Goal: Task Accomplishment & Management: Complete application form

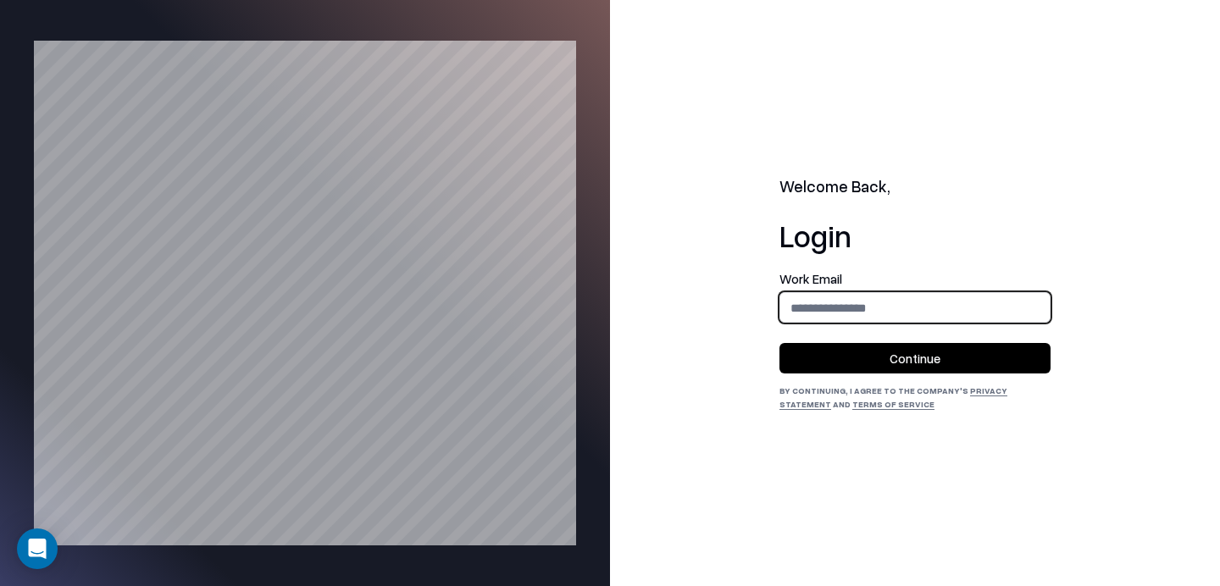
click at [933, 302] on input "email" at bounding box center [914, 307] width 269 height 31
type input "**********"
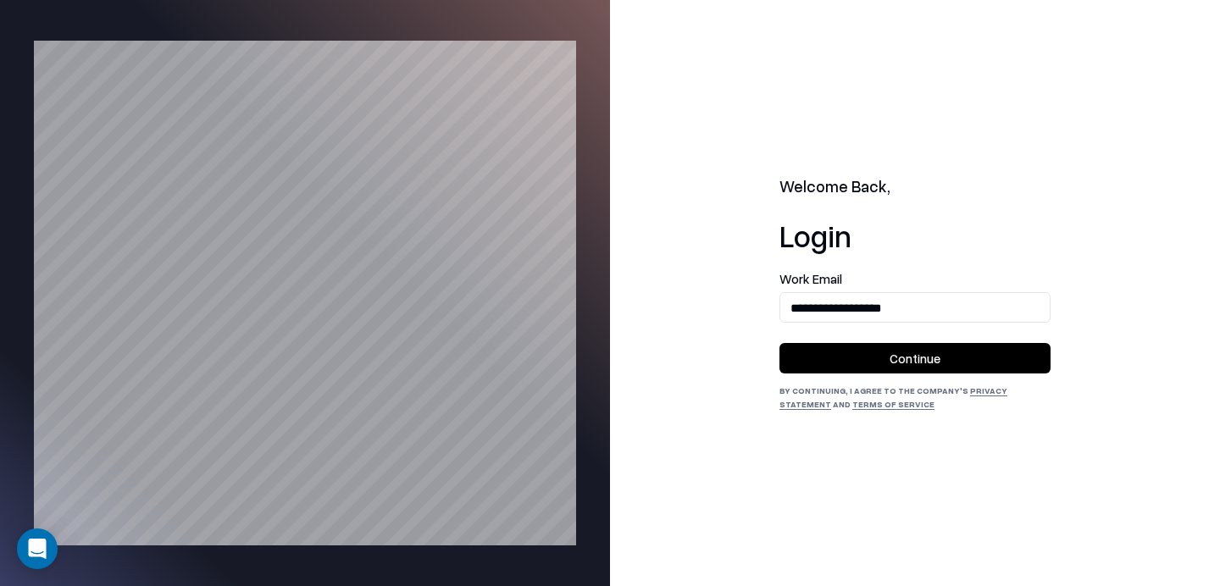
click at [872, 372] on button "Continue" at bounding box center [914, 358] width 271 height 30
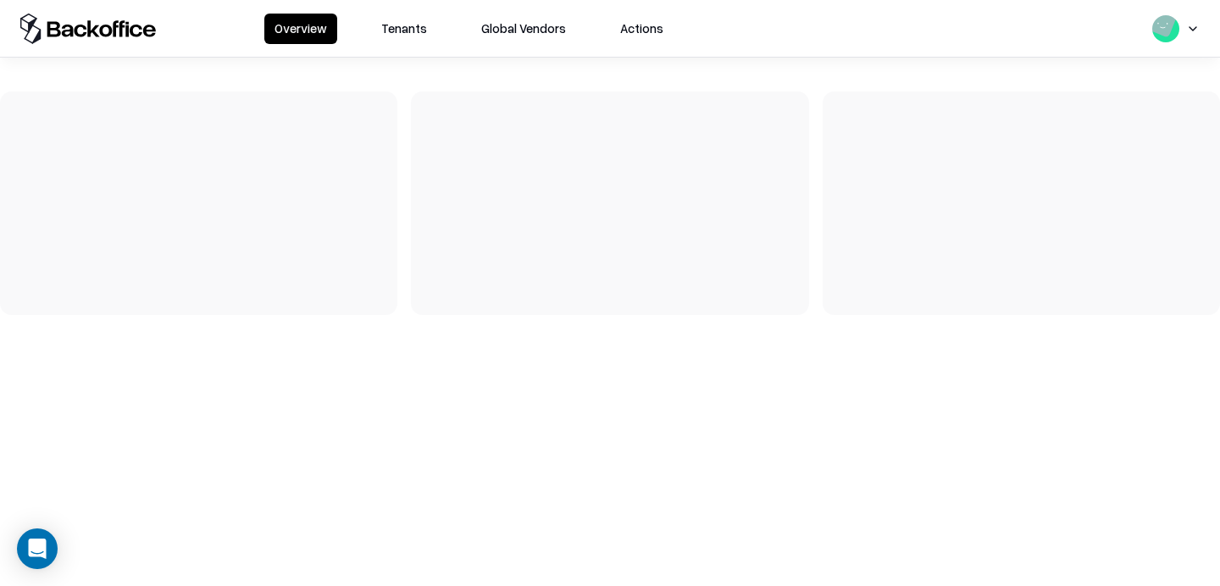
click at [381, 25] on button "Tenants" at bounding box center [404, 29] width 66 height 30
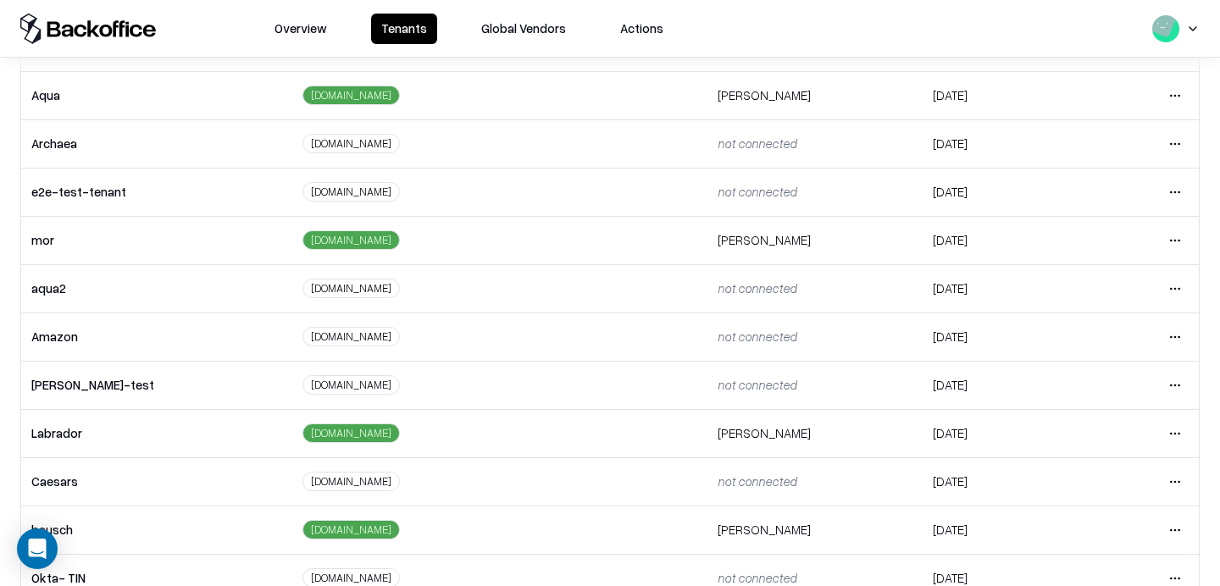
scroll to position [266, 0]
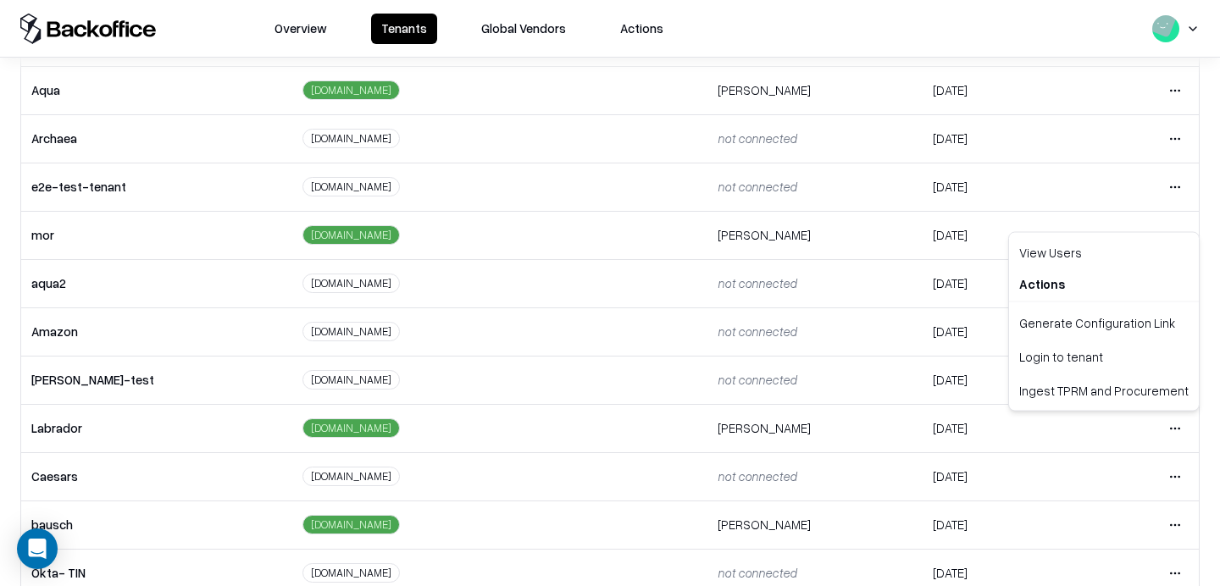
click at [1179, 424] on html "Overview Tenants Global Vendors Actions Tenants Add Tenant Tenant name Domain A…" at bounding box center [610, 293] width 1220 height 586
click at [1082, 348] on div "Login to tenant" at bounding box center [1103, 357] width 183 height 34
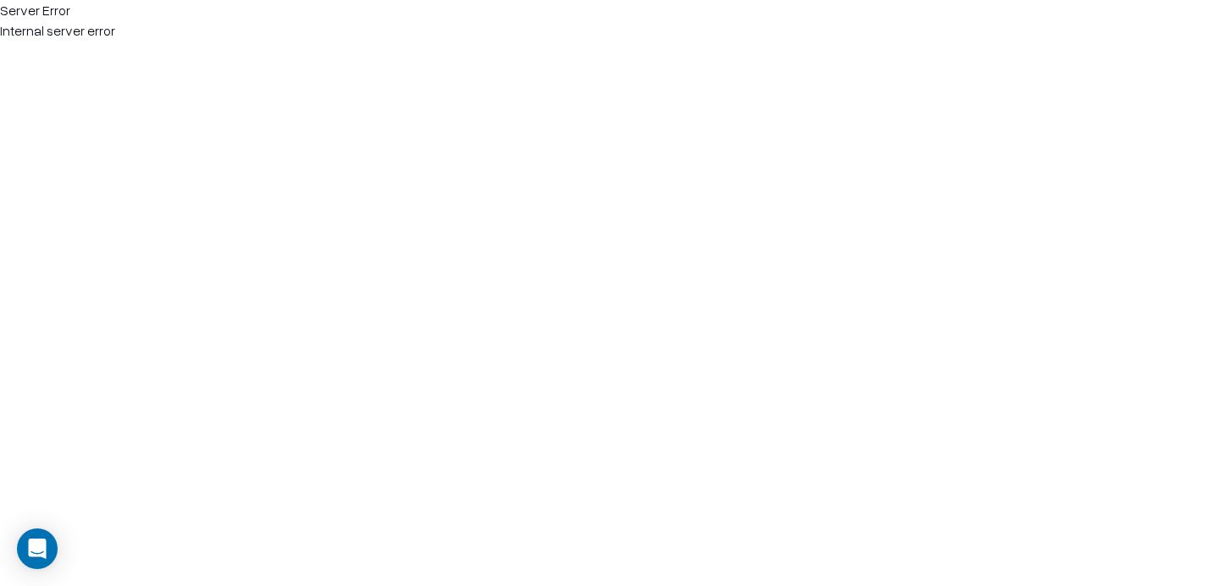
click at [250, 41] on html "Server Error Internal server error" at bounding box center [610, 20] width 1220 height 41
drag, startPoint x: 171, startPoint y: 38, endPoint x: -18, endPoint y: 5, distance: 191.7
click at [0, 5] on html "Server Error Internal server error" at bounding box center [610, 20] width 1220 height 41
copy div "Server Error Internal server error"
click at [722, 41] on html "Server Error Internal server error" at bounding box center [610, 20] width 1220 height 41
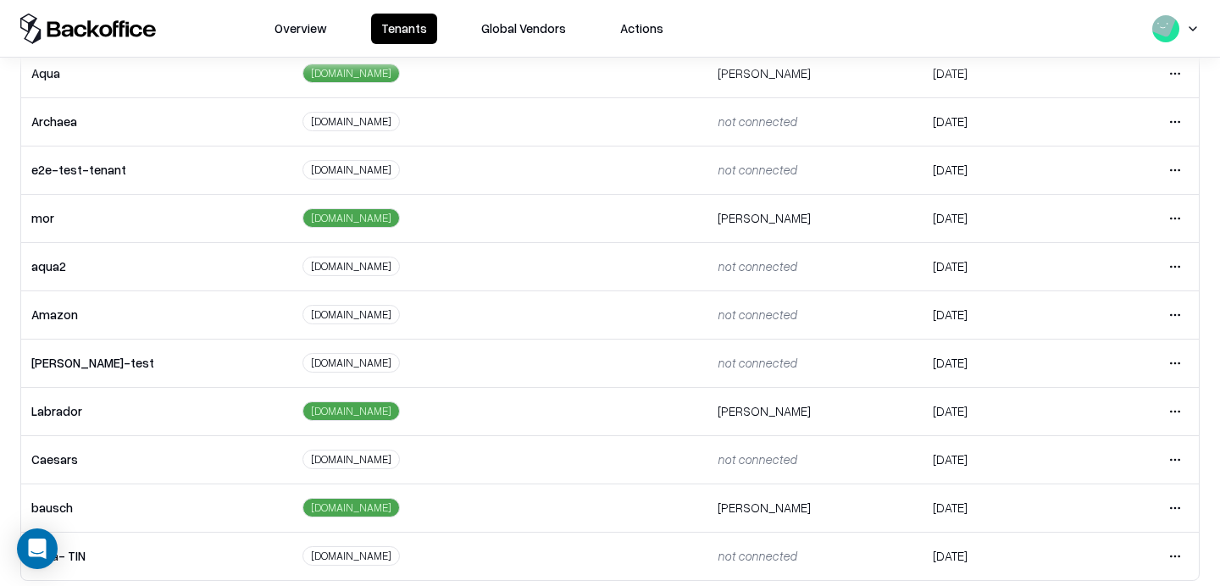
scroll to position [297, 0]
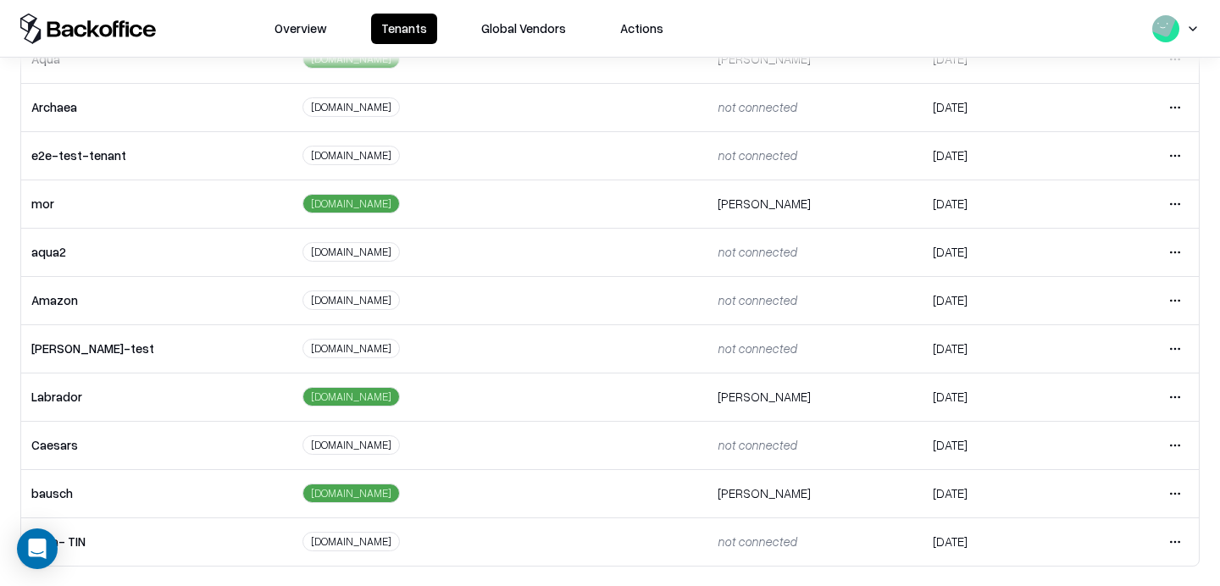
click at [1172, 395] on html "Overview Tenants Global Vendors Actions Tenants Add Tenant Tenant name Domain A…" at bounding box center [610, 293] width 1220 height 586
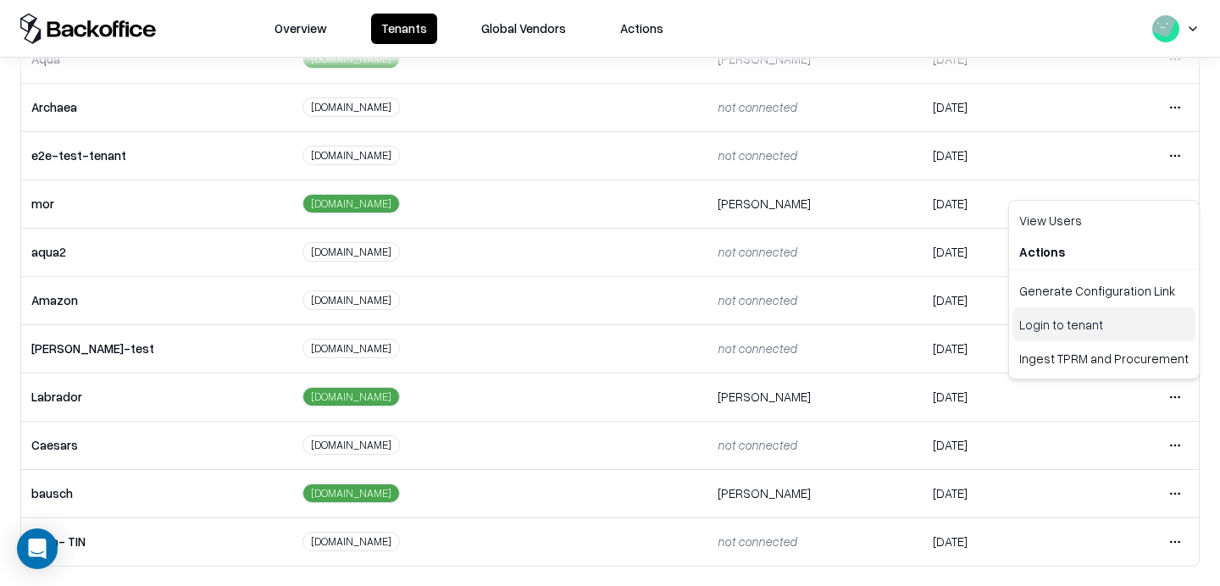
click at [1085, 315] on div "Login to tenant" at bounding box center [1103, 324] width 183 height 34
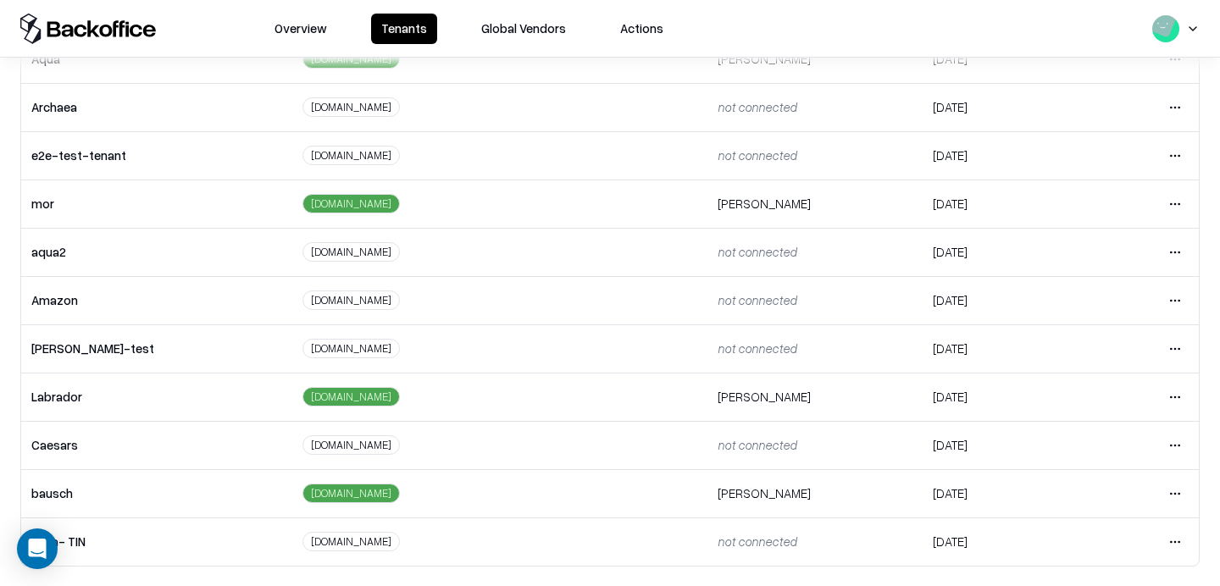
scroll to position [296, 0]
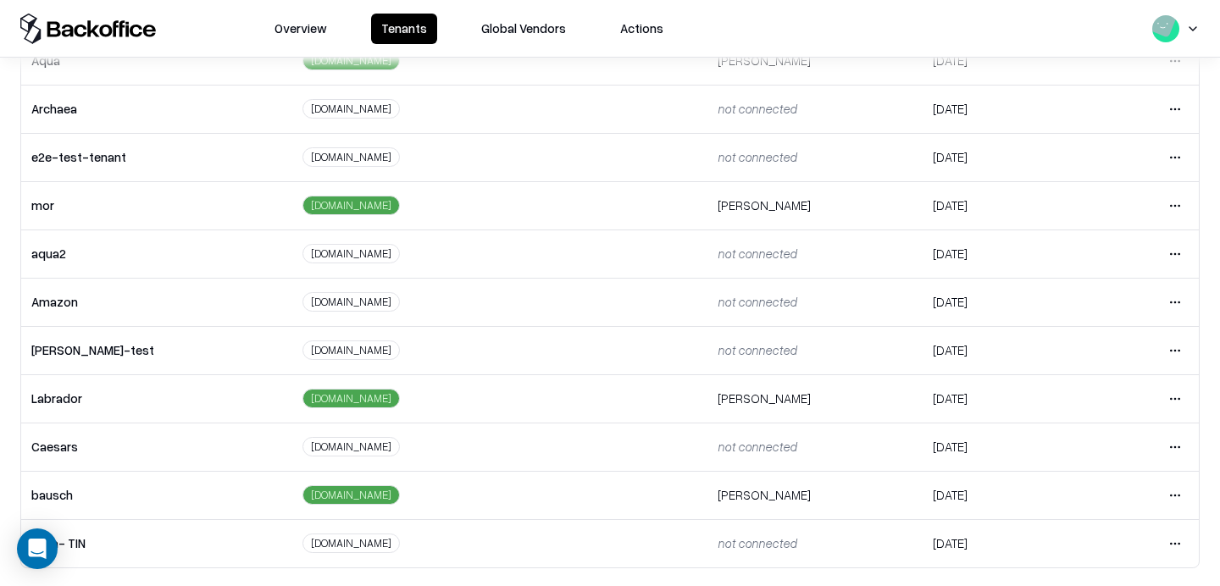
click at [1176, 389] on html "Overview Tenants Global Vendors Actions Tenants Add Tenant Tenant name Domain A…" at bounding box center [610, 293] width 1220 height 586
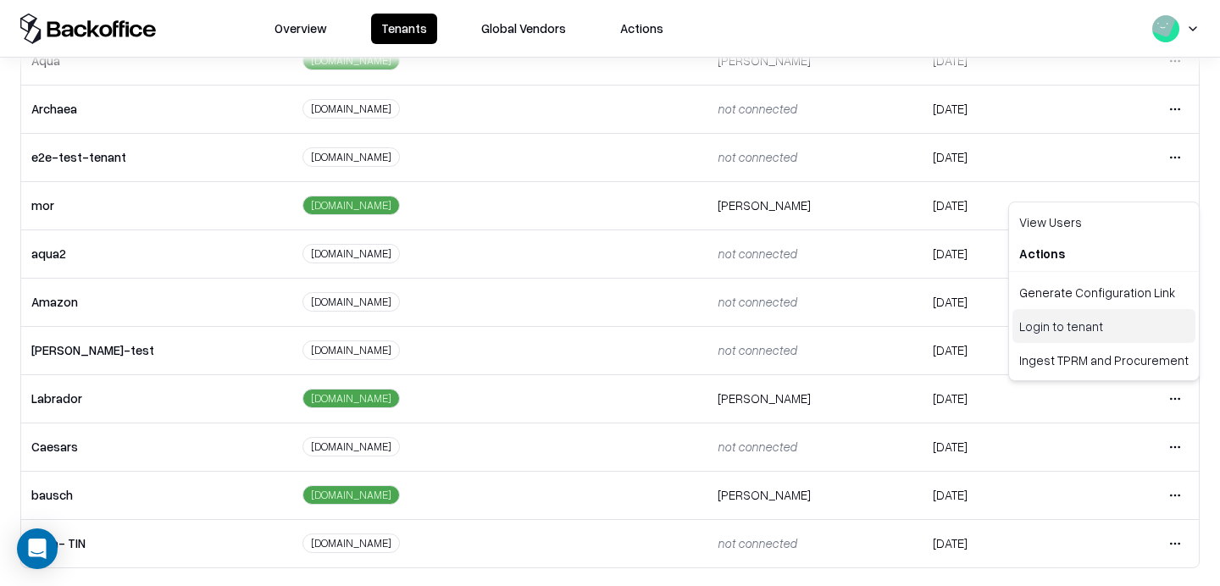
click at [1051, 325] on div "Login to tenant" at bounding box center [1103, 326] width 183 height 34
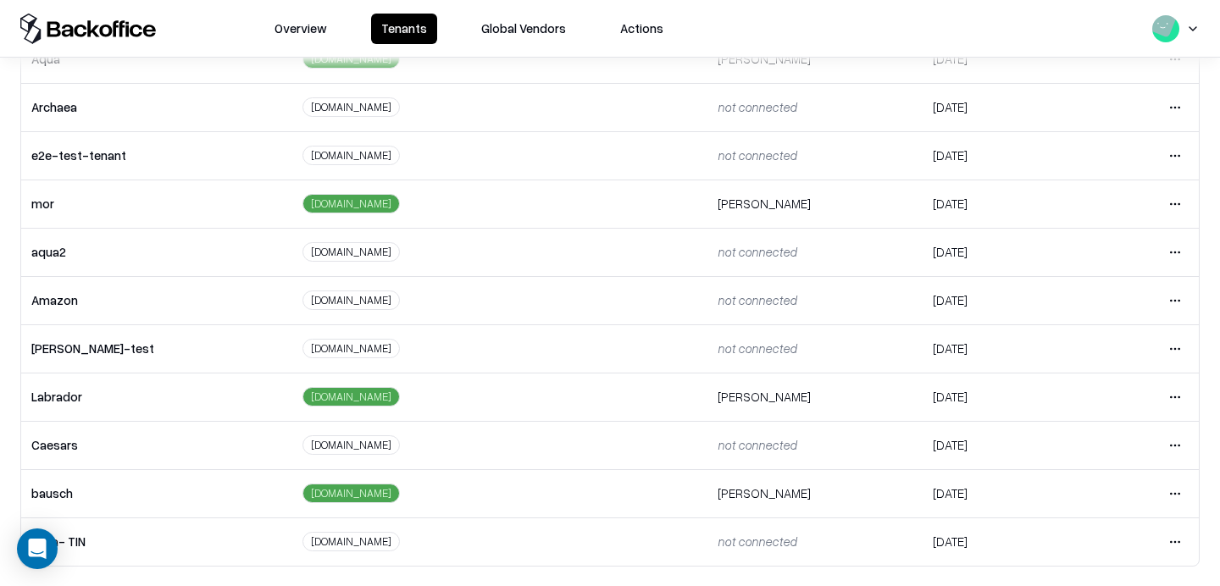
scroll to position [296, 0]
click at [1176, 403] on html "Overview Tenants Global Vendors Actions Tenants Add Tenant Tenant name Domain A…" at bounding box center [610, 293] width 1220 height 586
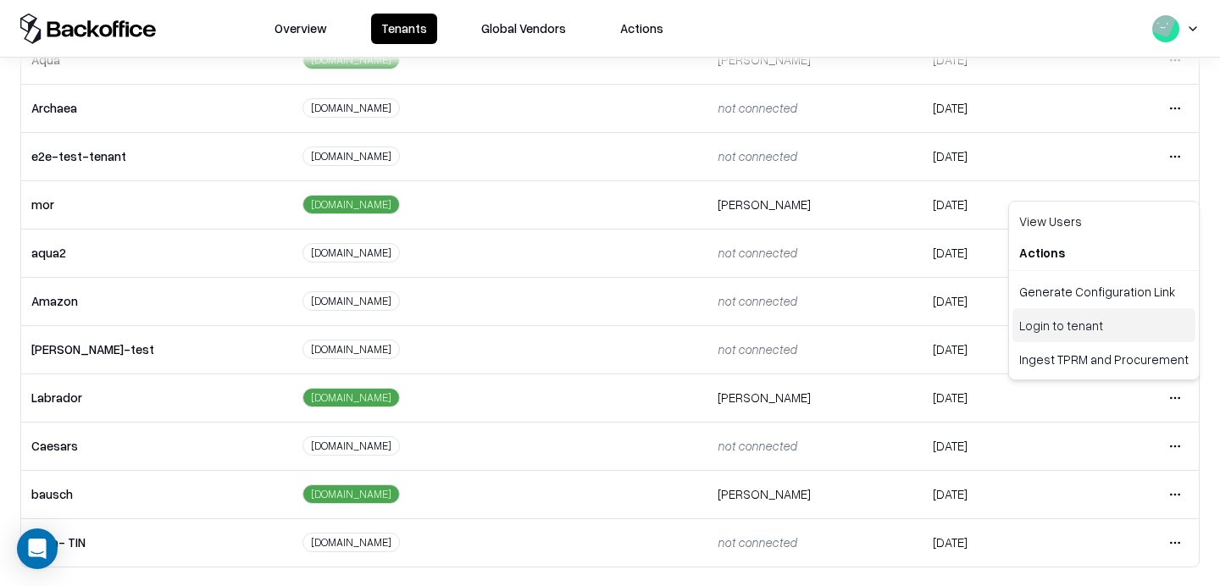
click at [1071, 329] on div "Login to tenant" at bounding box center [1103, 325] width 183 height 34
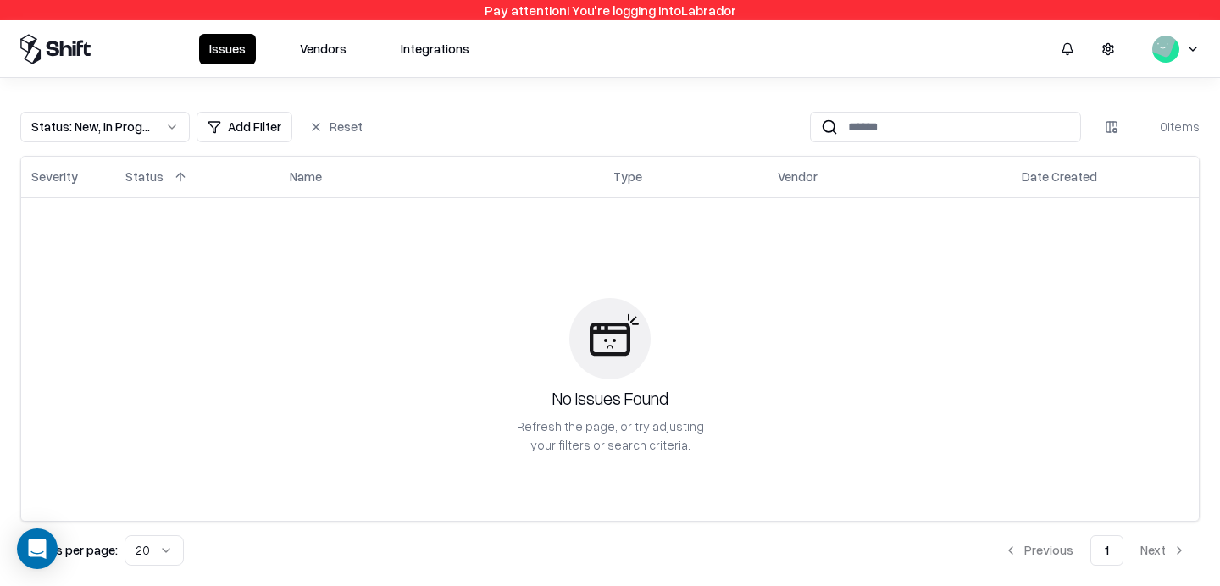
click at [318, 49] on button "Vendors" at bounding box center [323, 49] width 67 height 30
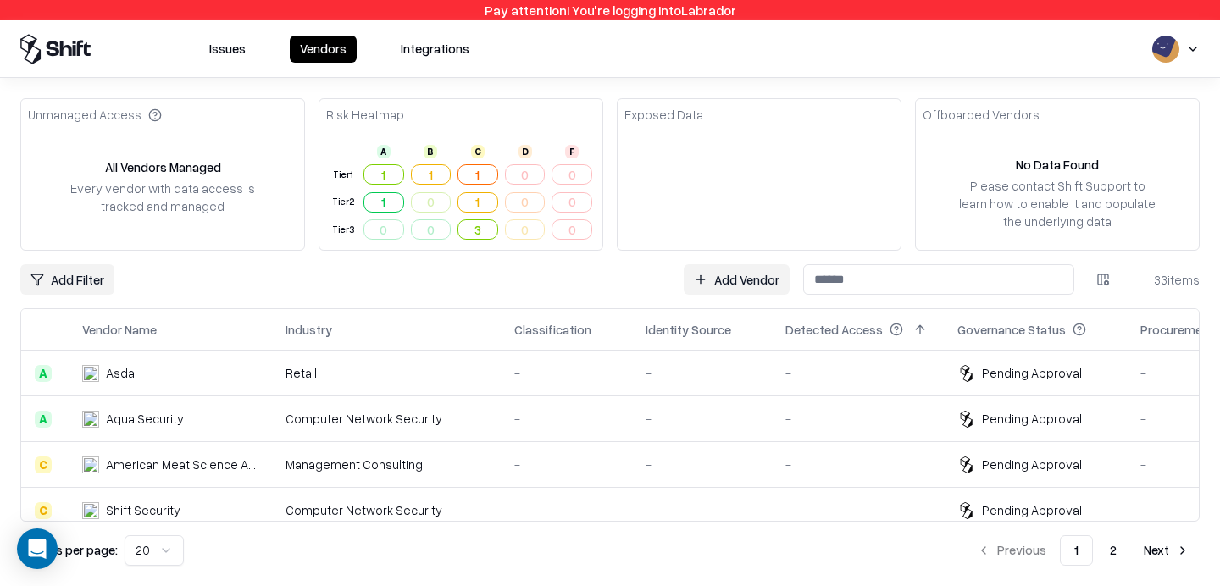
click at [767, 285] on link "Add Vendor" at bounding box center [737, 279] width 106 height 30
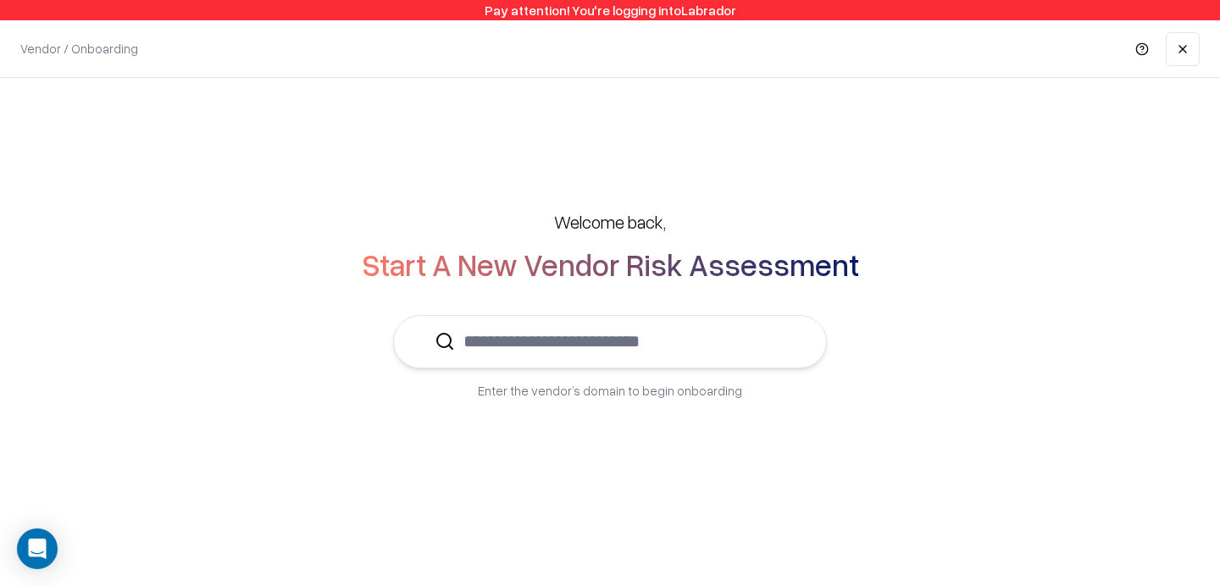
click at [704, 327] on input "text" at bounding box center [620, 342] width 330 height 52
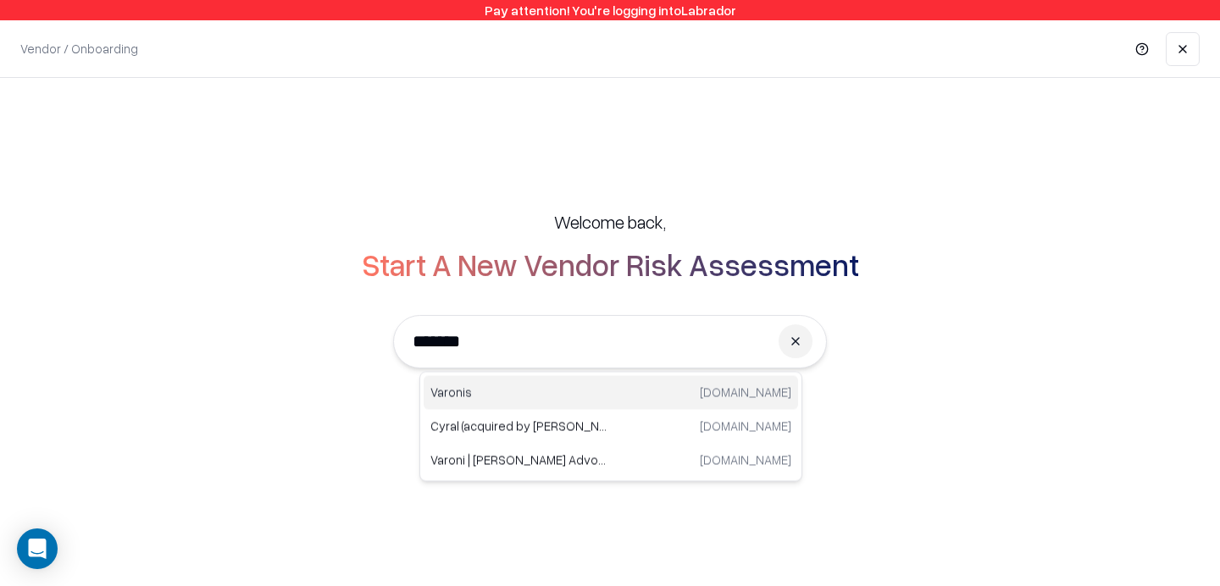
click at [516, 396] on p "Varonis" at bounding box center [520, 393] width 180 height 18
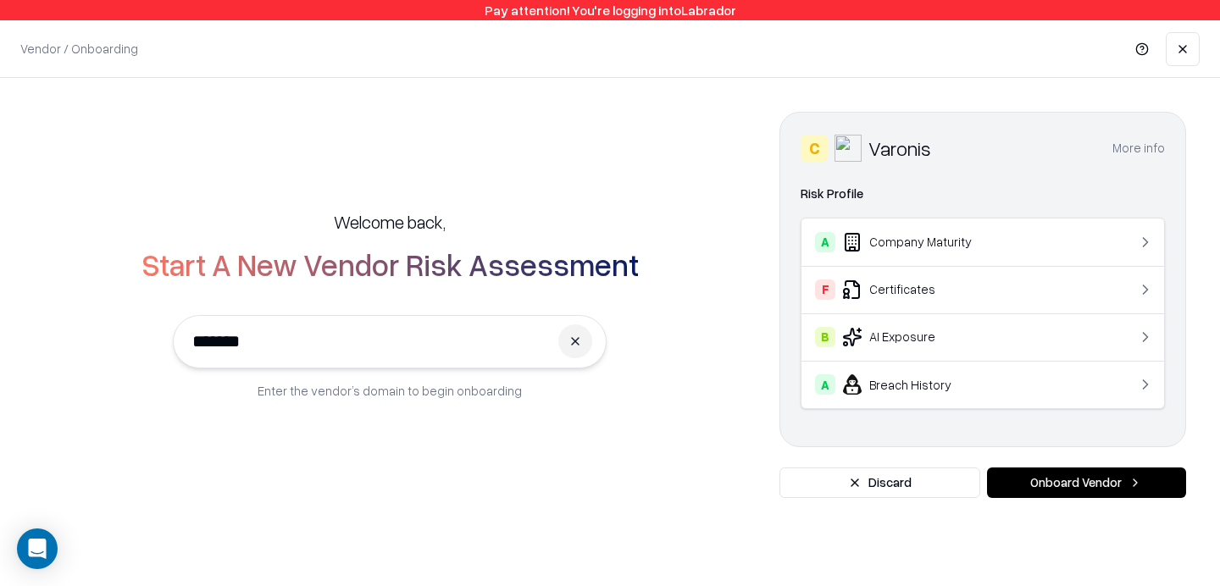
type input "*******"
click at [1033, 251] on div "A Company Maturity" at bounding box center [952, 242] width 274 height 20
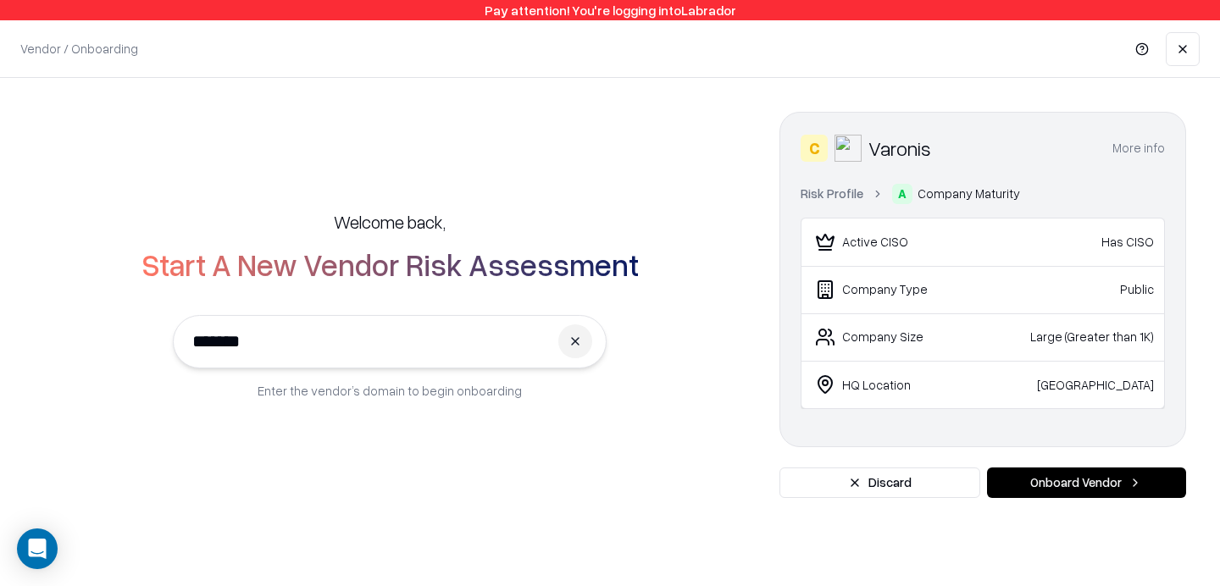
click at [838, 193] on link "Risk Profile" at bounding box center [831, 194] width 63 height 18
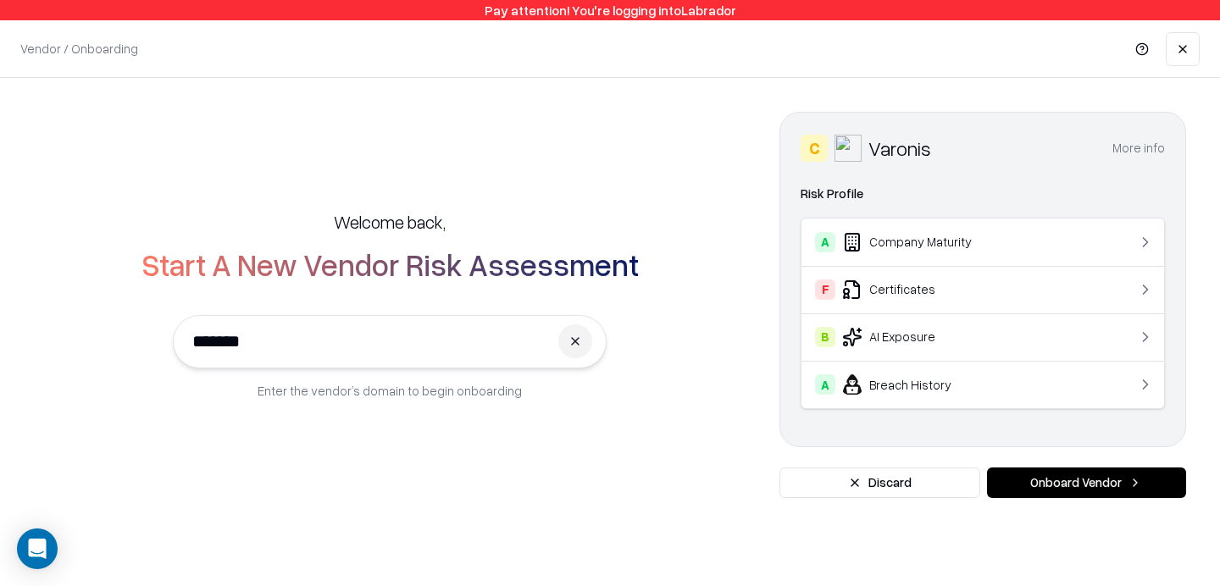
click at [1038, 239] on div "A Company Maturity" at bounding box center [952, 242] width 274 height 20
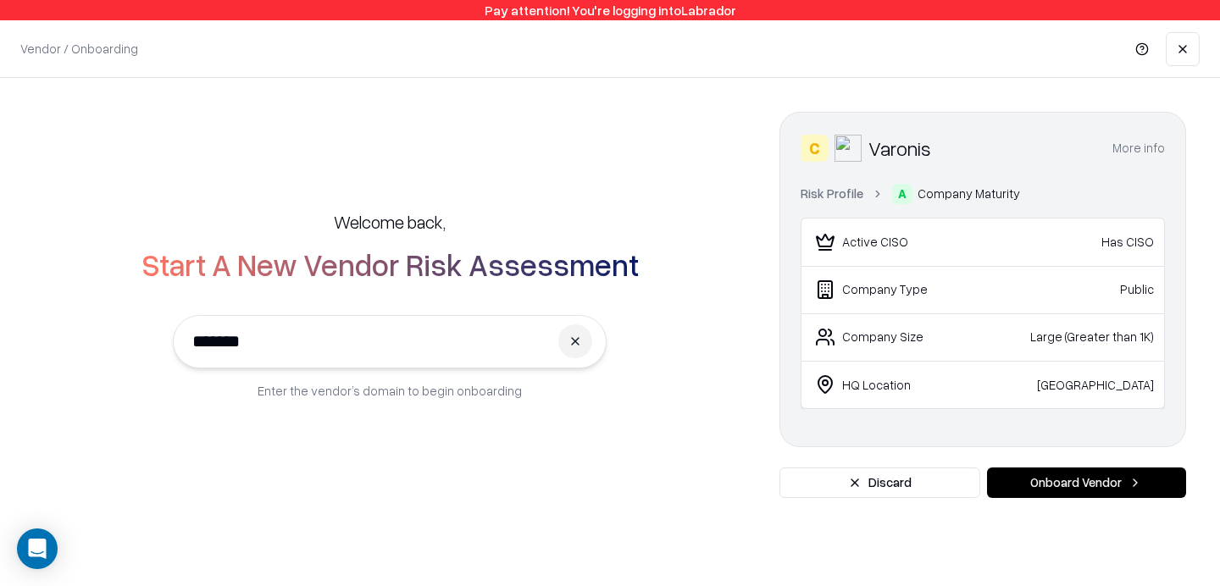
click at [852, 193] on link "Risk Profile" at bounding box center [831, 194] width 63 height 18
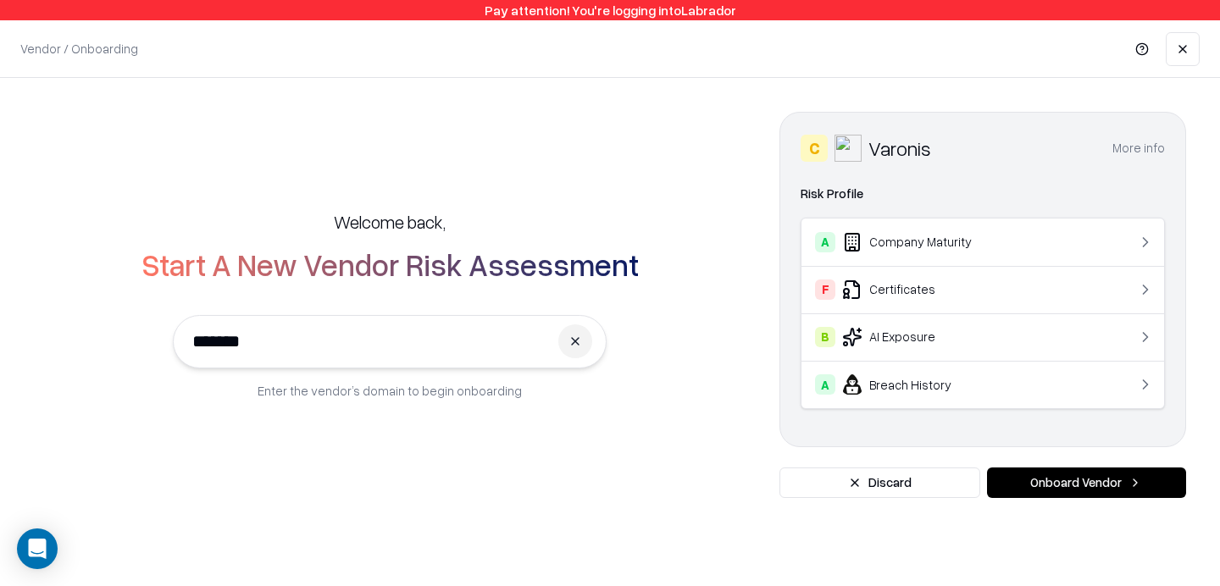
click at [963, 300] on td "F Certificates" at bounding box center [952, 289] width 302 height 47
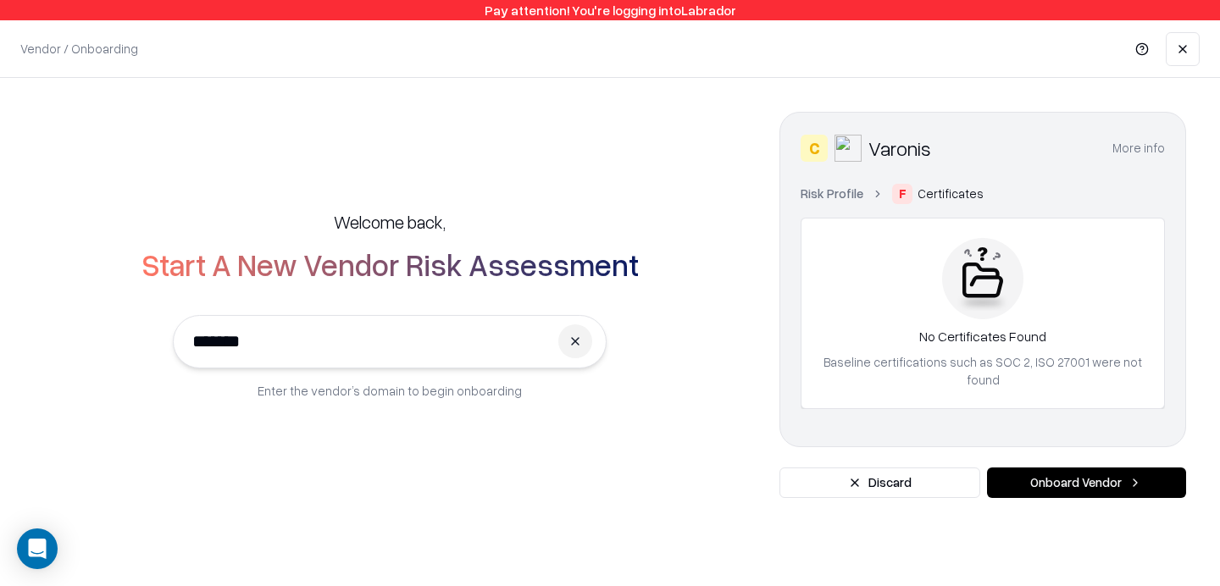
click at [822, 196] on link "Risk Profile" at bounding box center [831, 194] width 63 height 18
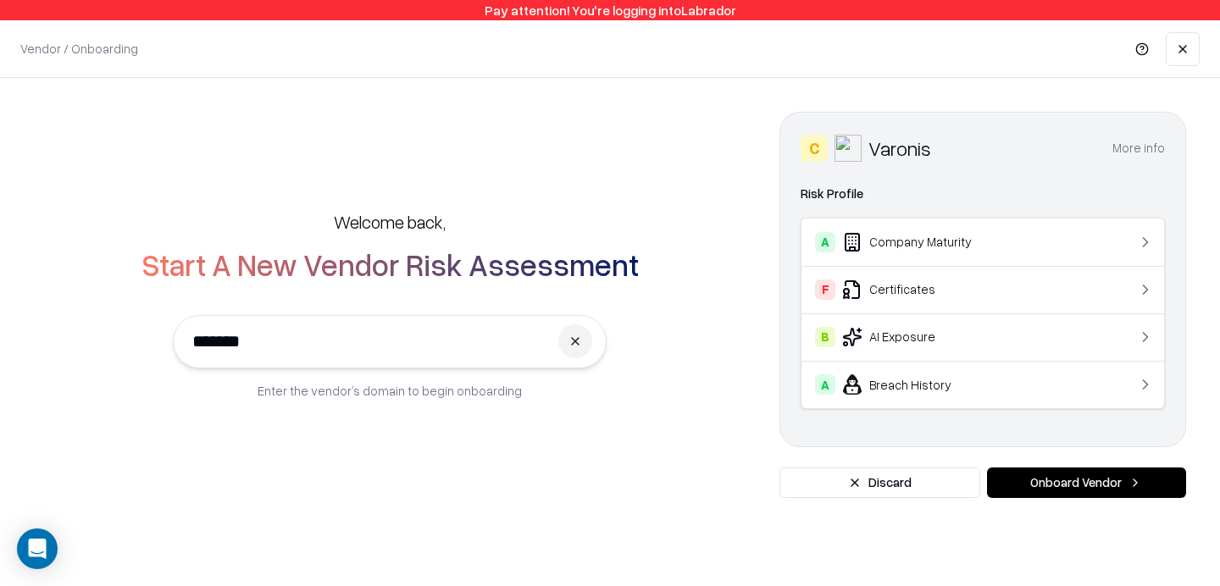
click at [902, 343] on div "B AI Exposure" at bounding box center [952, 337] width 274 height 20
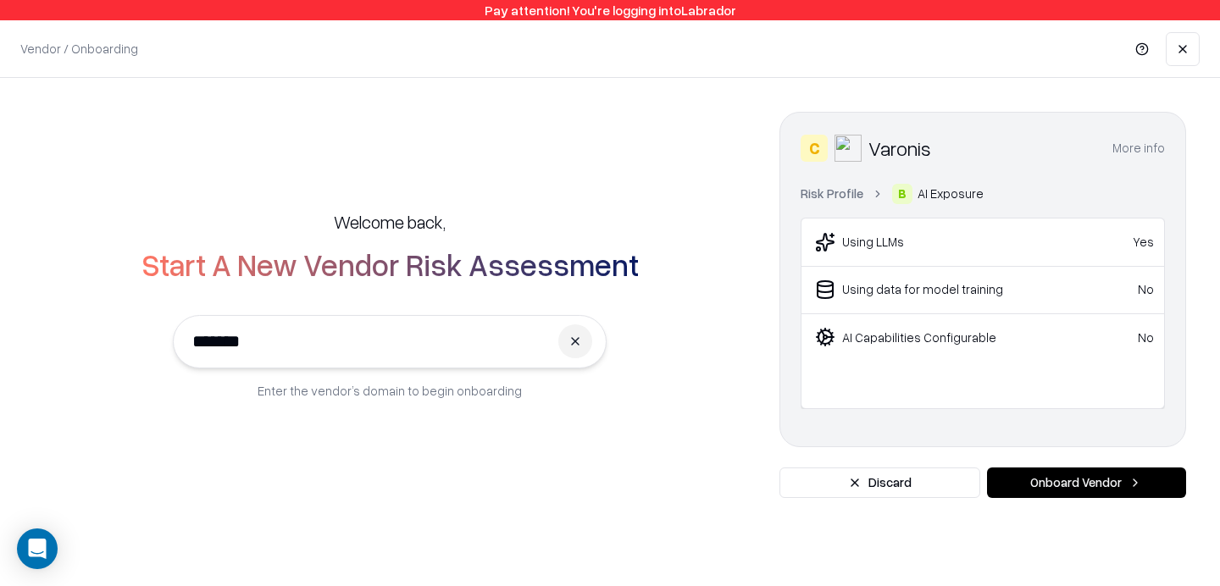
click at [838, 190] on link "Risk Profile" at bounding box center [831, 194] width 63 height 18
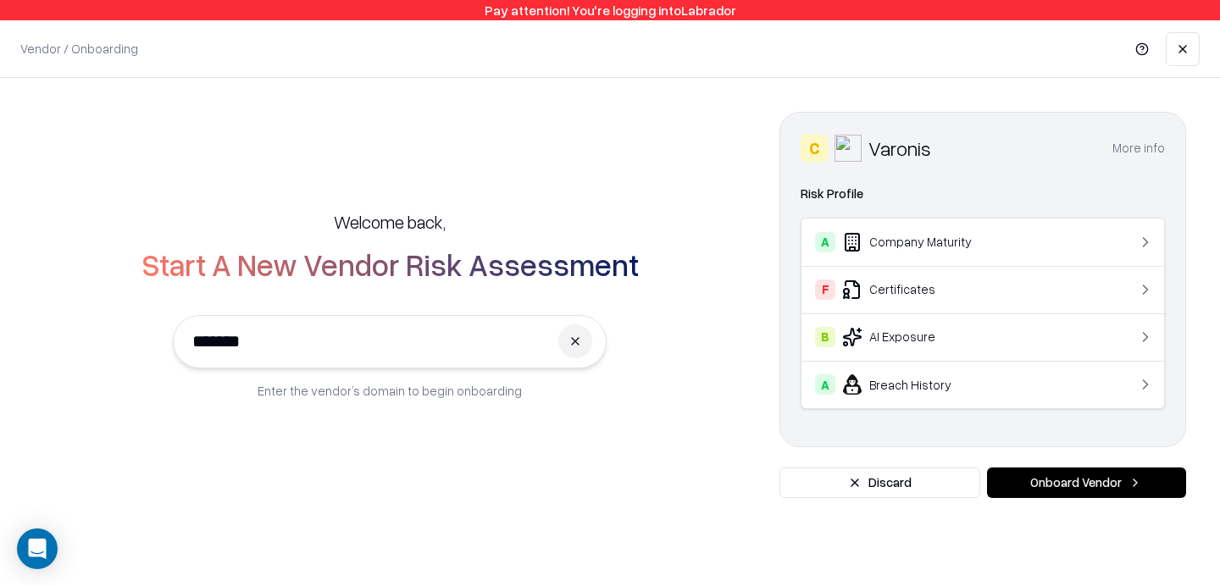
click at [927, 374] on div "A Breach History" at bounding box center [952, 384] width 274 height 20
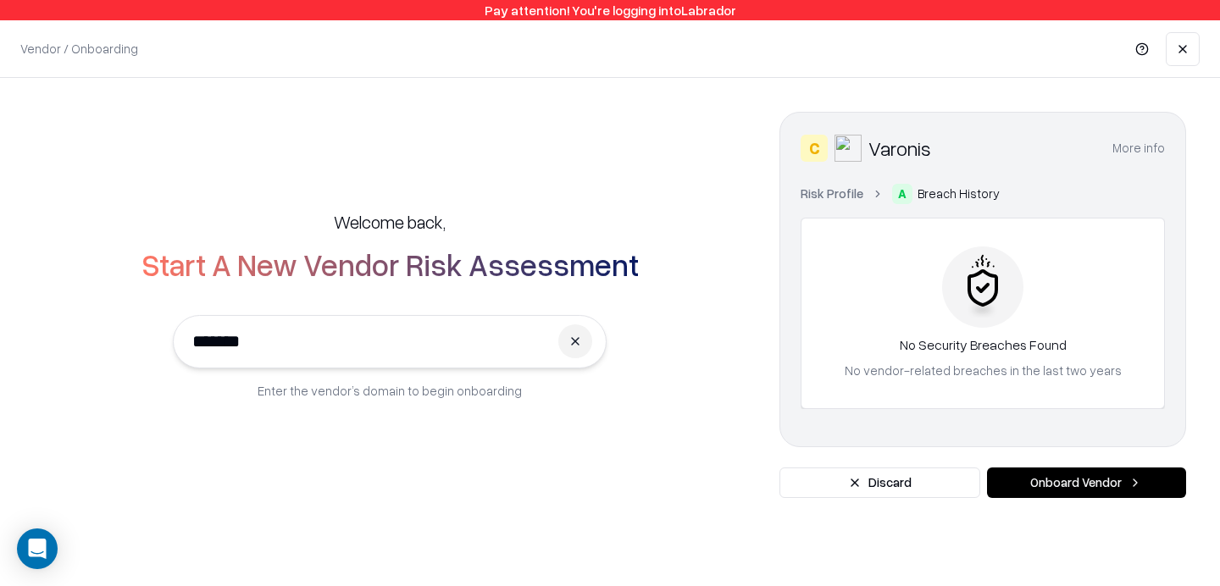
click at [816, 193] on link "Risk Profile" at bounding box center [831, 194] width 63 height 18
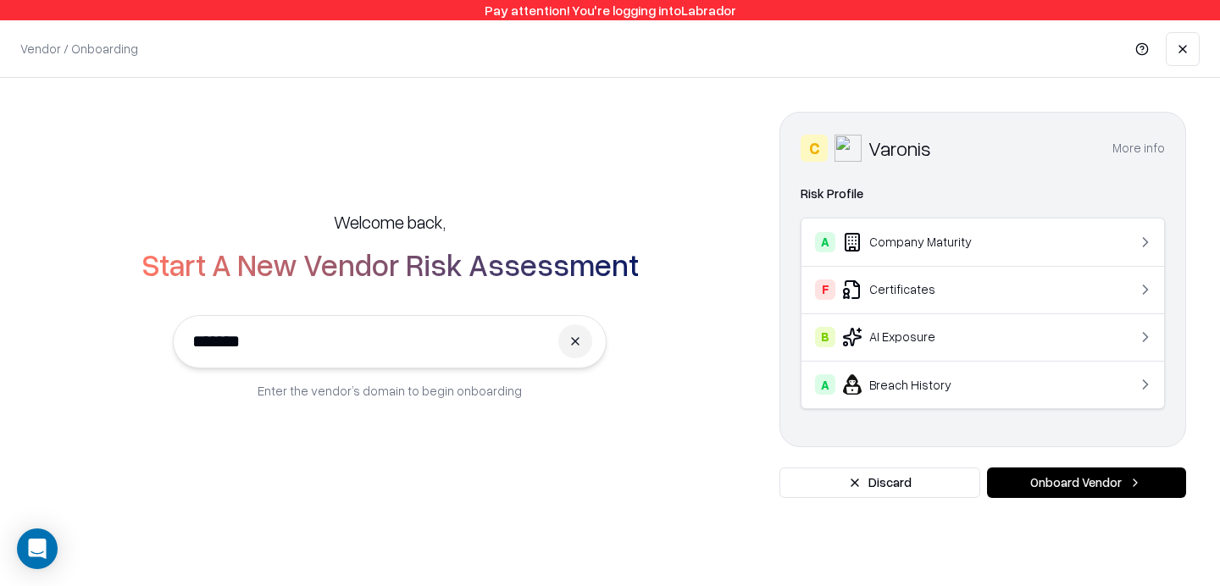
click at [1140, 140] on button "More info" at bounding box center [1138, 148] width 53 height 30
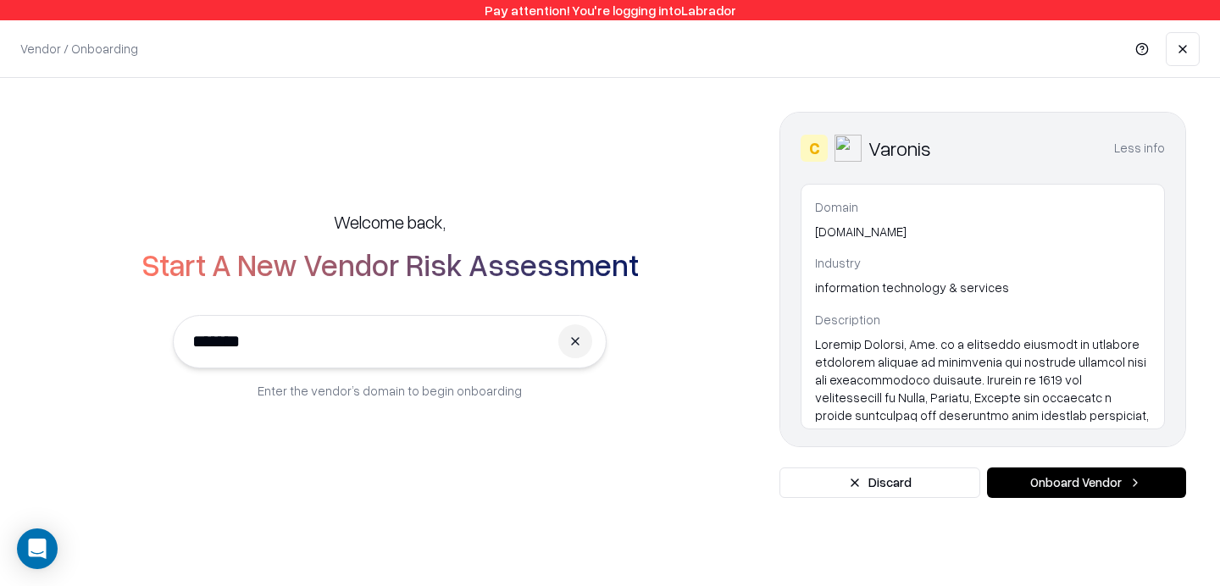
click at [1142, 145] on button "Less info" at bounding box center [1139, 148] width 51 height 30
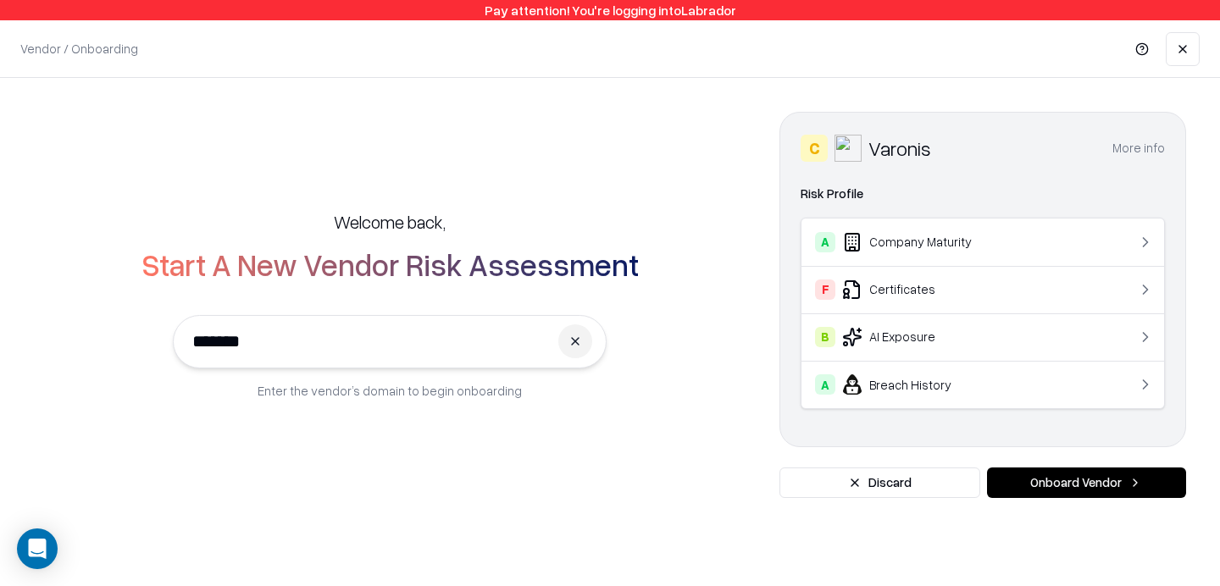
click at [1081, 481] on button "Onboard Vendor" at bounding box center [1086, 483] width 199 height 30
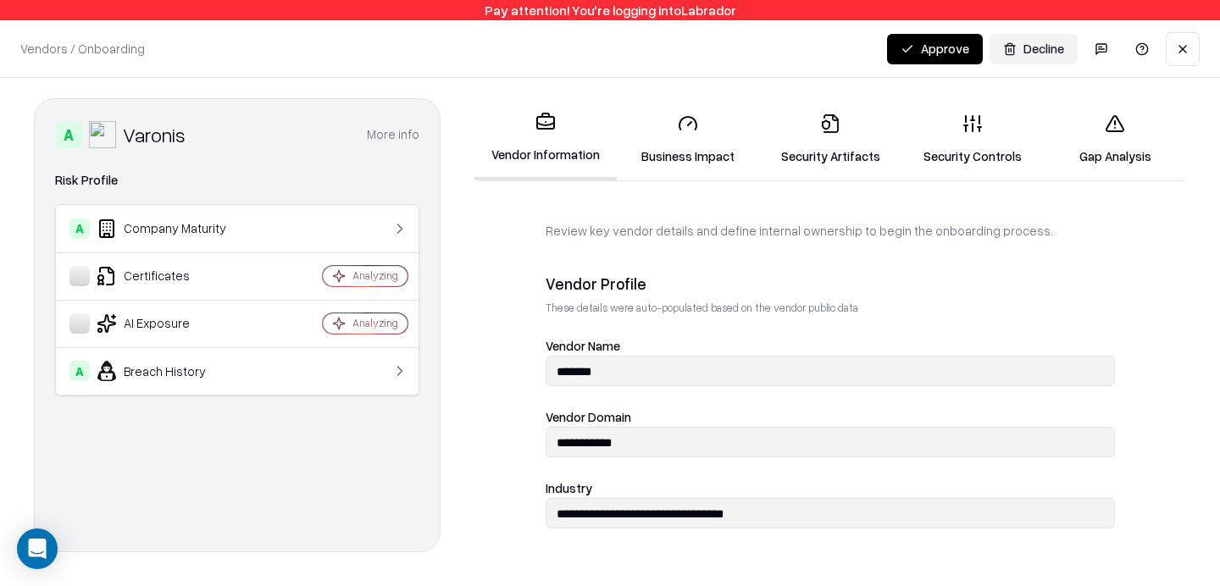
click at [318, 329] on div "Analyzing" at bounding box center [352, 323] width 113 height 21
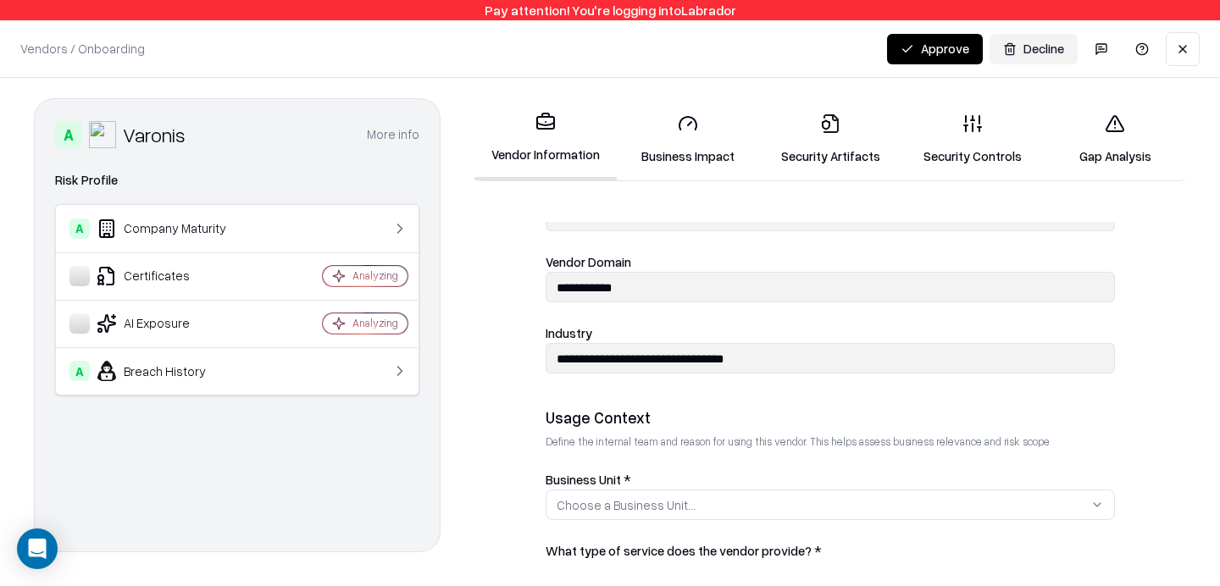
scroll to position [218, 0]
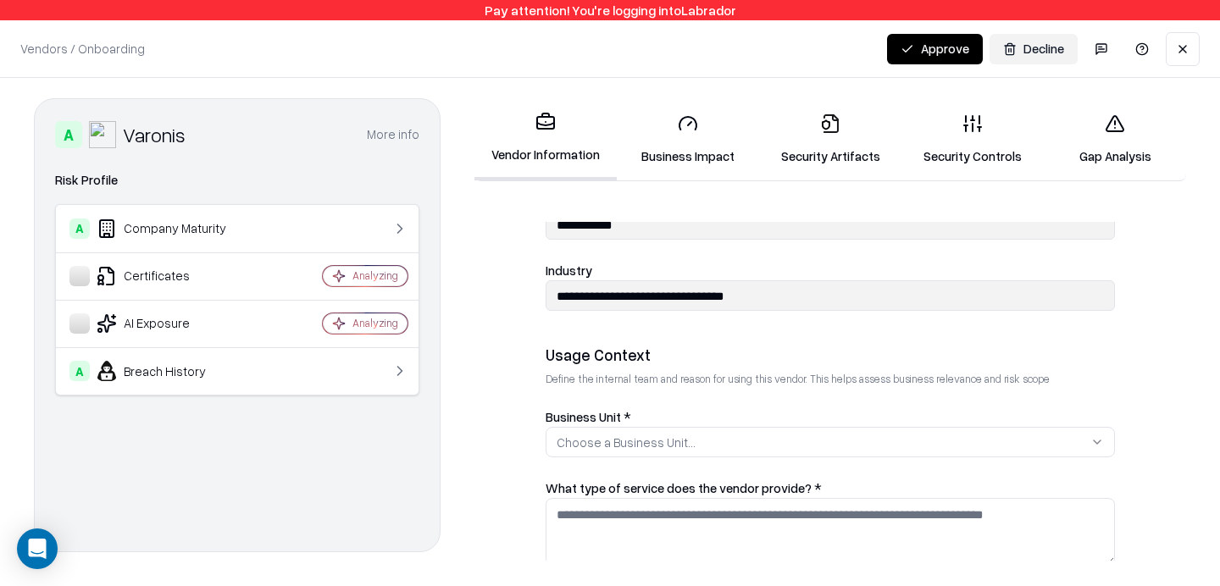
click at [667, 443] on div "Choose a Business Unit..." at bounding box center [625, 443] width 139 height 18
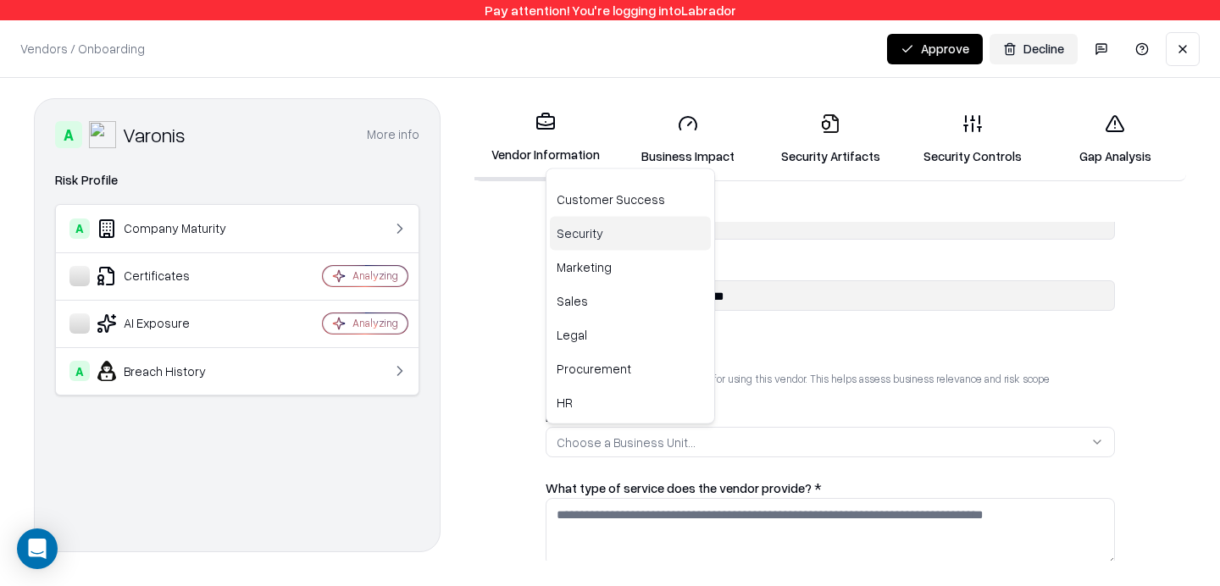
click at [621, 226] on div "Security" at bounding box center [630, 234] width 161 height 34
click at [615, 523] on html "**********" at bounding box center [610, 293] width 1220 height 586
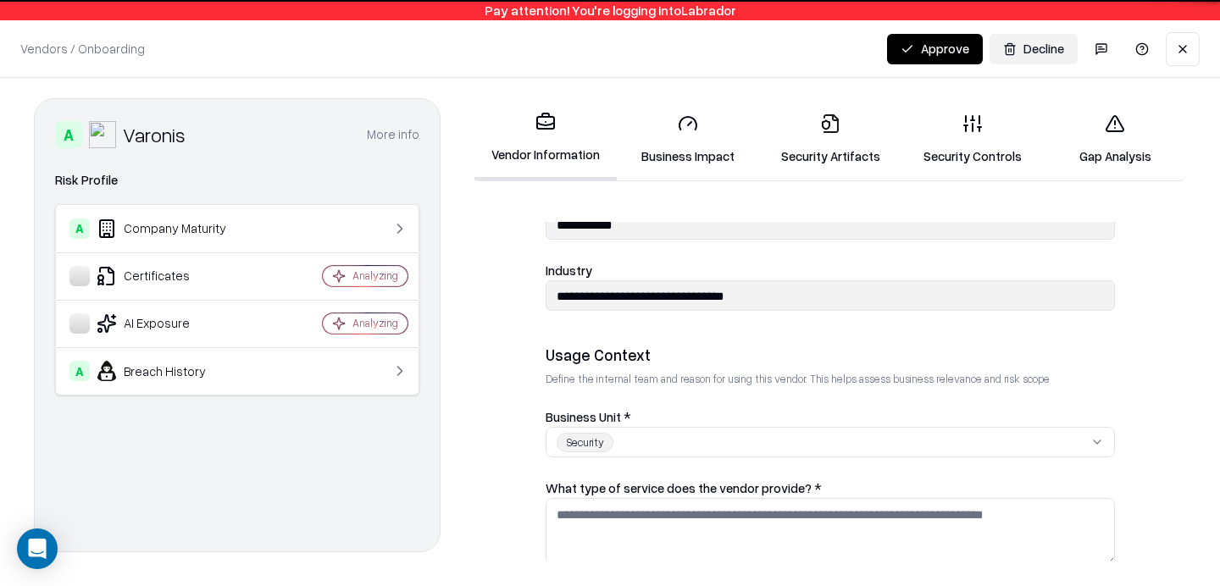
click at [625, 428] on button "Security" at bounding box center [829, 442] width 569 height 30
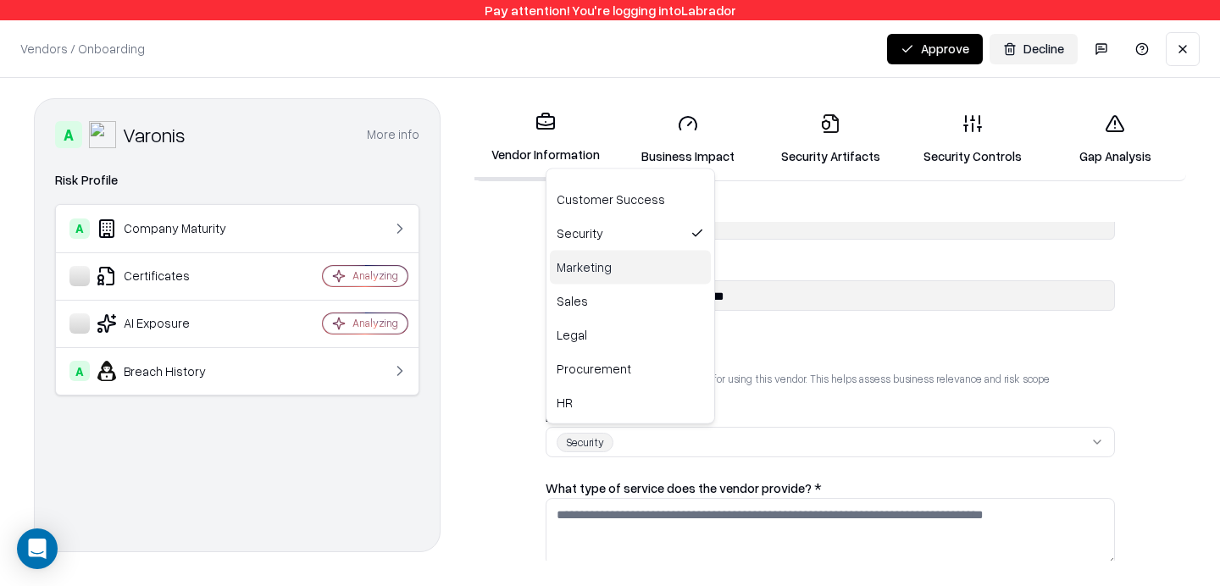
click at [579, 262] on div "Marketing" at bounding box center [630, 268] width 161 height 34
click at [793, 410] on html "**********" at bounding box center [610, 293] width 1220 height 586
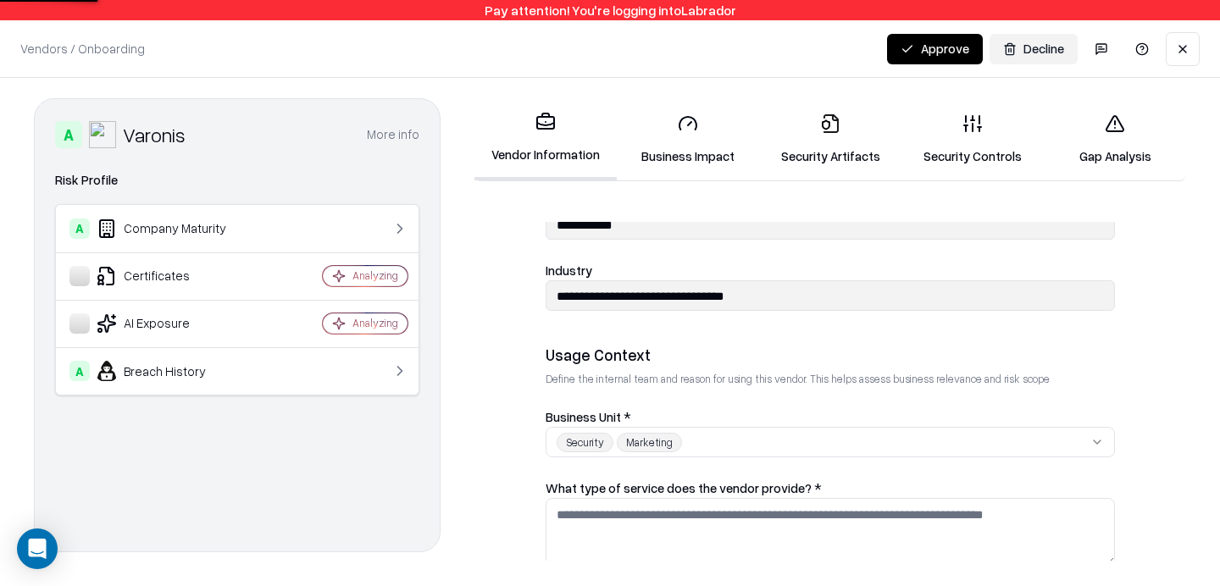
click at [734, 439] on button "Security Marketing" at bounding box center [829, 442] width 569 height 30
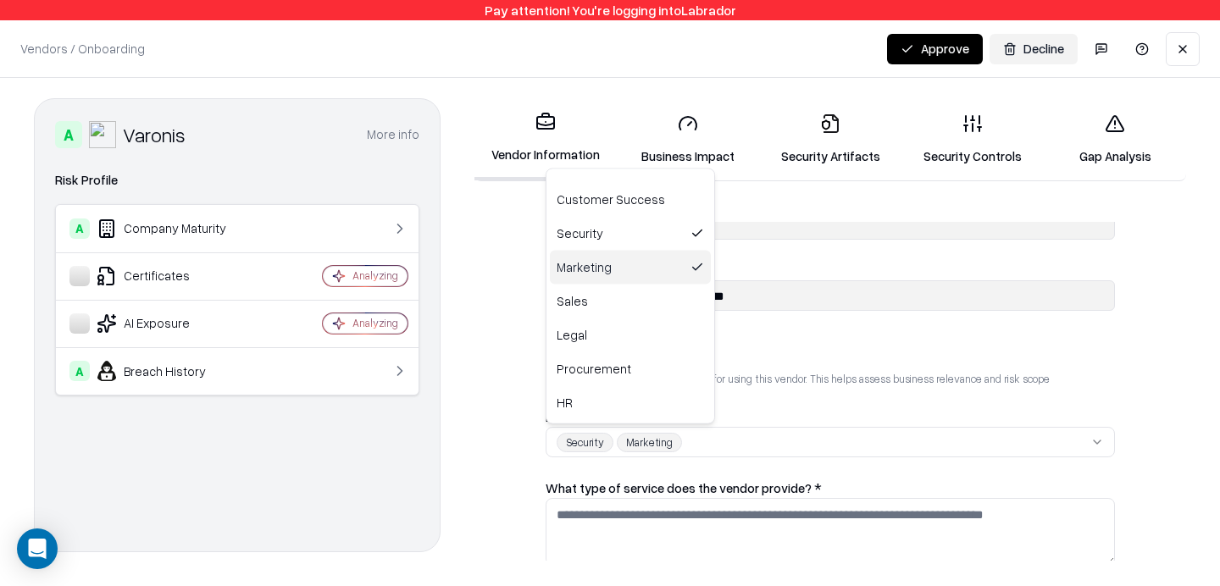
click at [643, 266] on div "Marketing" at bounding box center [630, 268] width 161 height 34
click at [853, 358] on html "**********" at bounding box center [610, 293] width 1220 height 586
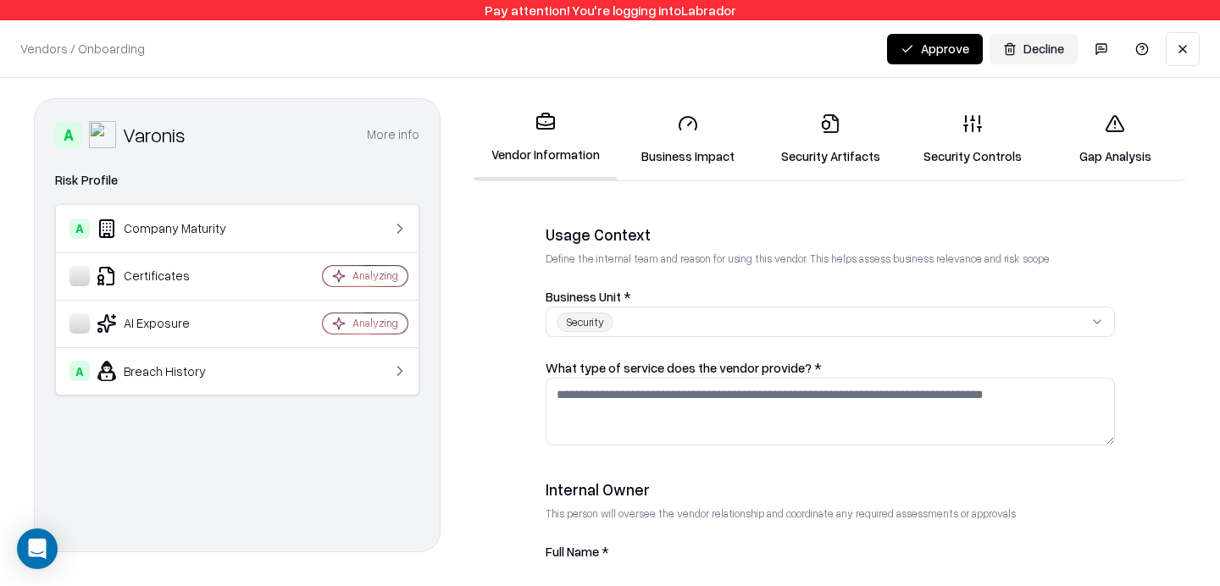
scroll to position [343, 0]
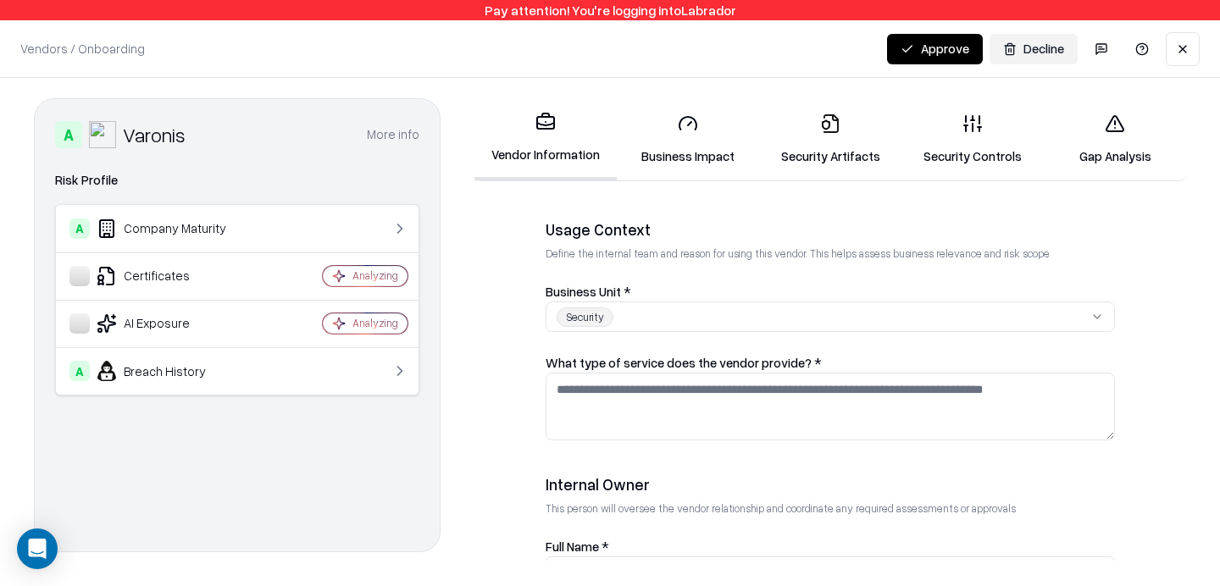
click at [773, 416] on textarea "What type of service does the vendor provide? *" at bounding box center [829, 407] width 569 height 68
type textarea "*****"
type textarea "*"
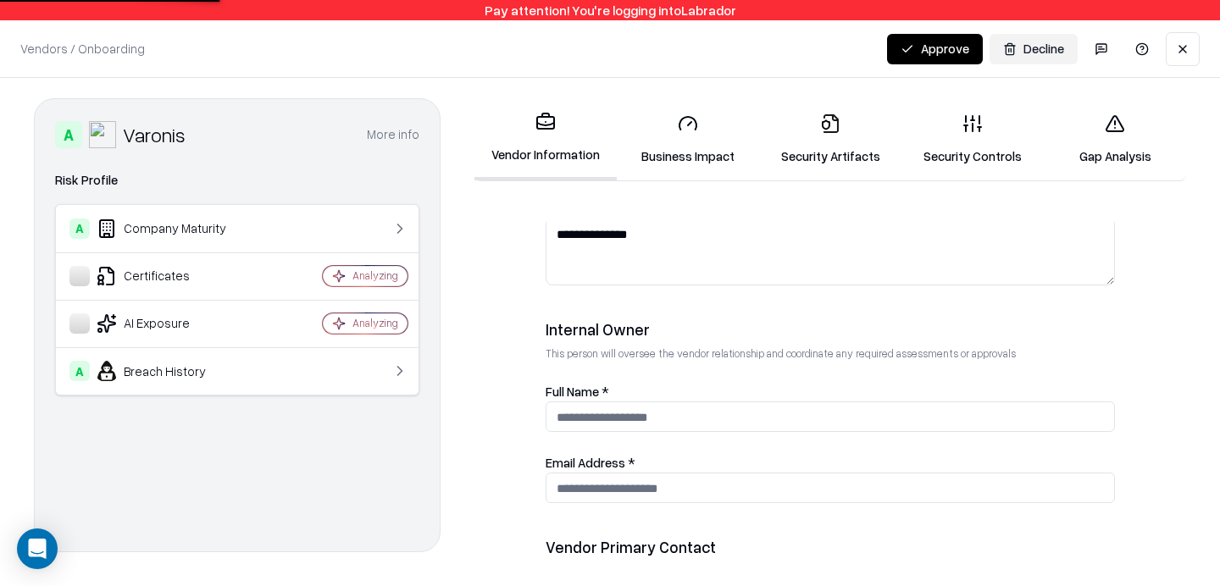
type textarea "**********"
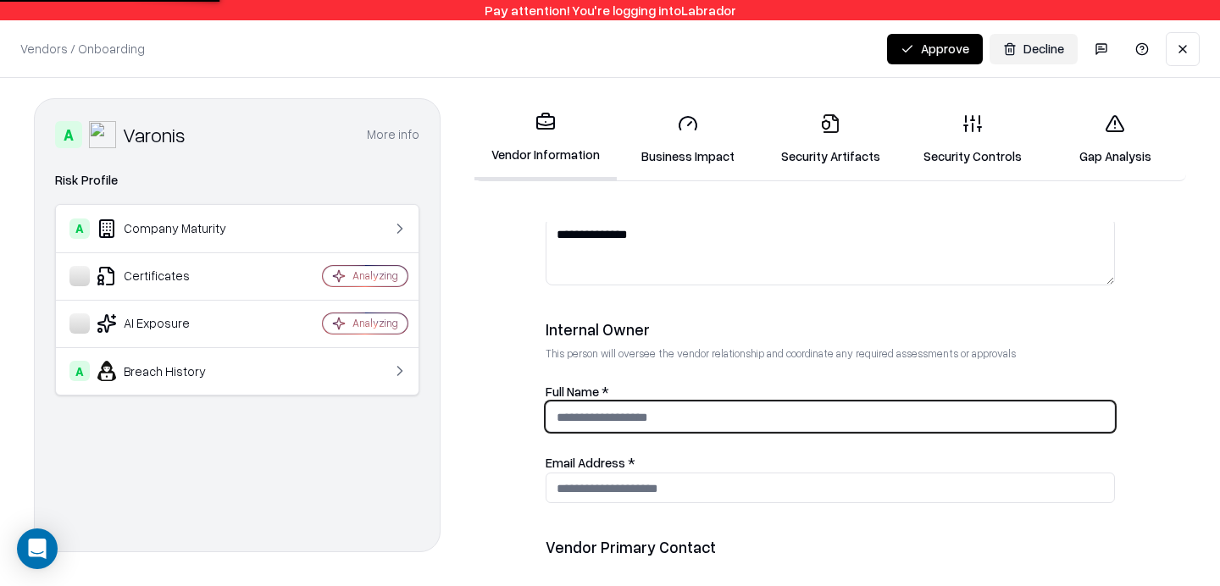
click at [665, 429] on input "Full Name *" at bounding box center [829, 416] width 567 height 31
type input "**********"
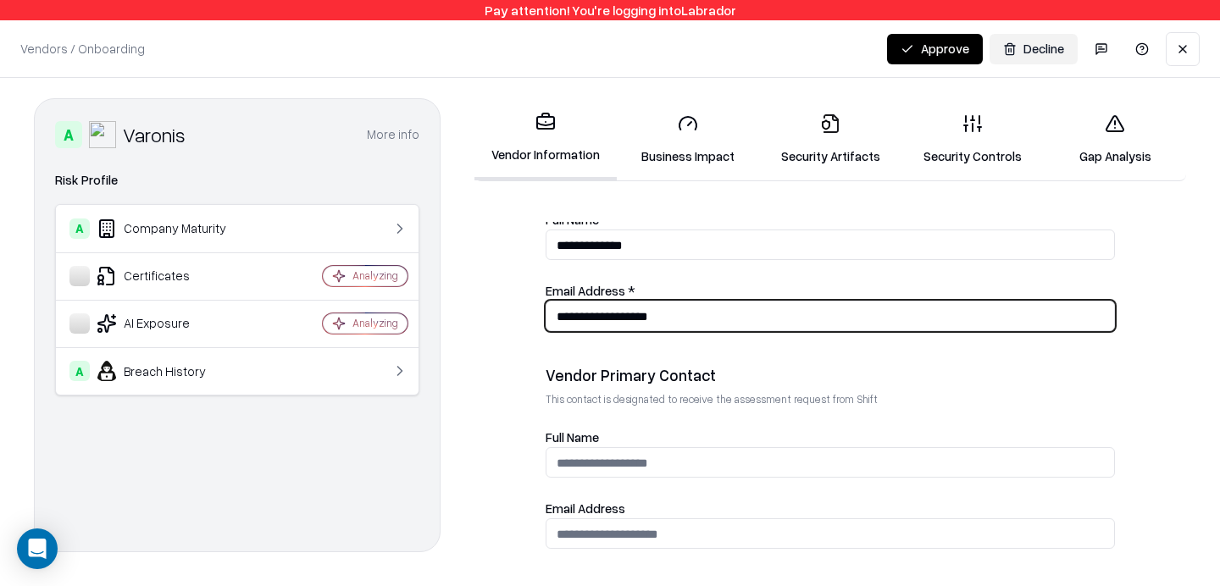
scroll to position [688, 0]
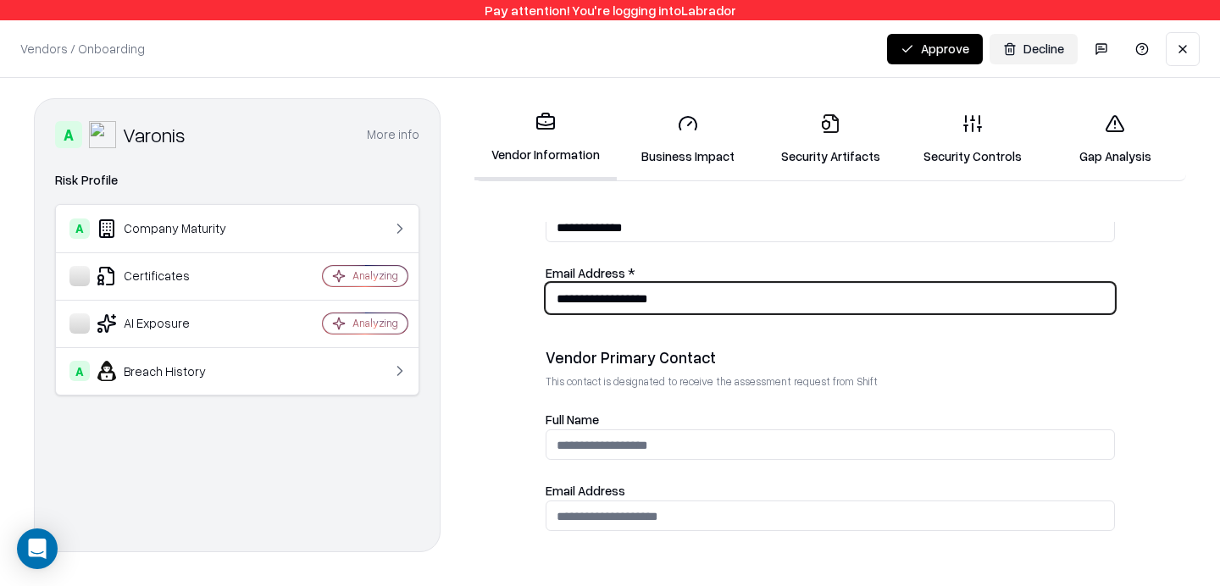
type input "**********"
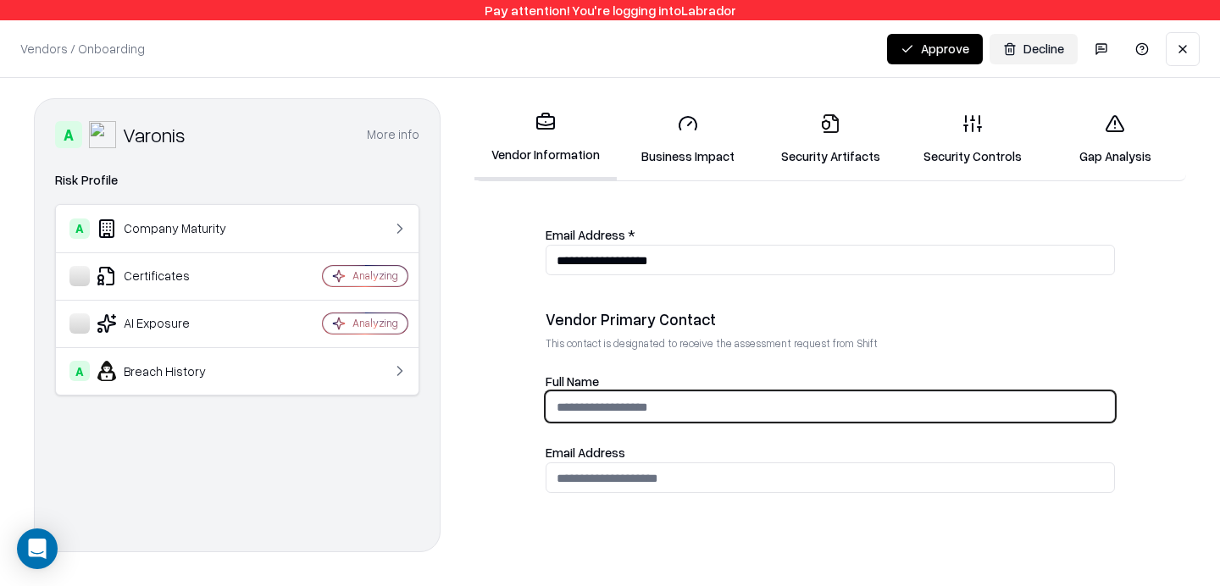
click at [705, 411] on input "Full Name" at bounding box center [829, 406] width 567 height 31
type input "******"
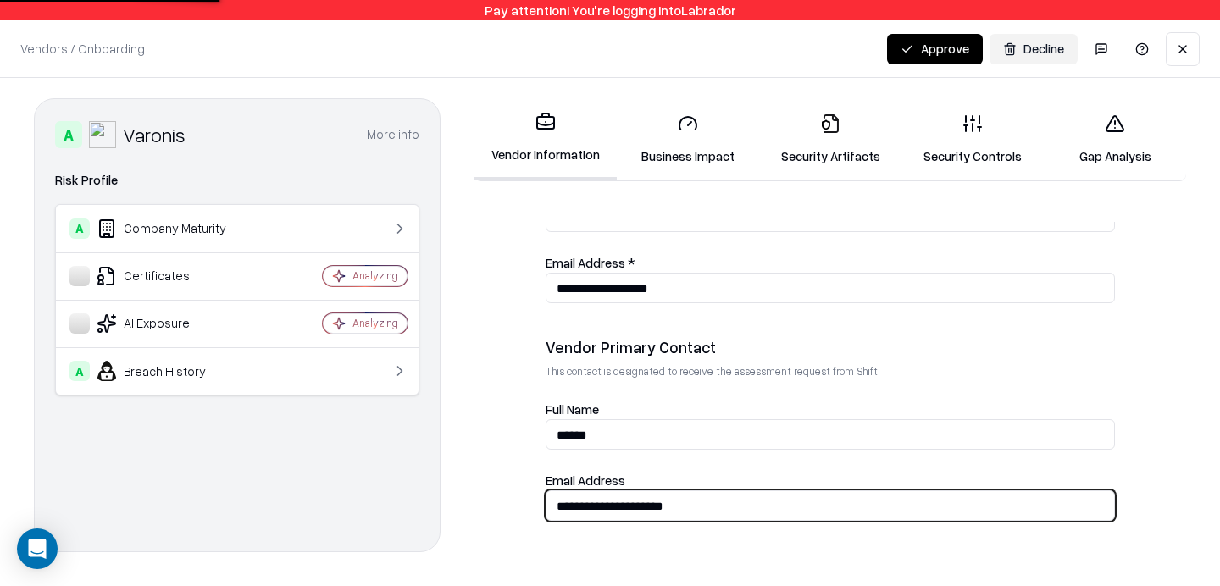
scroll to position [690, 0]
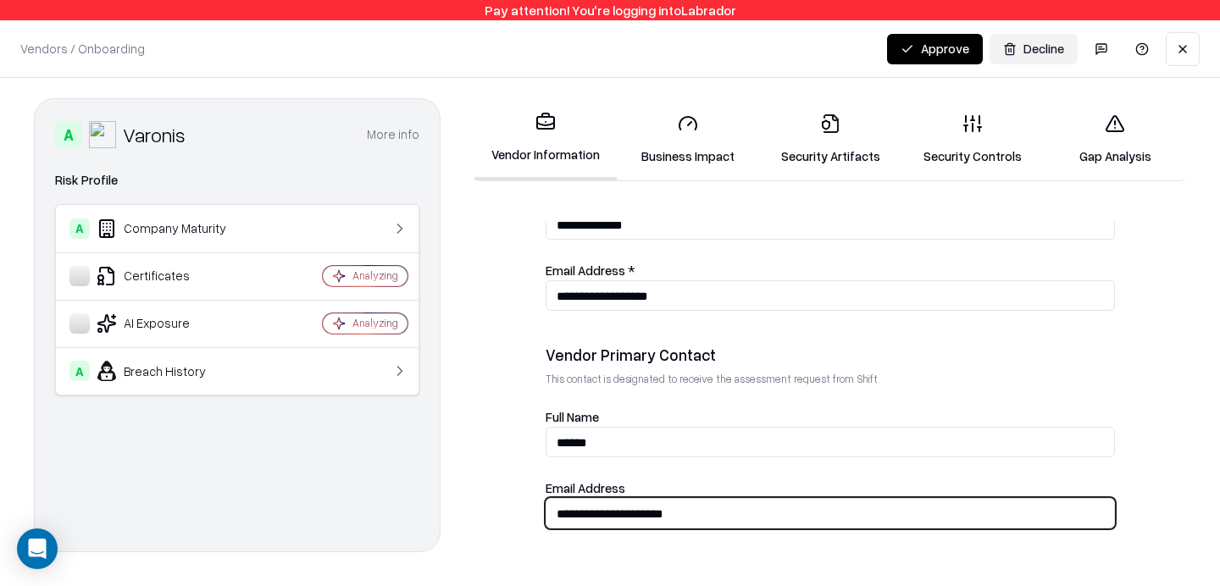
type input "**********"
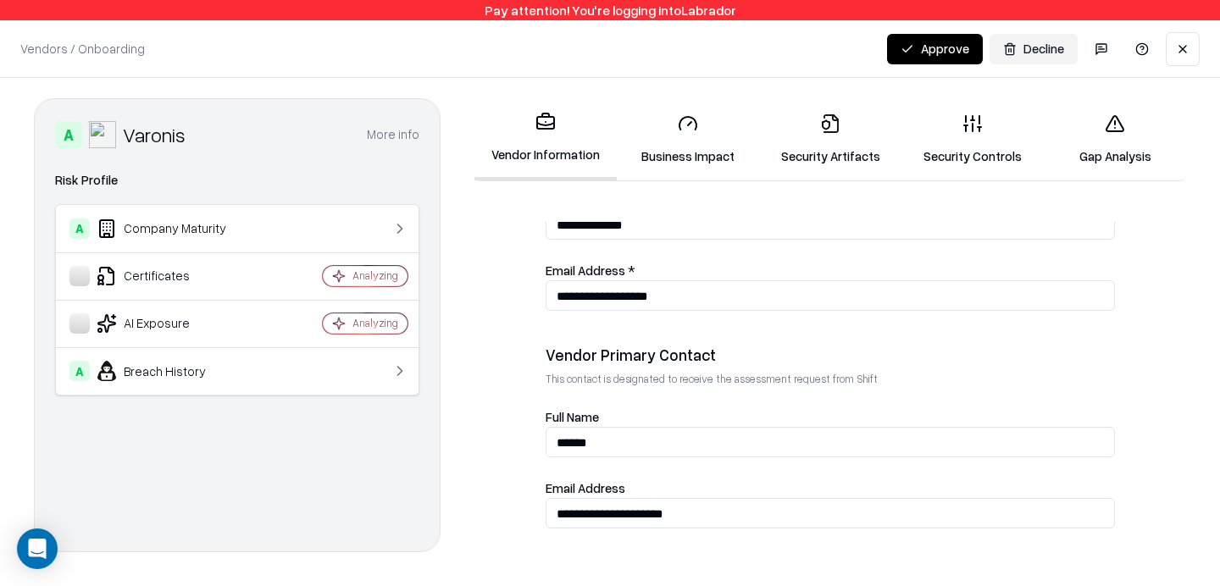
click at [746, 177] on div "**********" at bounding box center [829, 329] width 711 height 462
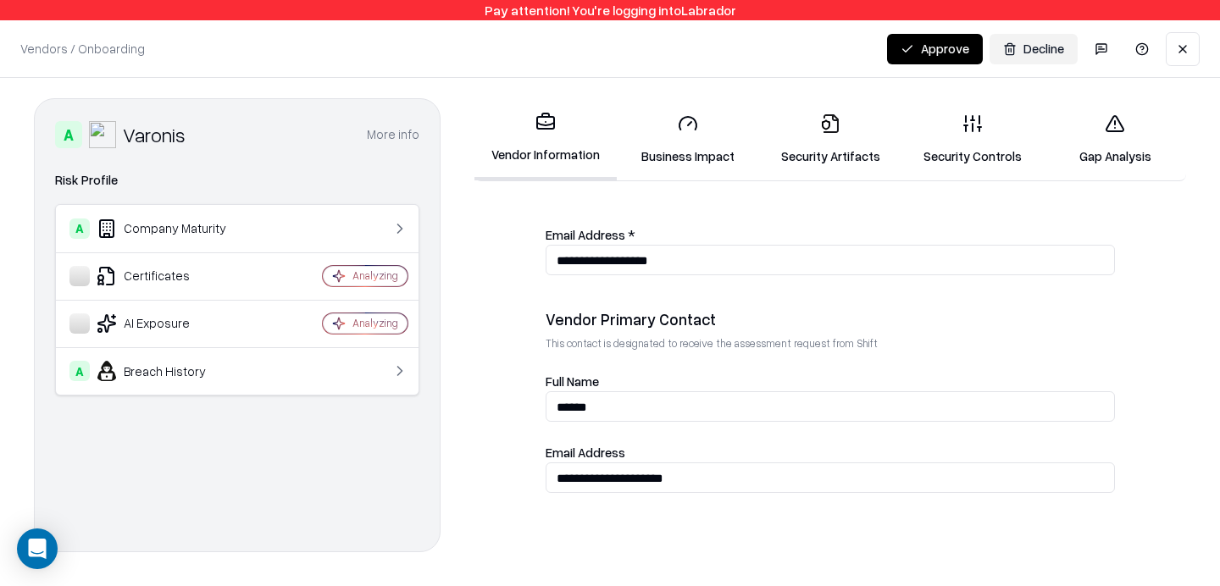
scroll to position [701, 0]
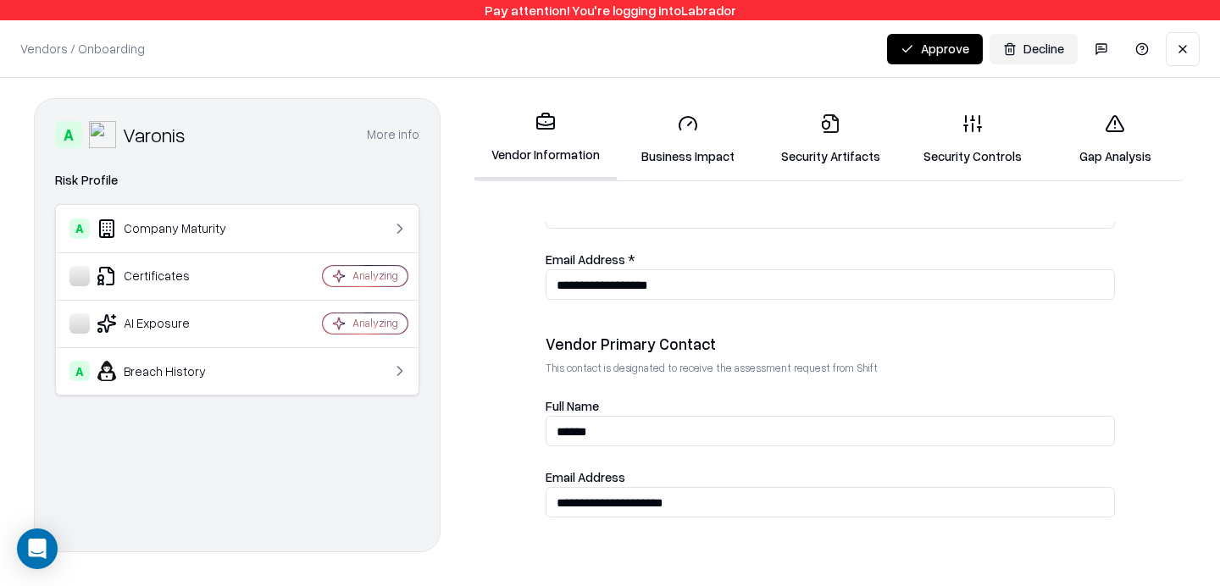
click at [689, 129] on icon at bounding box center [688, 123] width 20 height 20
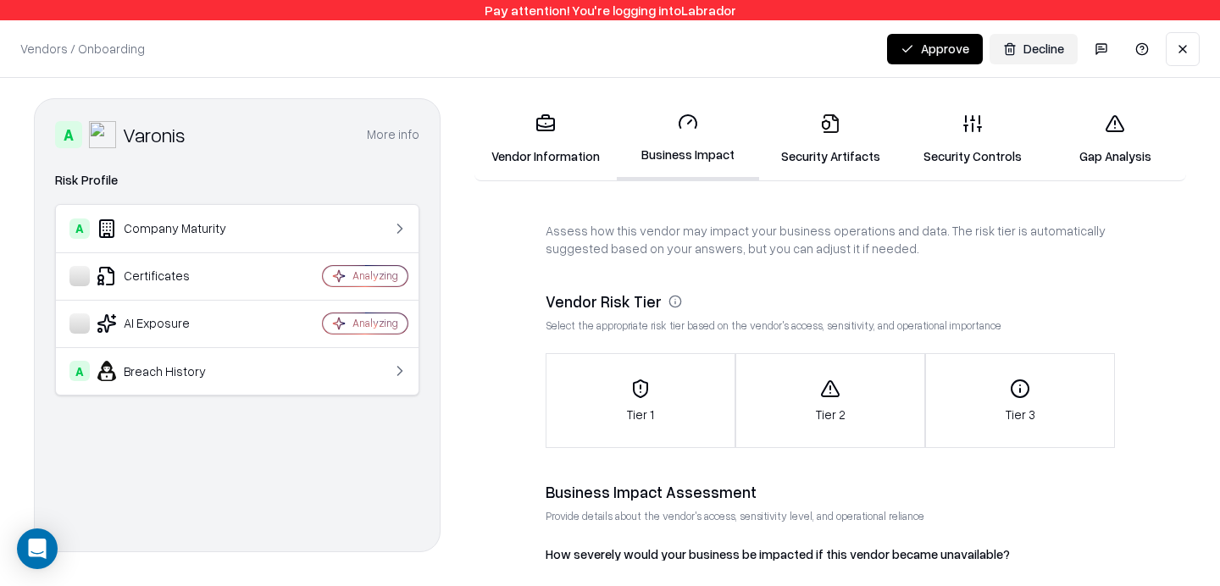
click at [652, 389] on div "Tier 1" at bounding box center [640, 401] width 188 height 45
click at [876, 398] on div "Tier 2" at bounding box center [830, 401] width 188 height 45
click at [1065, 383] on div "Tier 3" at bounding box center [1020, 401] width 188 height 45
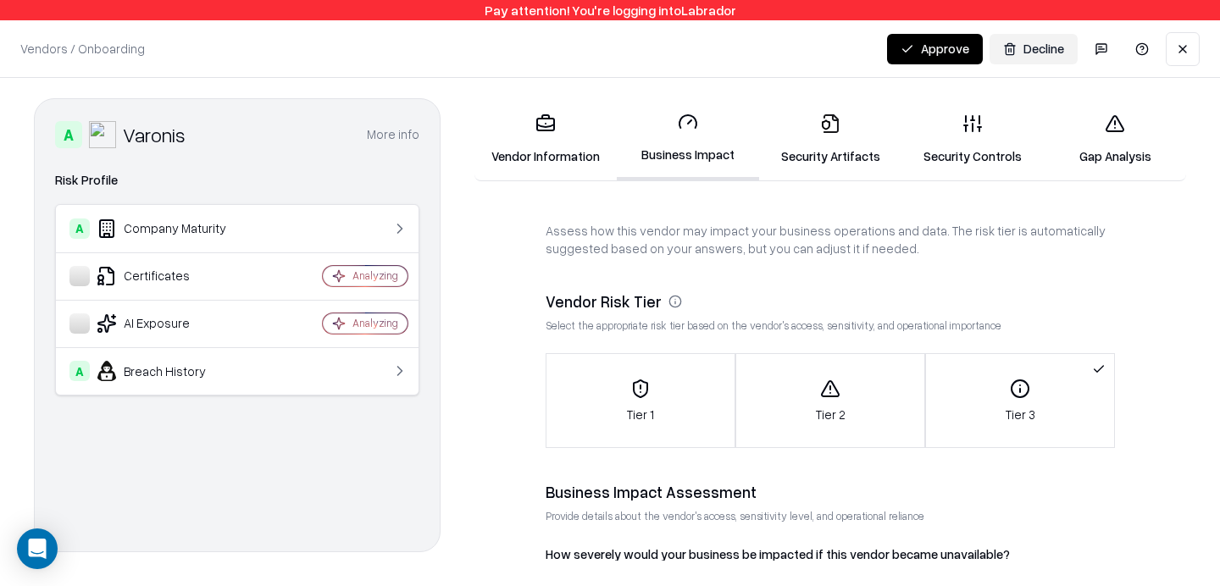
click at [849, 414] on div "Tier 2" at bounding box center [830, 401] width 188 height 45
click at [681, 405] on div "Tier 1" at bounding box center [640, 401] width 188 height 45
click at [837, 243] on p "Assess how this vendor may impact your business operations and data. The risk t…" at bounding box center [829, 240] width 569 height 36
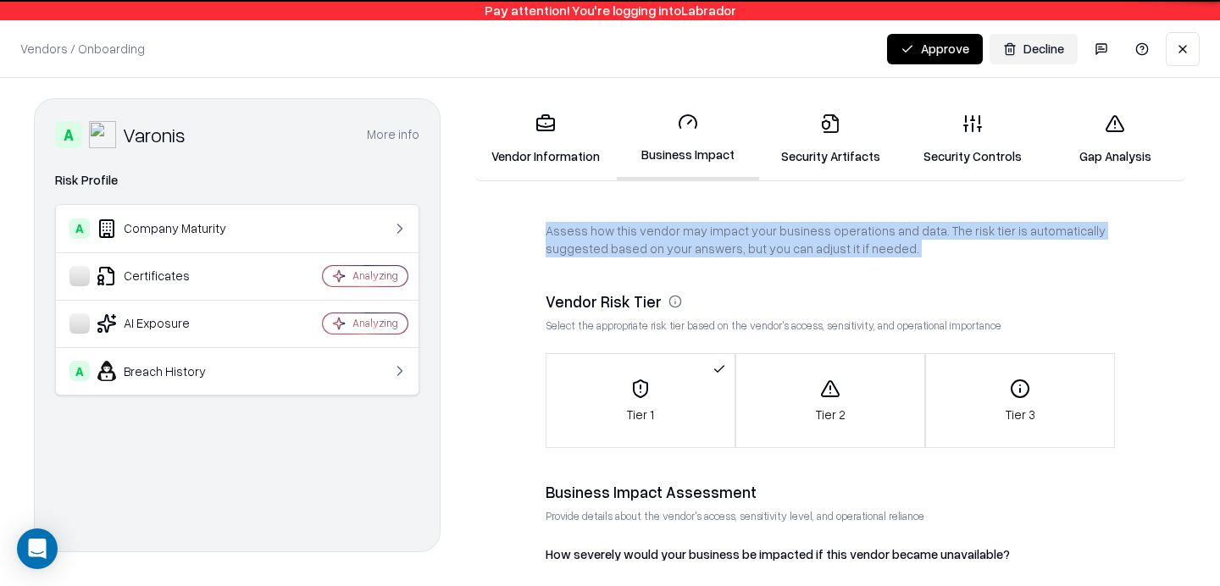
click at [837, 243] on p "Assess how this vendor may impact your business operations and data. The risk t…" at bounding box center [829, 240] width 569 height 36
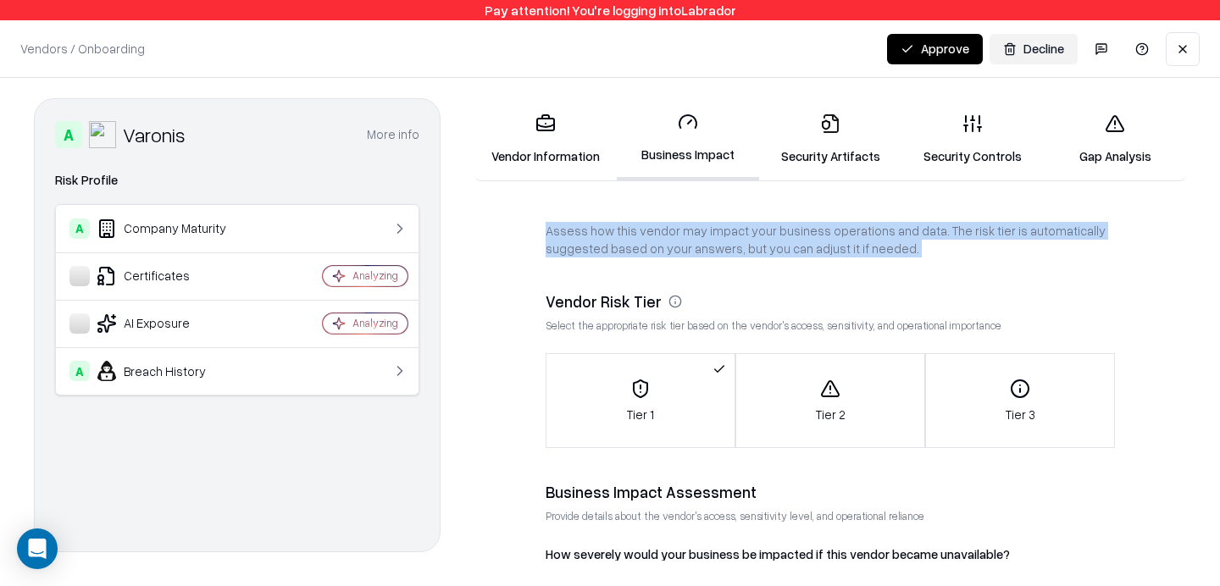
click at [837, 243] on p "Assess how this vendor may impact your business operations and data. The risk t…" at bounding box center [829, 240] width 569 height 36
click at [818, 296] on div "Vendor Risk Tier" at bounding box center [829, 301] width 569 height 20
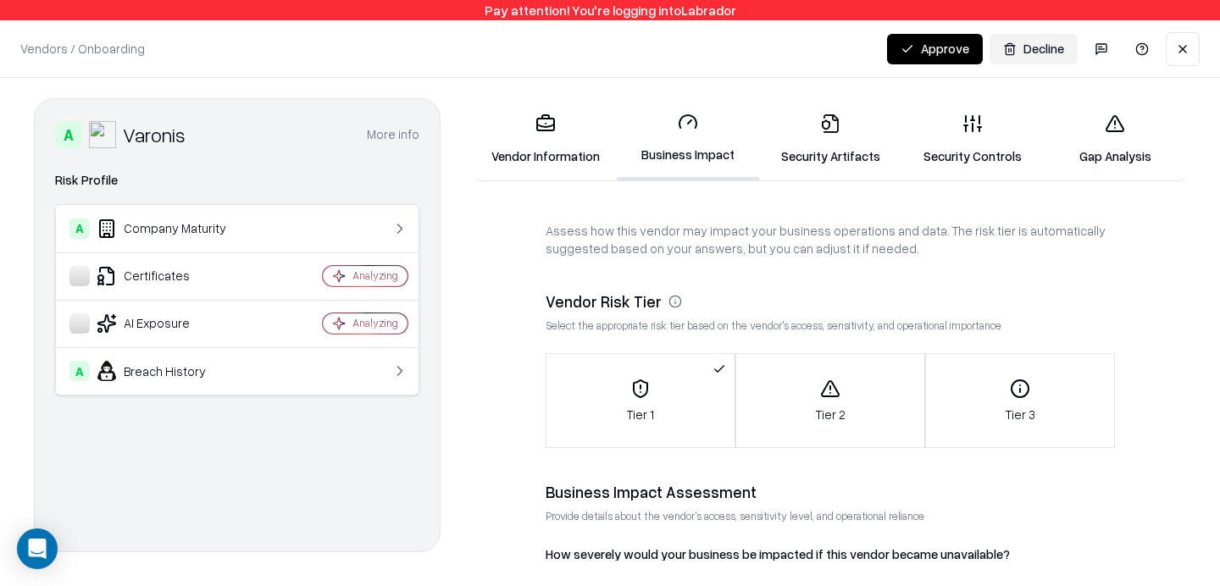
click at [839, 404] on div "Tier 2" at bounding box center [830, 401] width 188 height 45
click at [966, 368] on button "Tier 3" at bounding box center [1020, 400] width 188 height 93
click at [859, 398] on div "Tier 2" at bounding box center [830, 401] width 188 height 45
click at [665, 406] on div "Tier 1" at bounding box center [640, 401] width 188 height 45
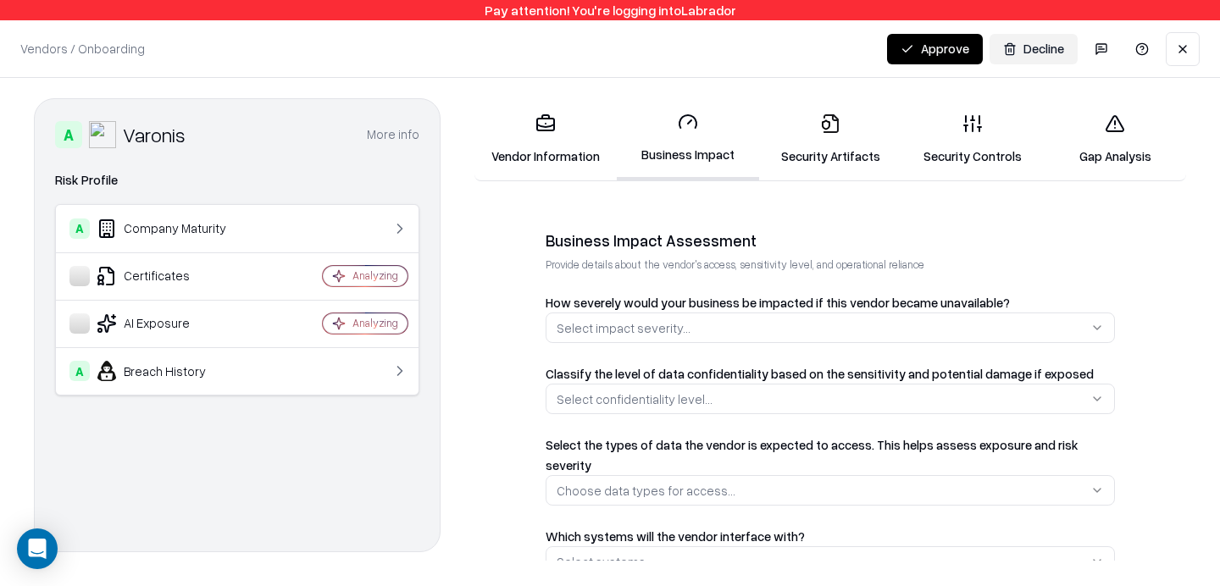
scroll to position [260, 0]
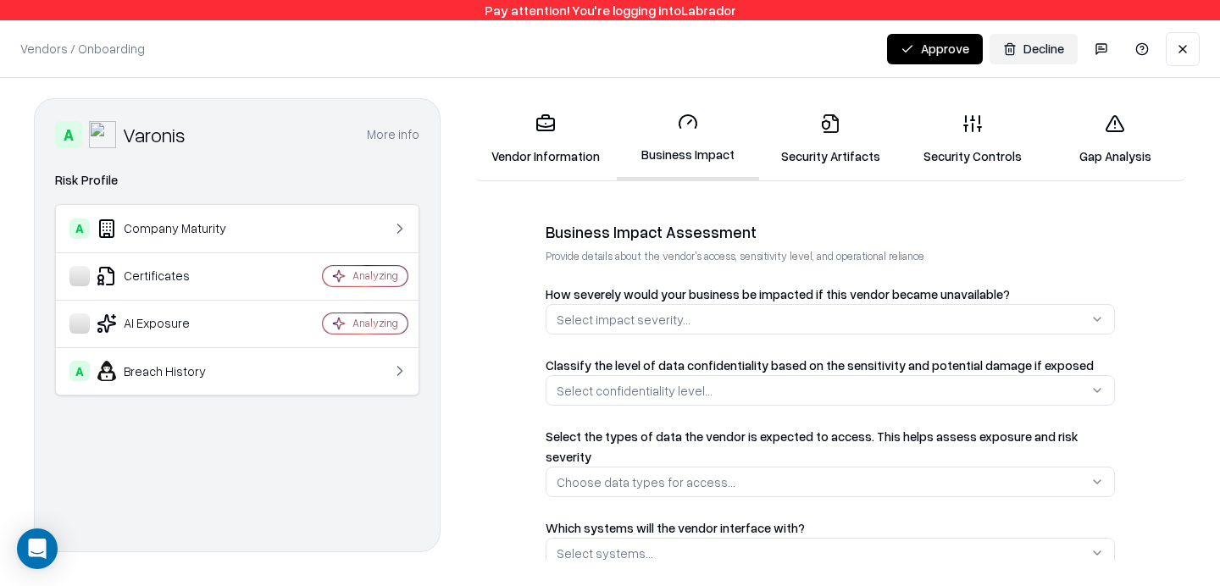
click at [757, 320] on button "Select impact severity..." at bounding box center [829, 319] width 569 height 30
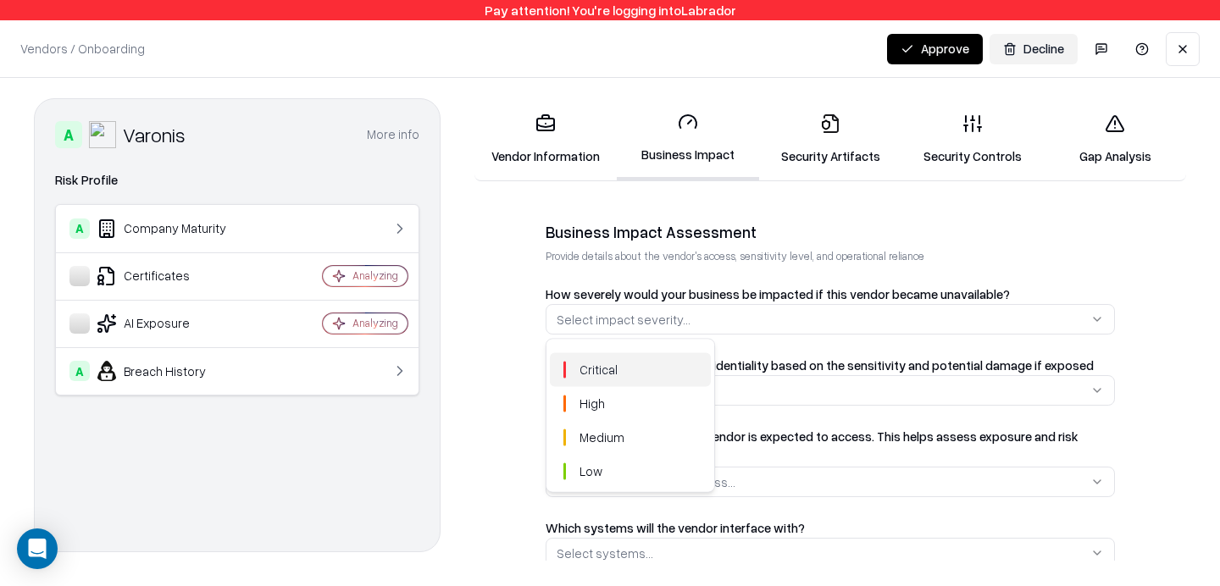
click at [651, 369] on div "Critical" at bounding box center [630, 370] width 161 height 34
click at [596, 398] on span "High" at bounding box center [591, 404] width 25 height 18
click at [593, 427] on div "Medium" at bounding box center [630, 438] width 161 height 34
click at [626, 341] on div "Critical High Medium Low" at bounding box center [630, 416] width 168 height 152
click at [624, 371] on div "Critical" at bounding box center [630, 370] width 161 height 34
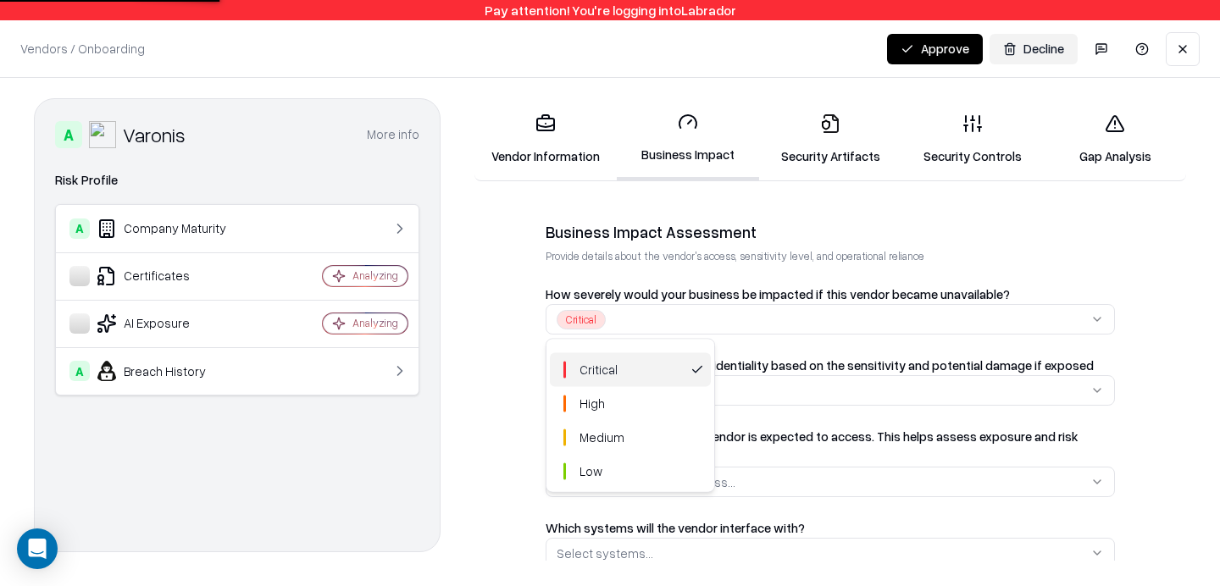
click at [796, 272] on html "Pay attention! You're logging into Labrador Vendors / Onboarding Changes Saved …" at bounding box center [610, 293] width 1220 height 586
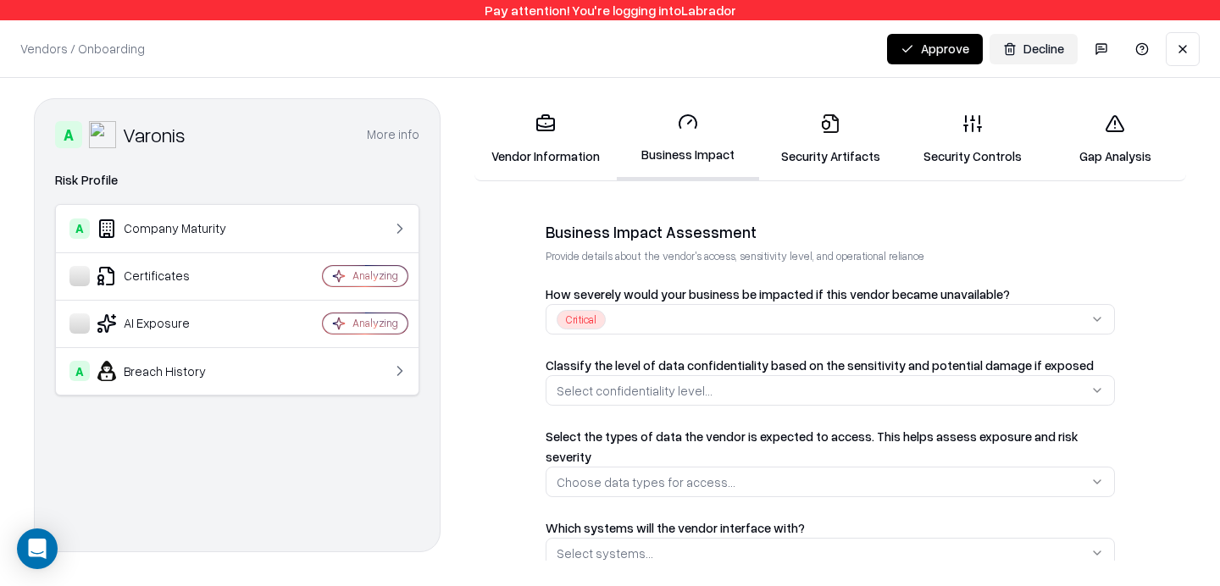
click at [685, 385] on div "Select confidentiality level..." at bounding box center [634, 391] width 156 height 18
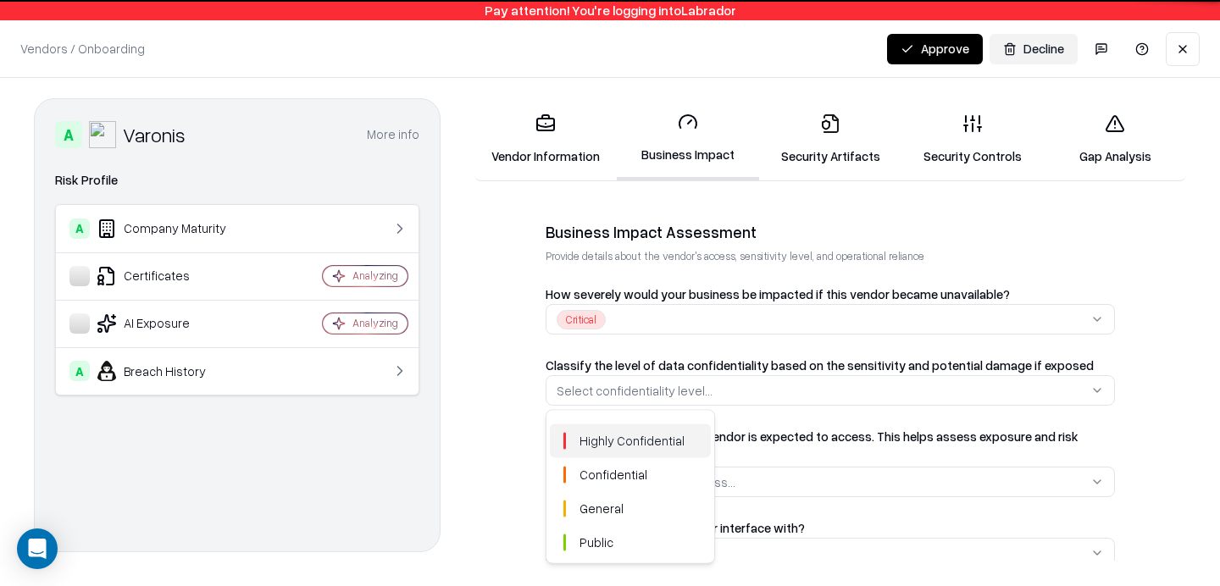
click at [595, 456] on div "Highly Confidential" at bounding box center [630, 441] width 161 height 34
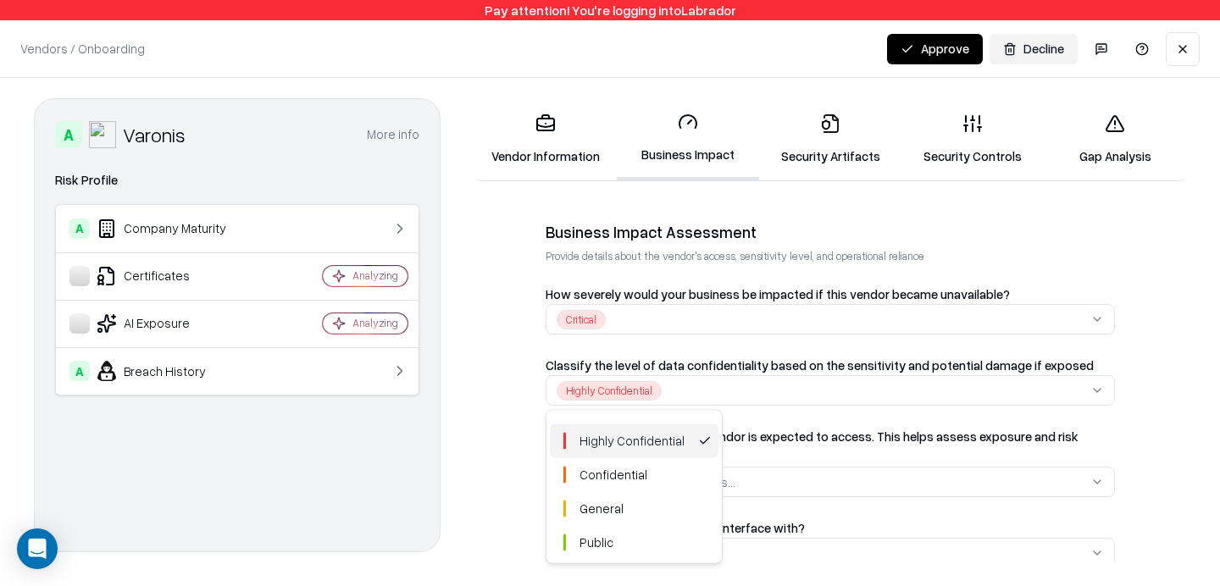
click at [506, 371] on html "Pay attention! You're logging into Labrador Vendors / Onboarding Changes Saved …" at bounding box center [610, 293] width 1220 height 586
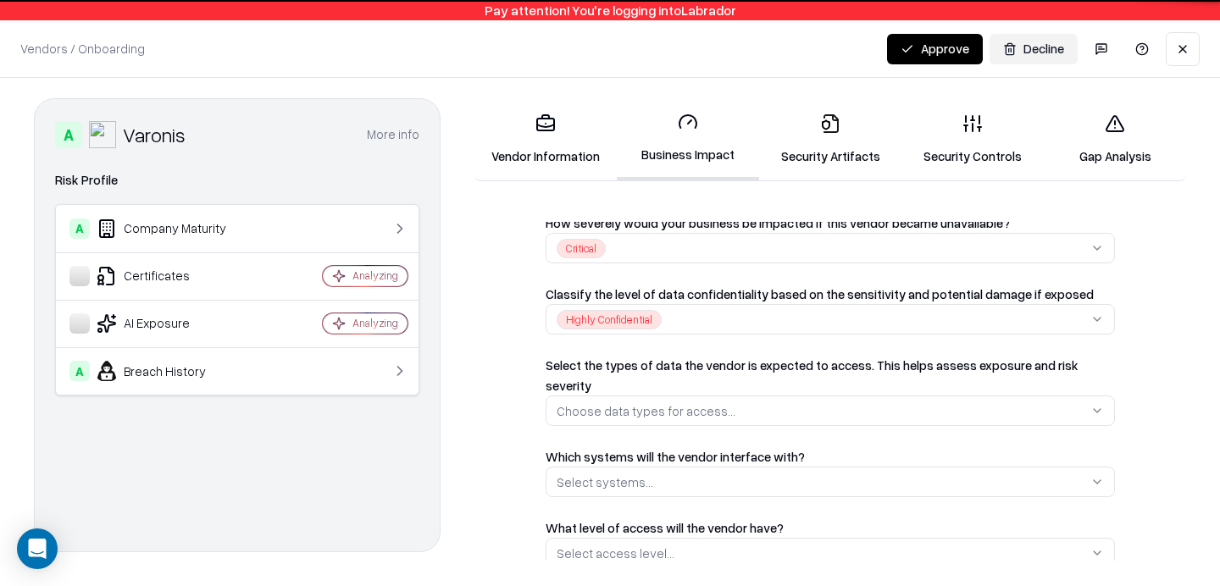
scroll to position [386, 0]
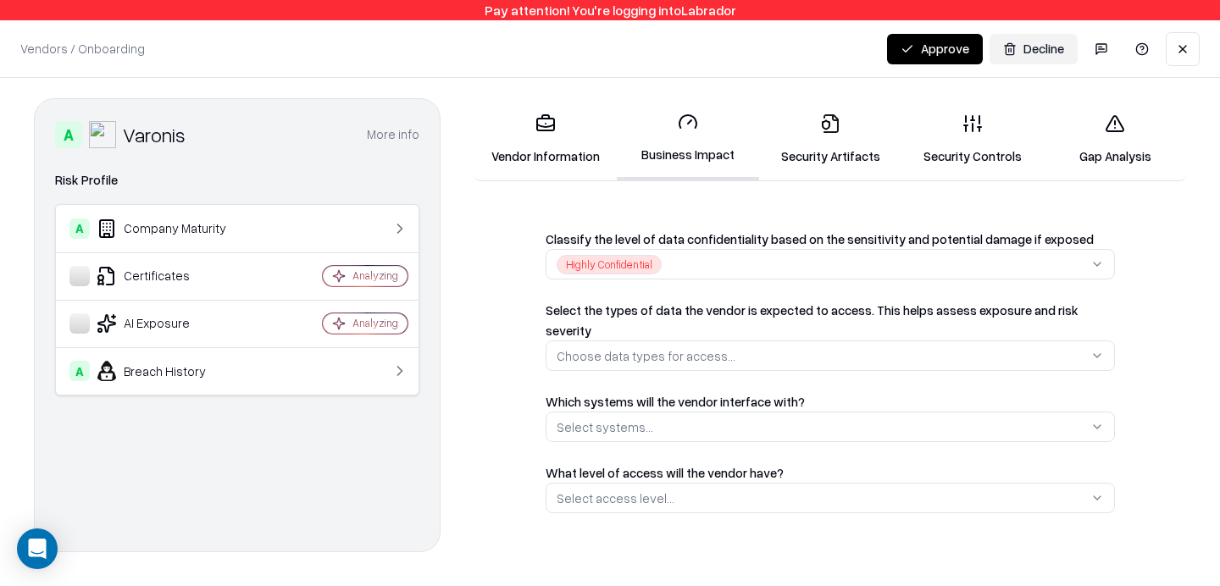
click at [580, 391] on div "Which systems will the vendor interface with? Select systems..." at bounding box center [829, 416] width 569 height 51
click at [597, 418] on div "Select systems..." at bounding box center [604, 427] width 97 height 18
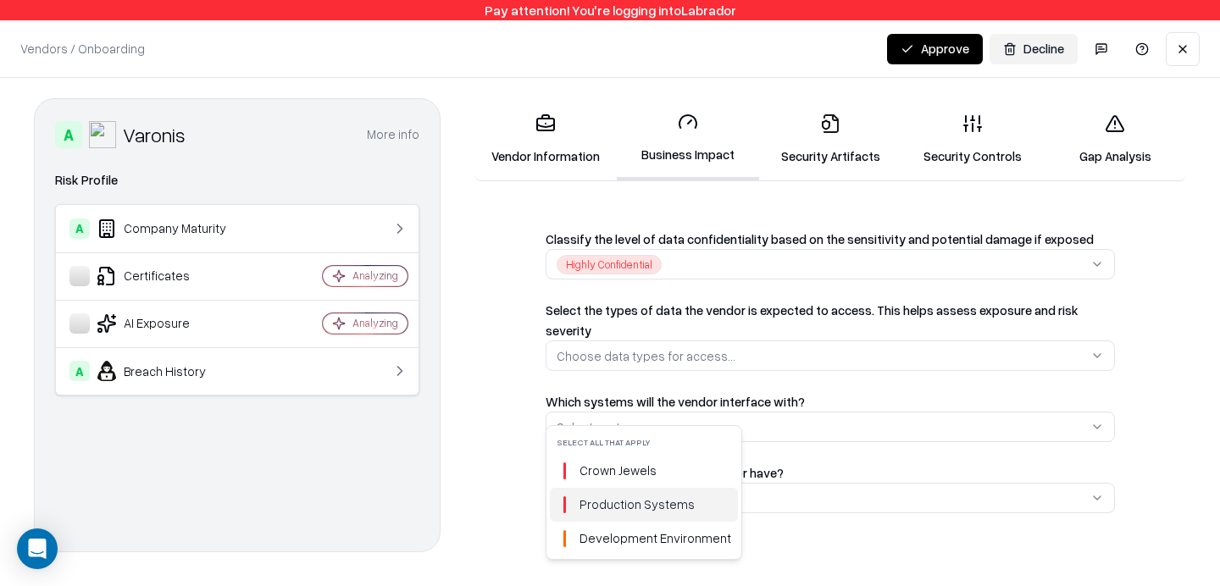
click at [597, 509] on span "Production Systems" at bounding box center [636, 505] width 115 height 18
click at [518, 478] on html "Pay attention! You're logging into Labrador Vendors / Onboarding Changes Saved …" at bounding box center [610, 293] width 1220 height 586
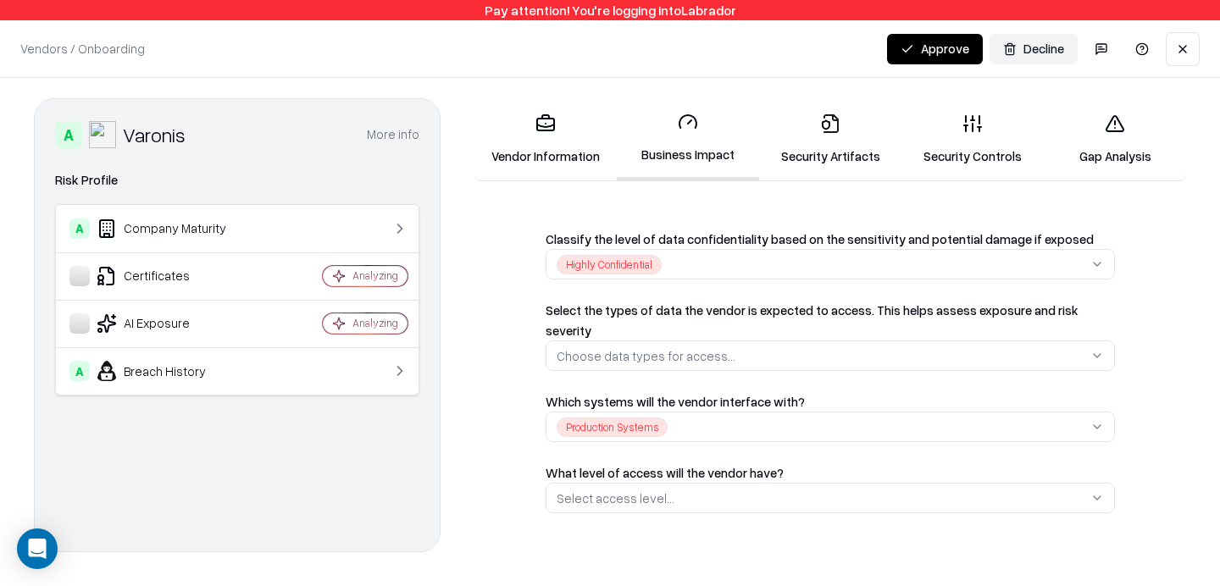
click at [612, 490] on div "Select access level..." at bounding box center [615, 499] width 118 height 18
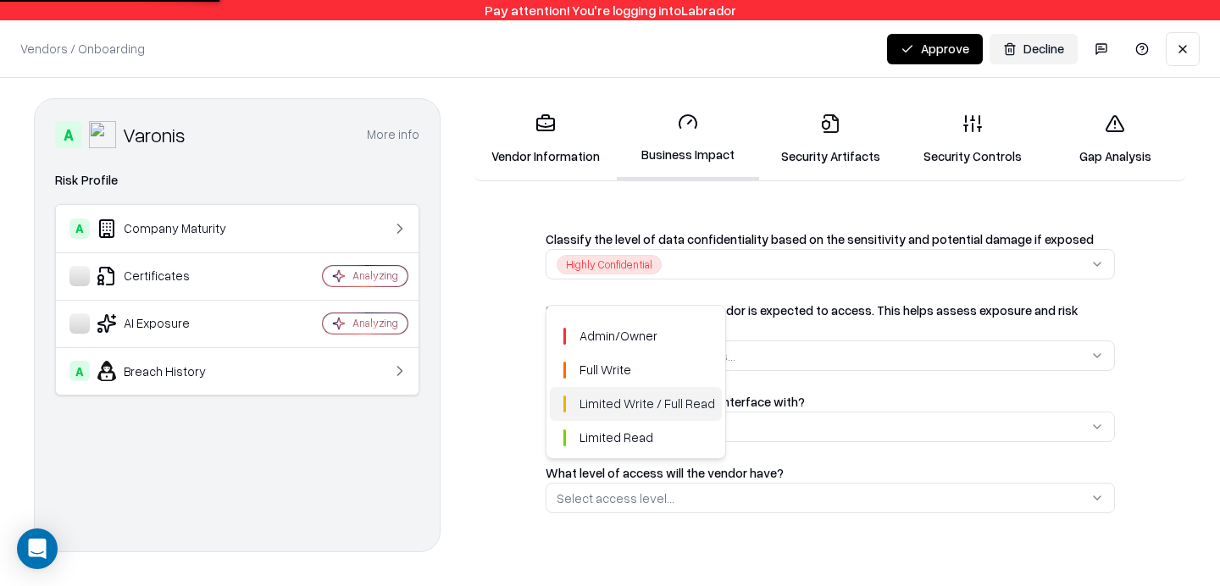
click at [637, 407] on span "Limited Write / Full Read" at bounding box center [647, 404] width 136 height 18
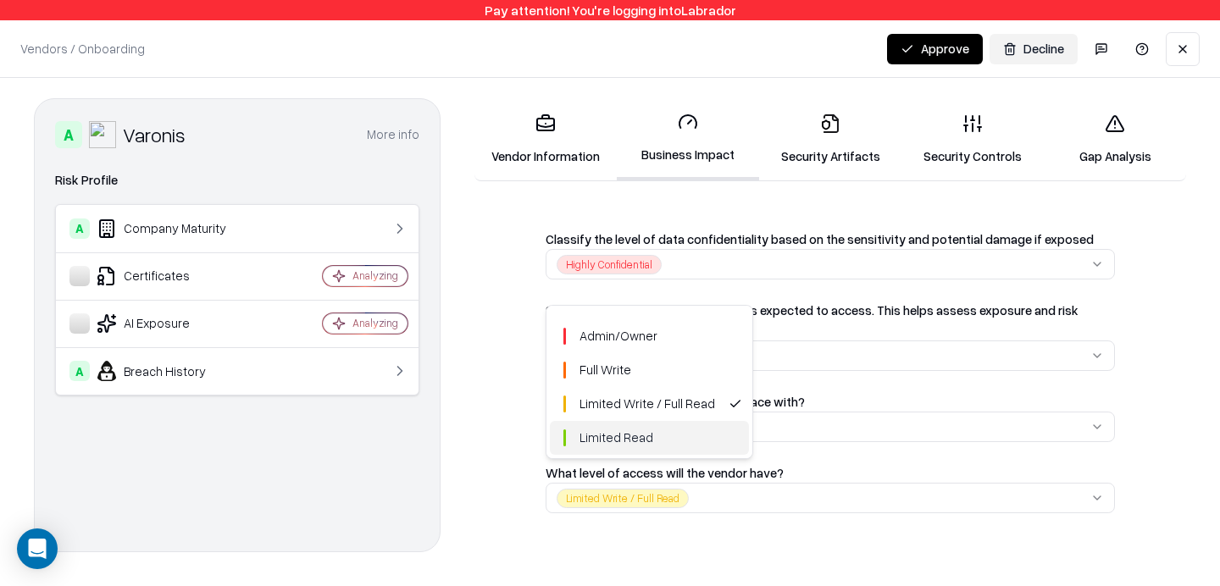
click at [545, 468] on html "Pay attention! You're logging into Labrador Vendors / Onboarding Changes Saved …" at bounding box center [610, 293] width 1220 height 586
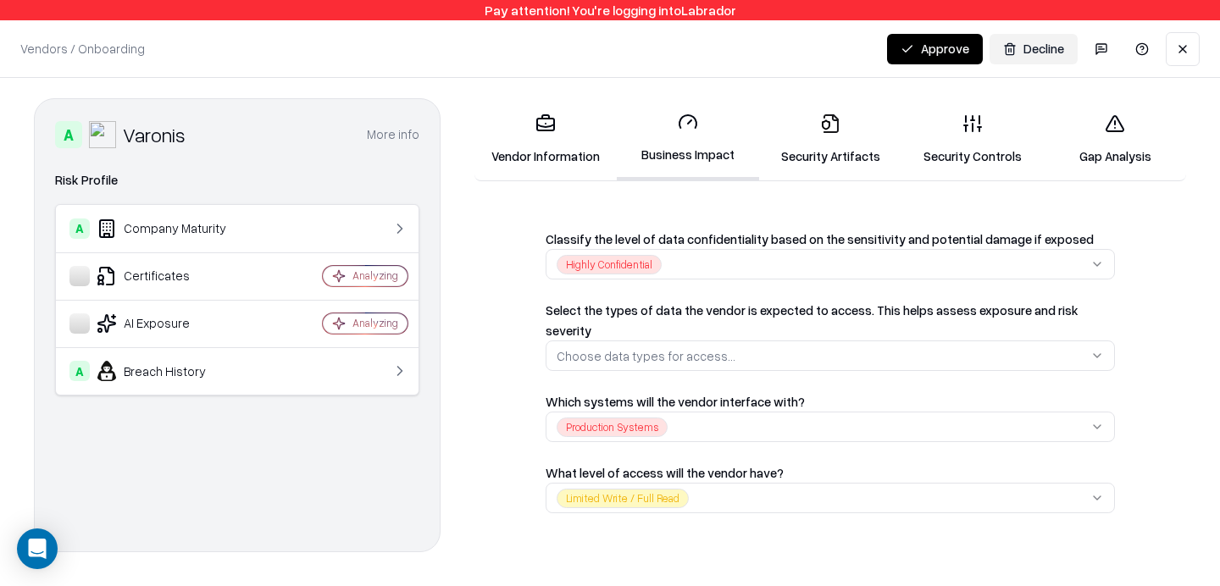
click at [850, 110] on link "Security Artifacts" at bounding box center [830, 139] width 142 height 79
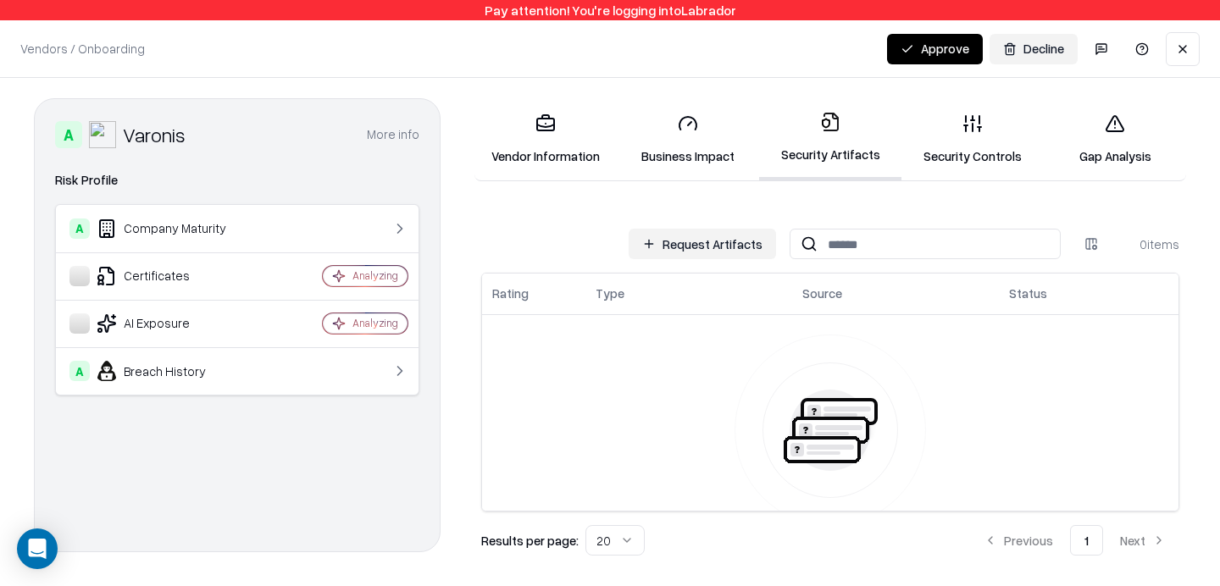
scroll to position [15, 0]
click at [983, 153] on link "Security Controls" at bounding box center [972, 139] width 142 height 79
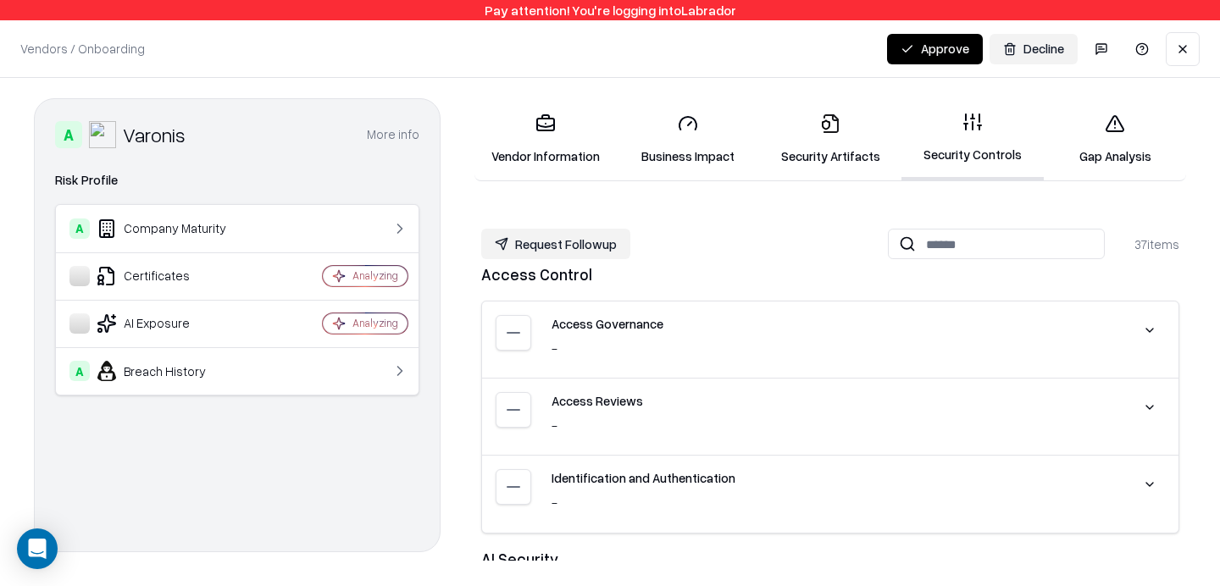
click at [835, 136] on link "Security Artifacts" at bounding box center [830, 139] width 142 height 79
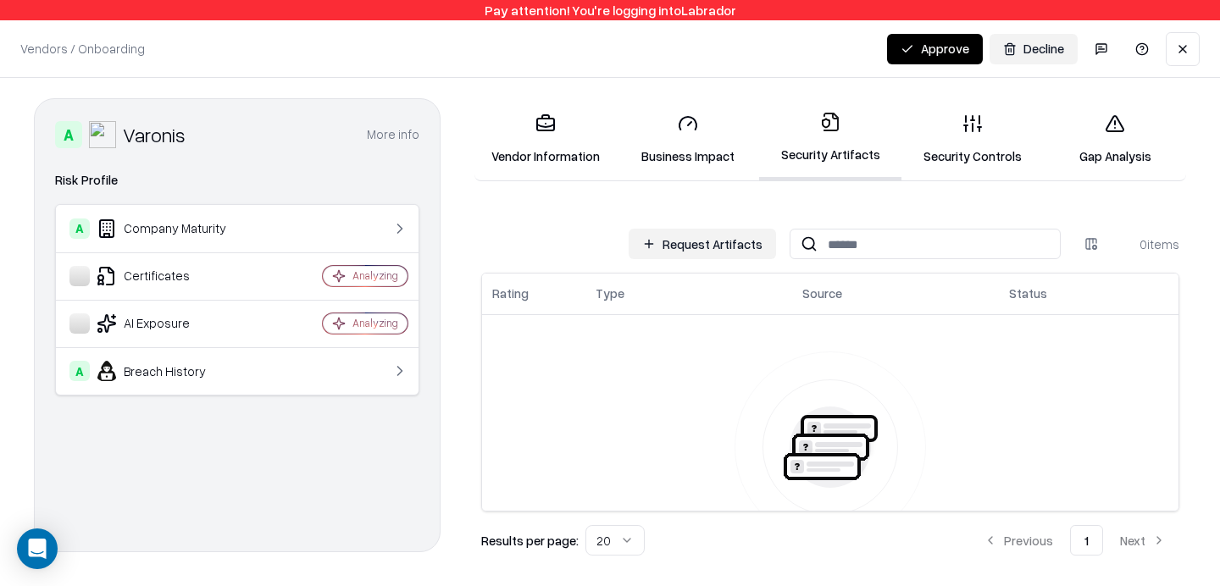
click at [1087, 232] on html "Pay attention! You're logging into Labrador Vendors / Onboarding Changes Saved …" at bounding box center [610, 293] width 1220 height 586
click at [1091, 242] on html "Pay attention! You're logging into Labrador Vendors / Onboarding Changes Saved …" at bounding box center [610, 293] width 1220 height 586
click at [977, 158] on link "Security Controls" at bounding box center [972, 139] width 142 height 79
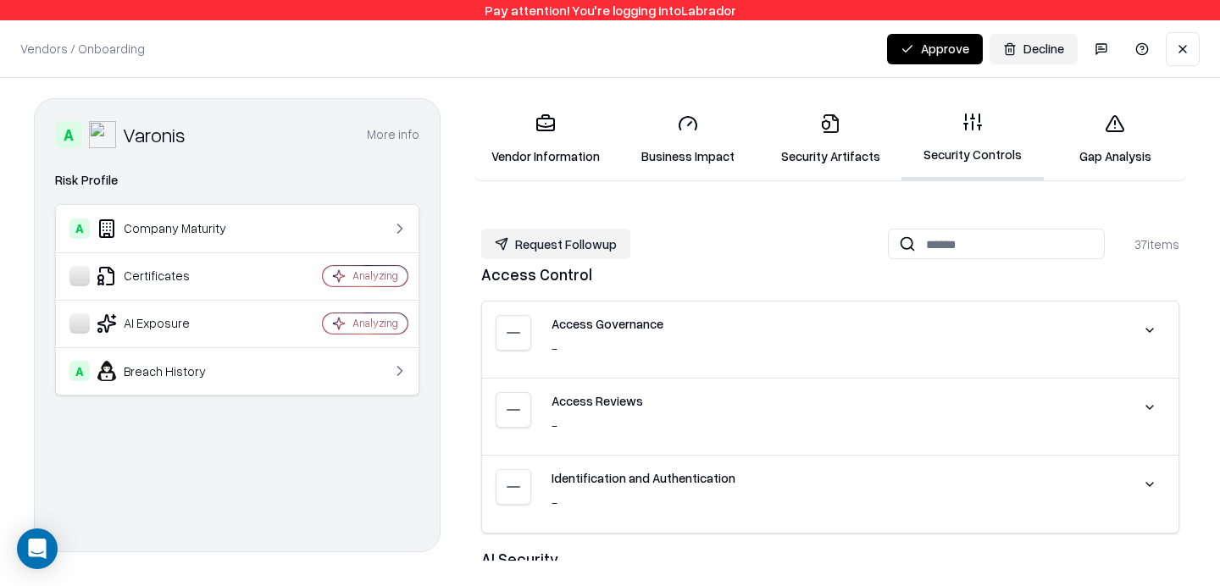
click at [1129, 154] on link "Gap Analysis" at bounding box center [1115, 139] width 142 height 79
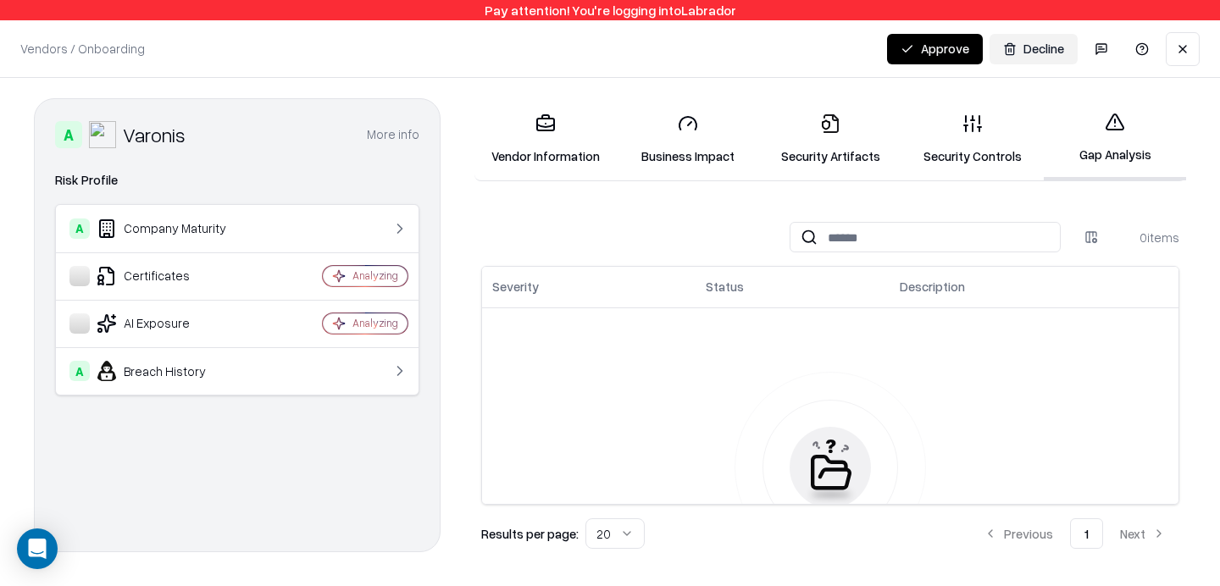
click at [1093, 244] on html "Pay attention! You're logging into Labrador Vendors / Onboarding Changes Saved …" at bounding box center [610, 293] width 1220 height 586
click at [972, 152] on link "Security Controls" at bounding box center [972, 139] width 142 height 79
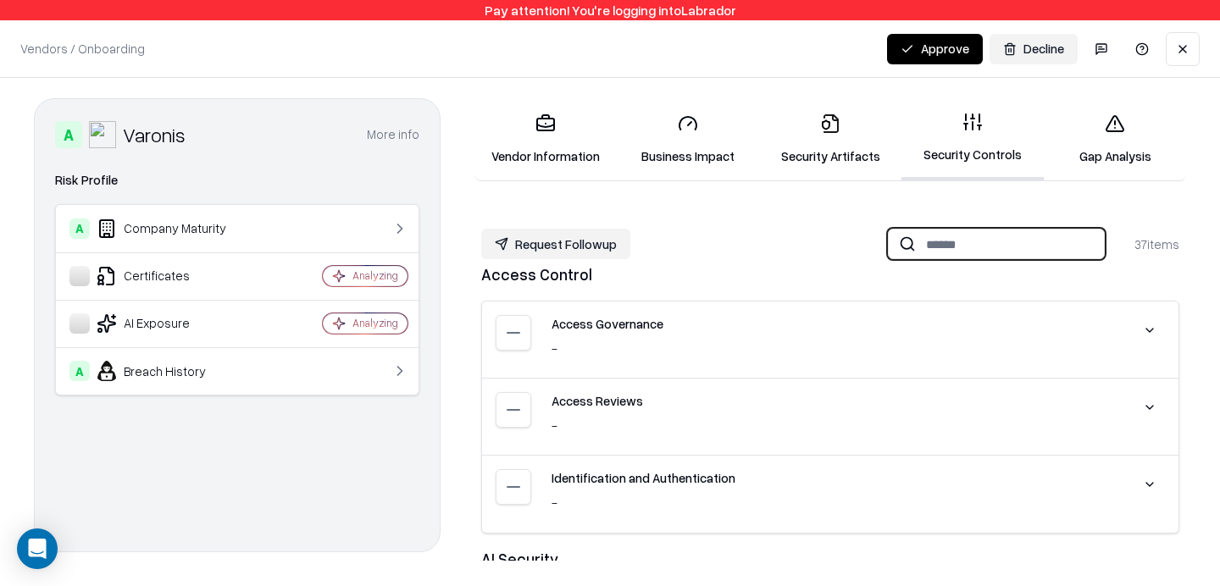
click at [1044, 244] on input at bounding box center [1010, 244] width 188 height 31
click at [841, 237] on div "Request Followup 37 items" at bounding box center [830, 244] width 698 height 30
click at [834, 161] on link "Security Artifacts" at bounding box center [830, 139] width 142 height 79
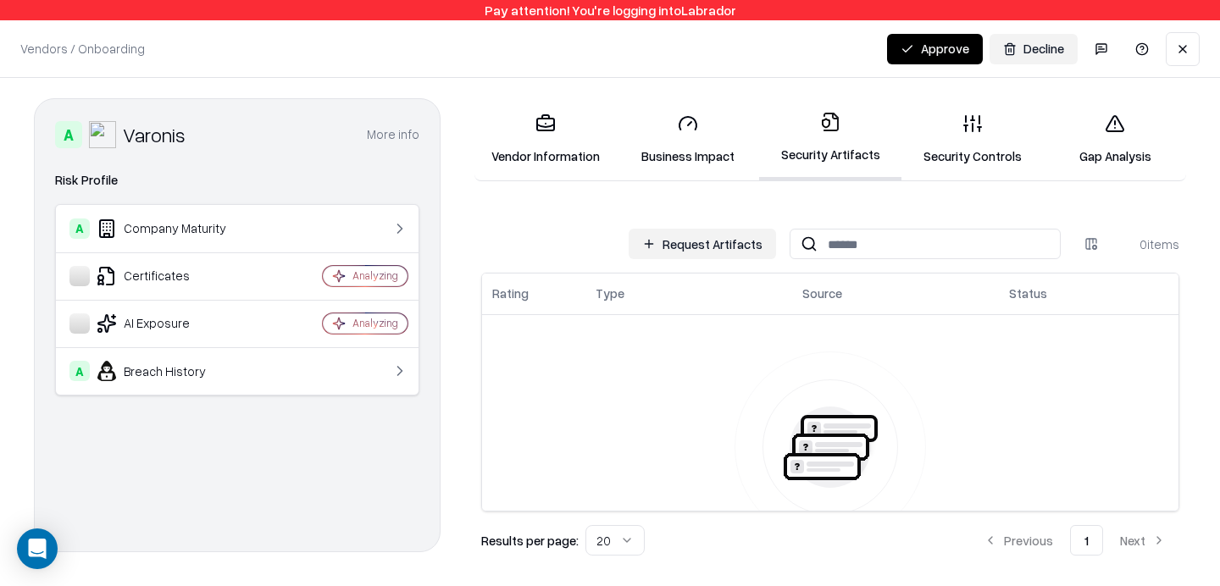
click at [994, 135] on link "Security Controls" at bounding box center [972, 139] width 142 height 79
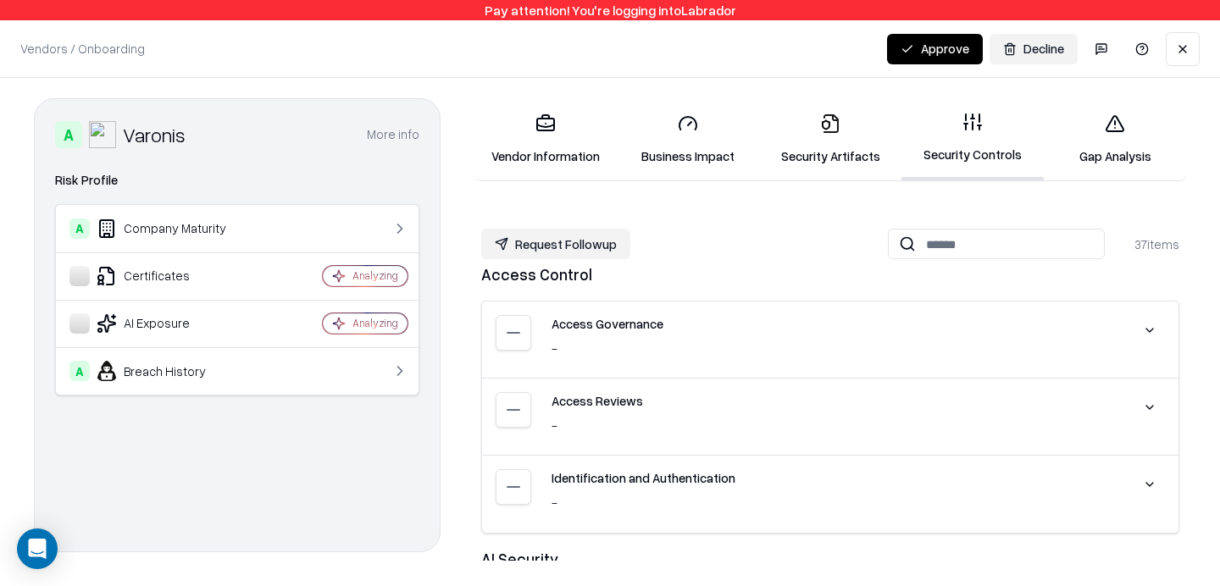
click at [705, 131] on link "Business Impact" at bounding box center [688, 139] width 142 height 79
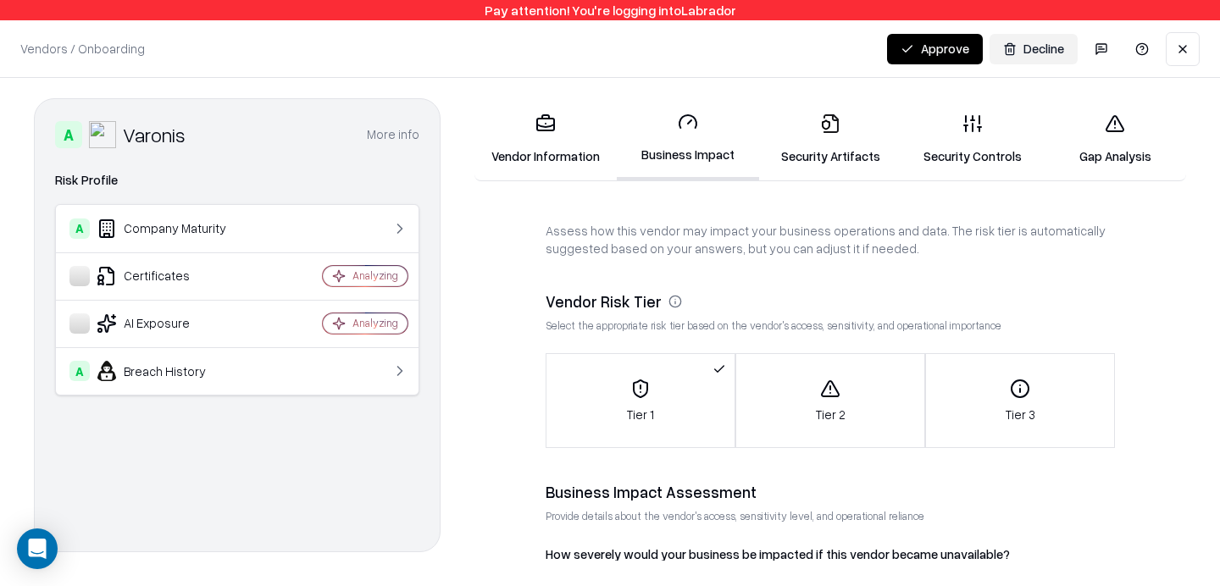
click at [805, 140] on link "Security Artifacts" at bounding box center [830, 139] width 142 height 79
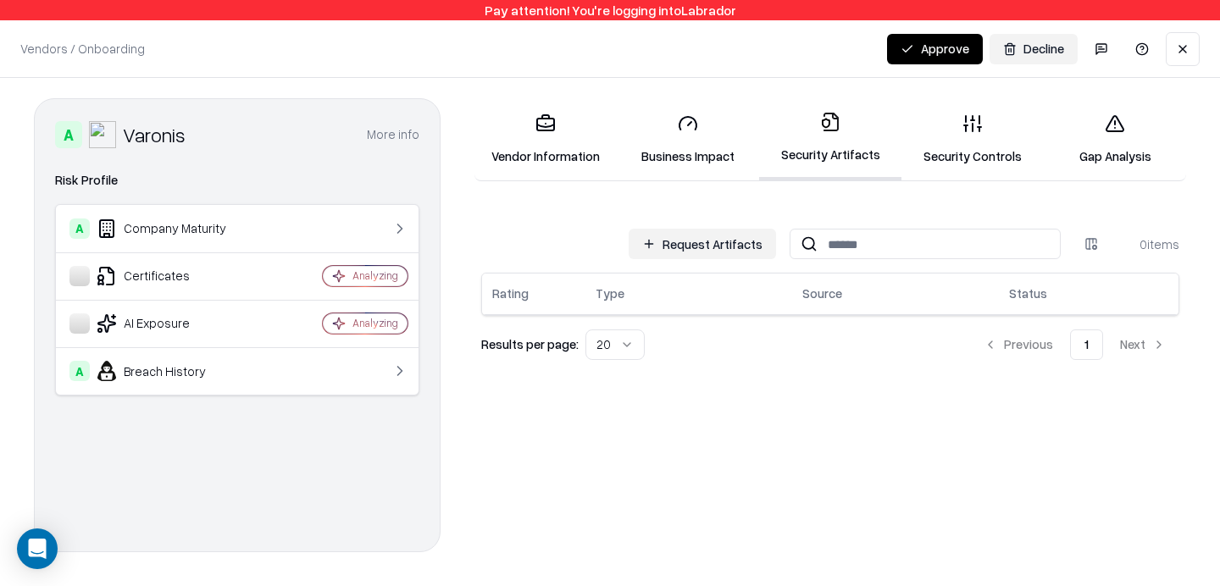
click at [977, 124] on icon at bounding box center [972, 123] width 20 height 20
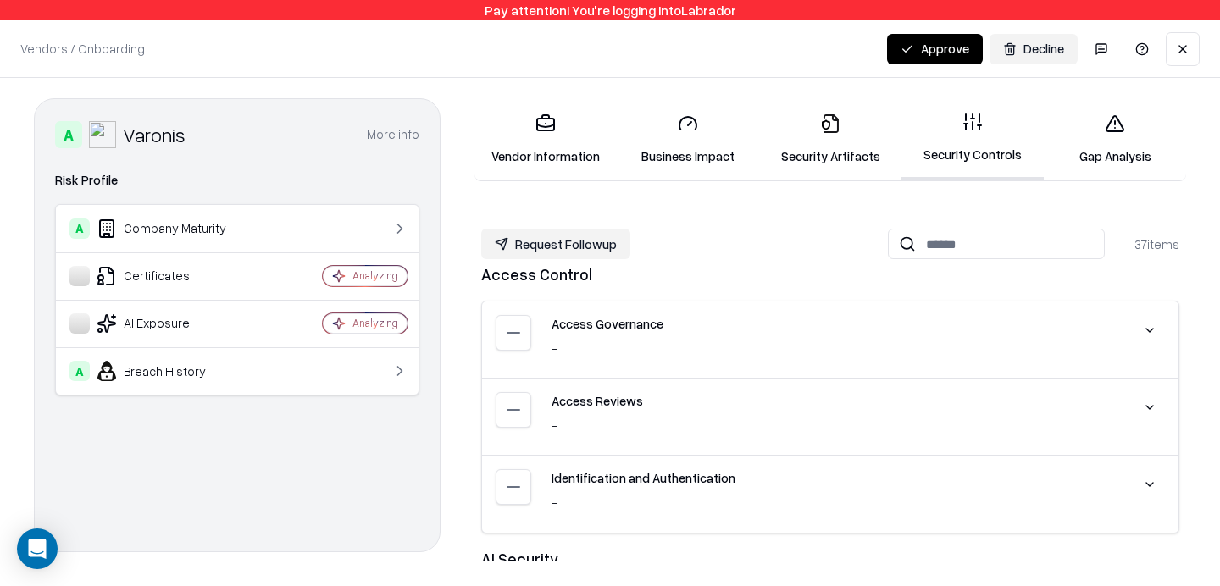
click at [861, 129] on link "Security Artifacts" at bounding box center [830, 139] width 142 height 79
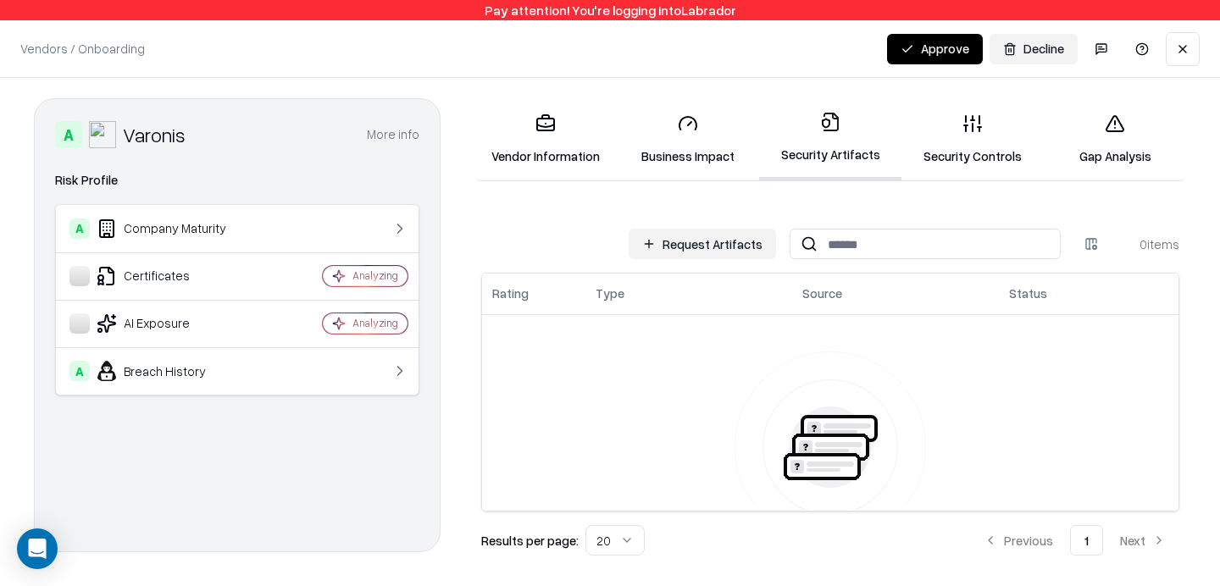
click at [968, 130] on icon at bounding box center [972, 123] width 20 height 20
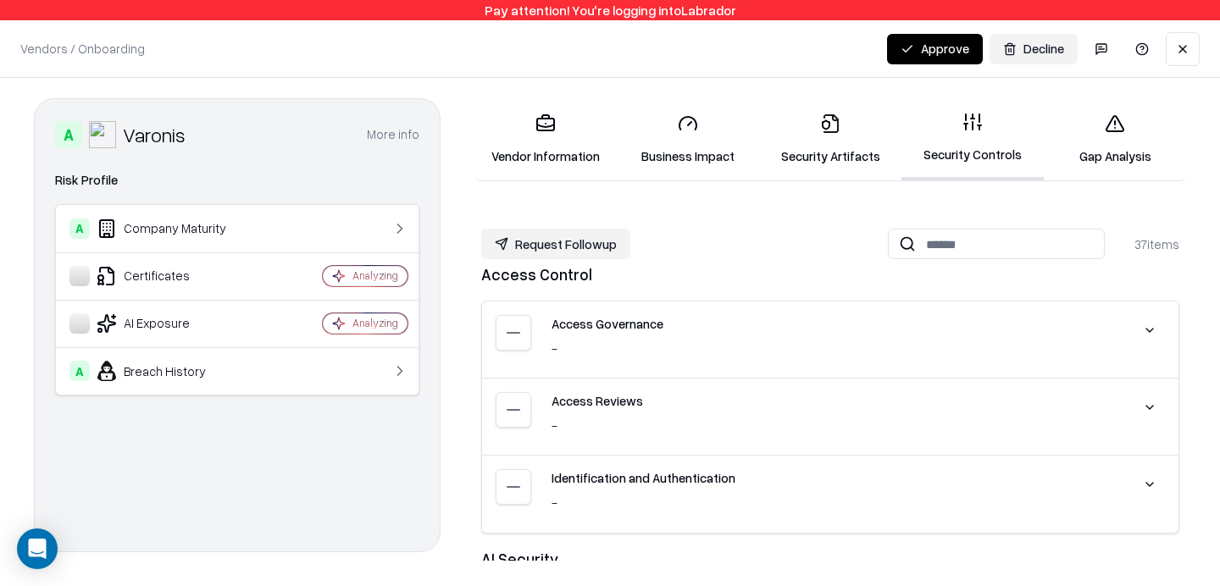
click at [834, 138] on link "Security Artifacts" at bounding box center [830, 139] width 142 height 79
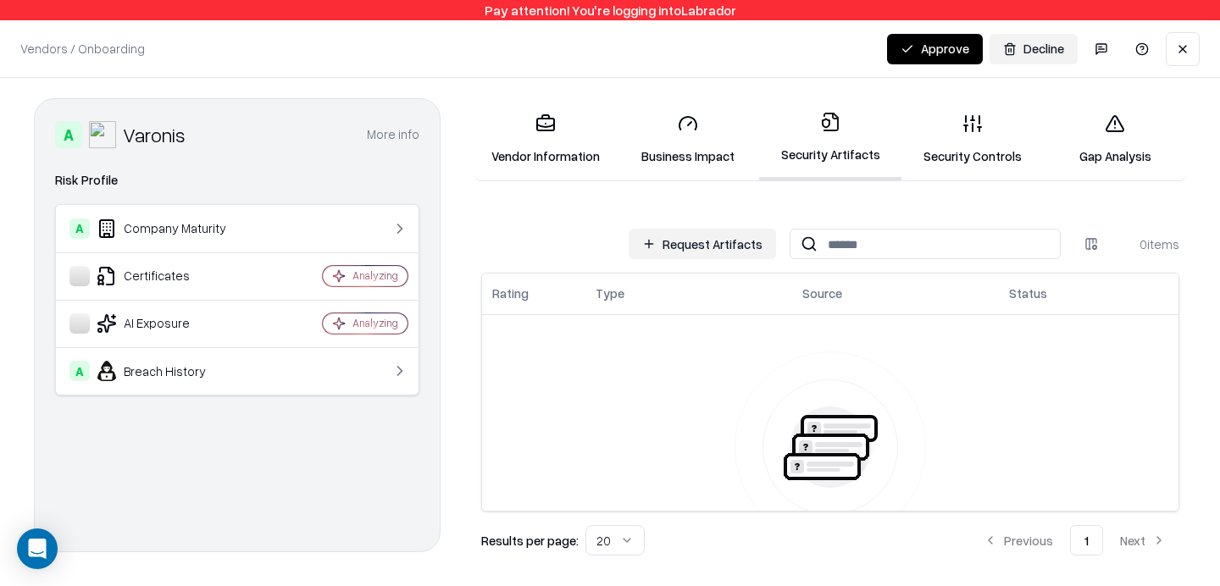
click at [705, 113] on link "Business Impact" at bounding box center [688, 139] width 142 height 79
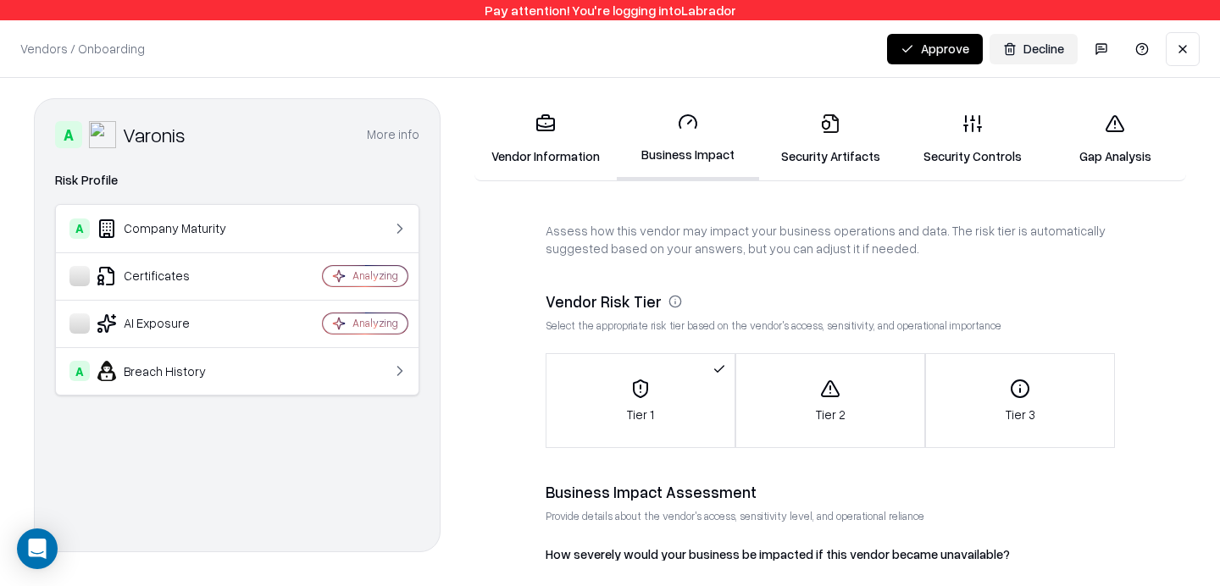
click at [836, 135] on link "Security Artifacts" at bounding box center [830, 139] width 142 height 79
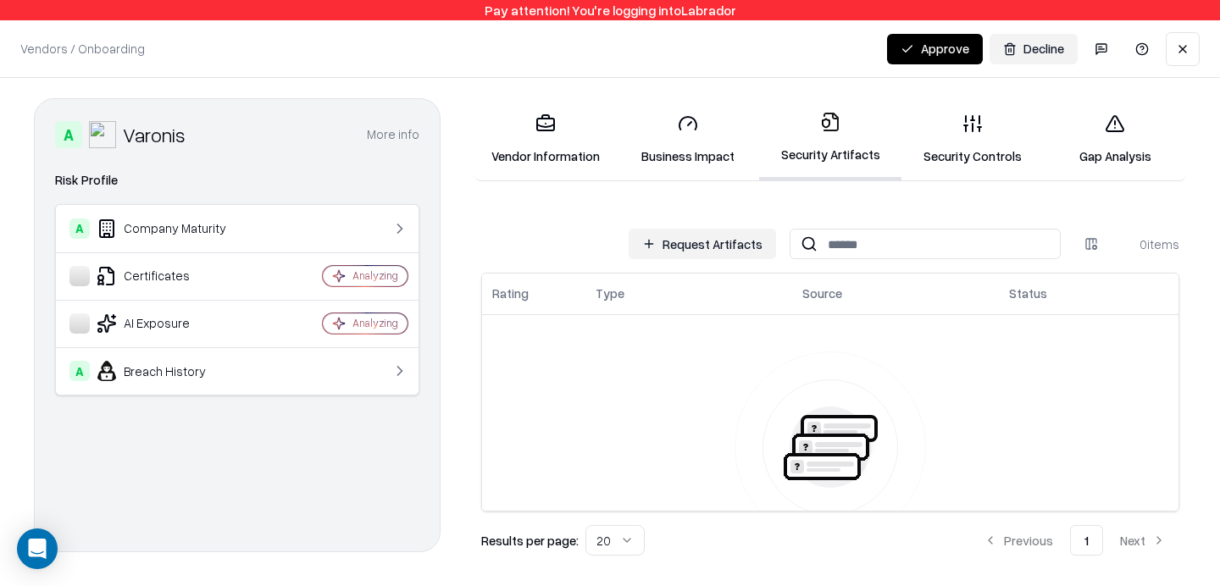
click at [950, 147] on link "Security Controls" at bounding box center [972, 139] width 142 height 79
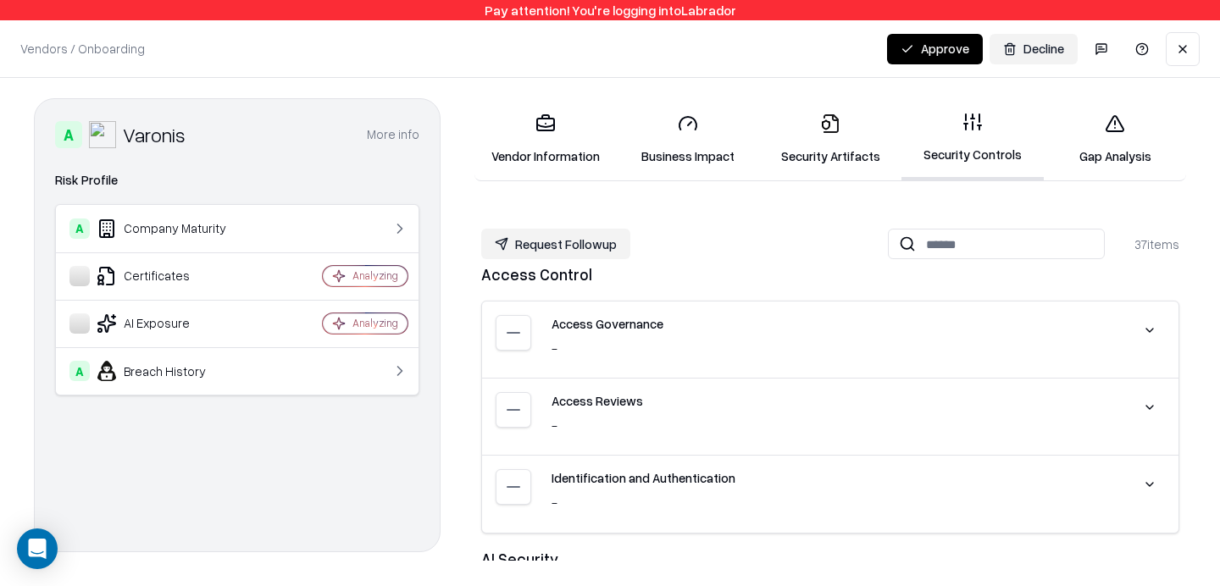
click at [1117, 148] on link "Gap Analysis" at bounding box center [1115, 139] width 142 height 79
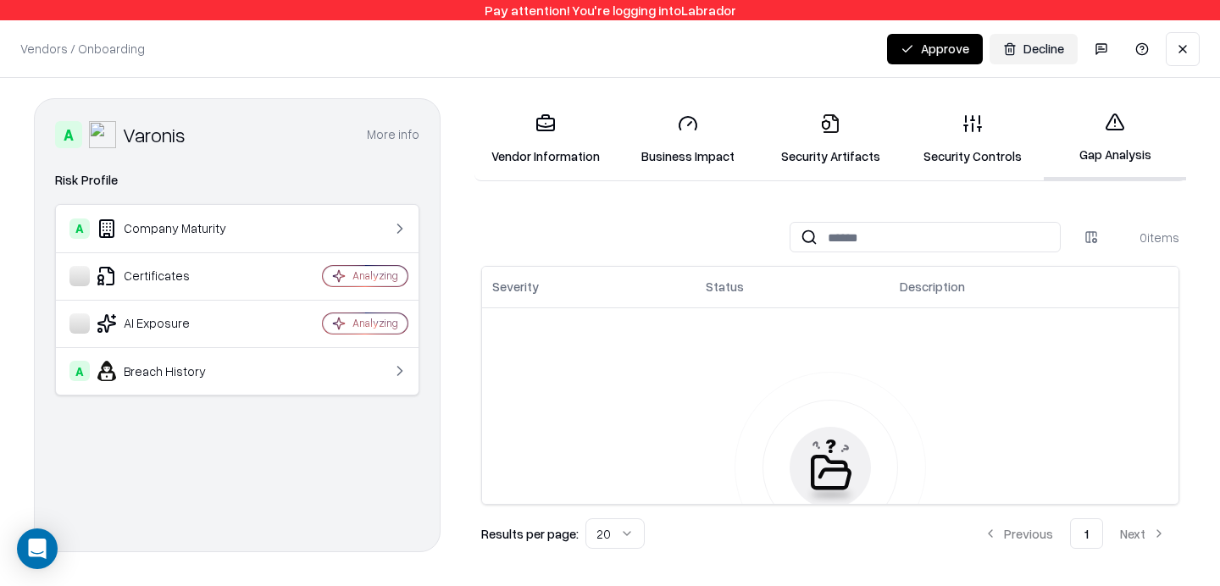
click at [975, 131] on icon at bounding box center [972, 123] width 20 height 20
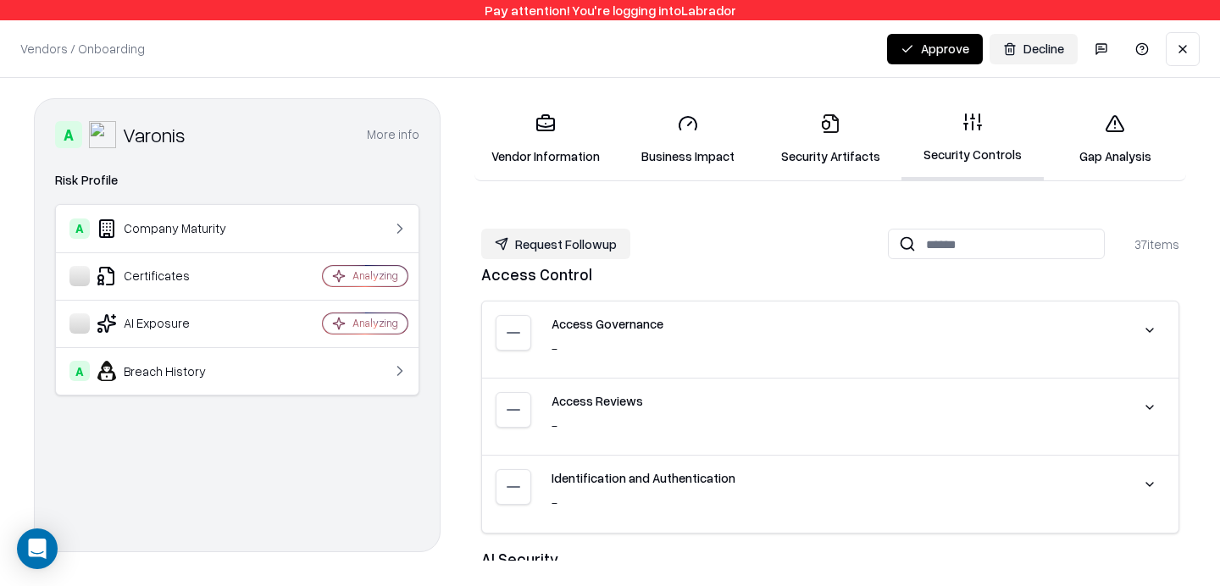
click at [832, 120] on icon at bounding box center [830, 123] width 15 height 19
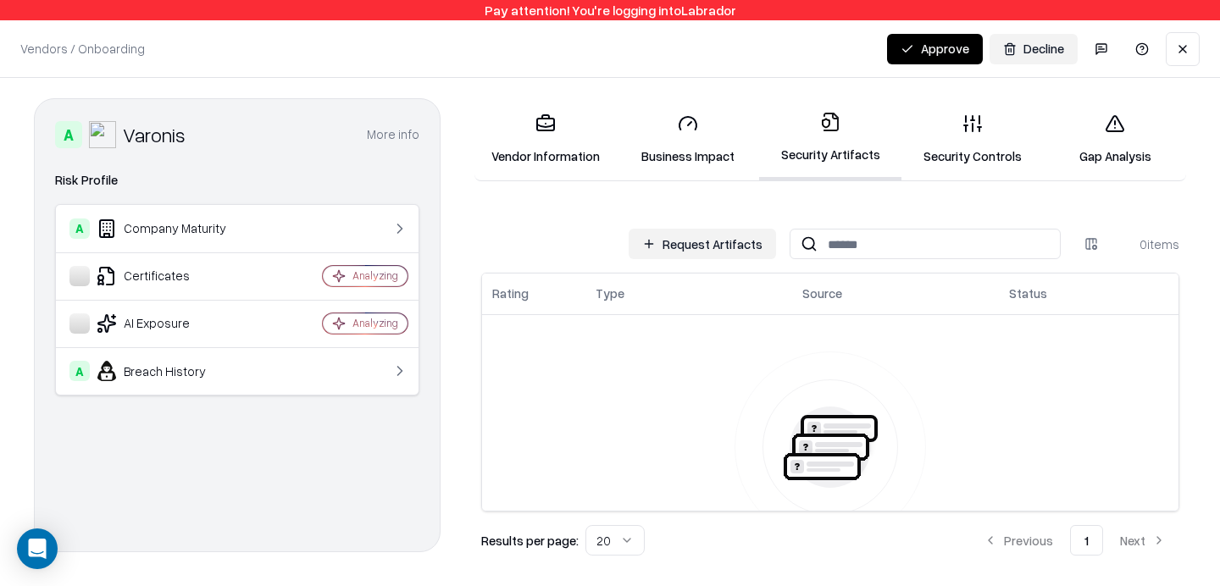
click at [1000, 126] on link "Security Controls" at bounding box center [972, 139] width 142 height 79
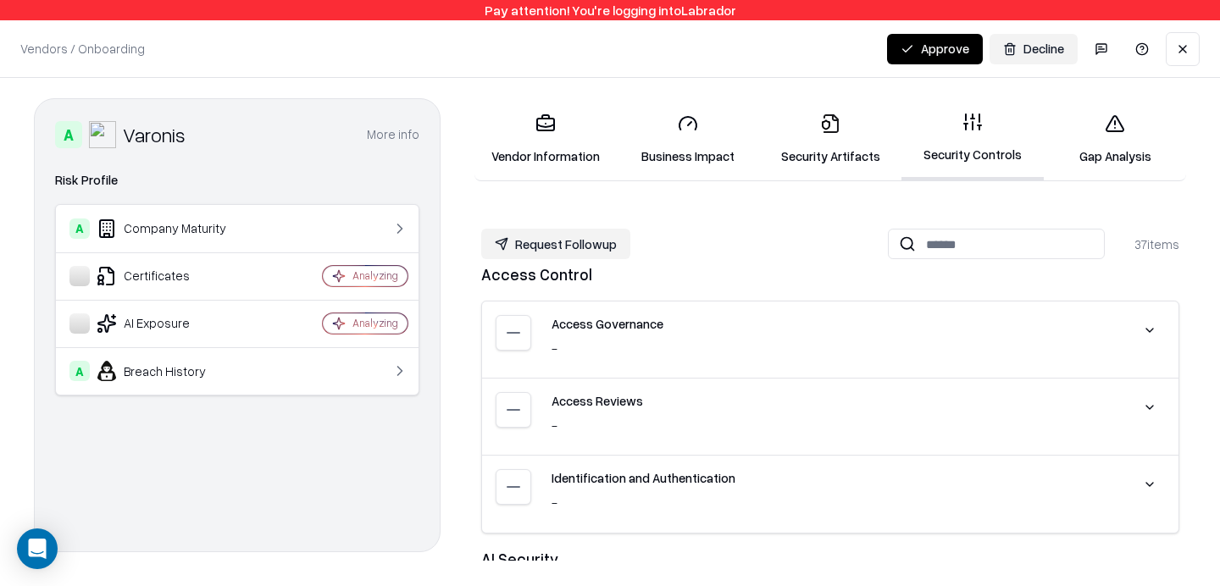
click at [817, 136] on link "Security Artifacts" at bounding box center [830, 139] width 142 height 79
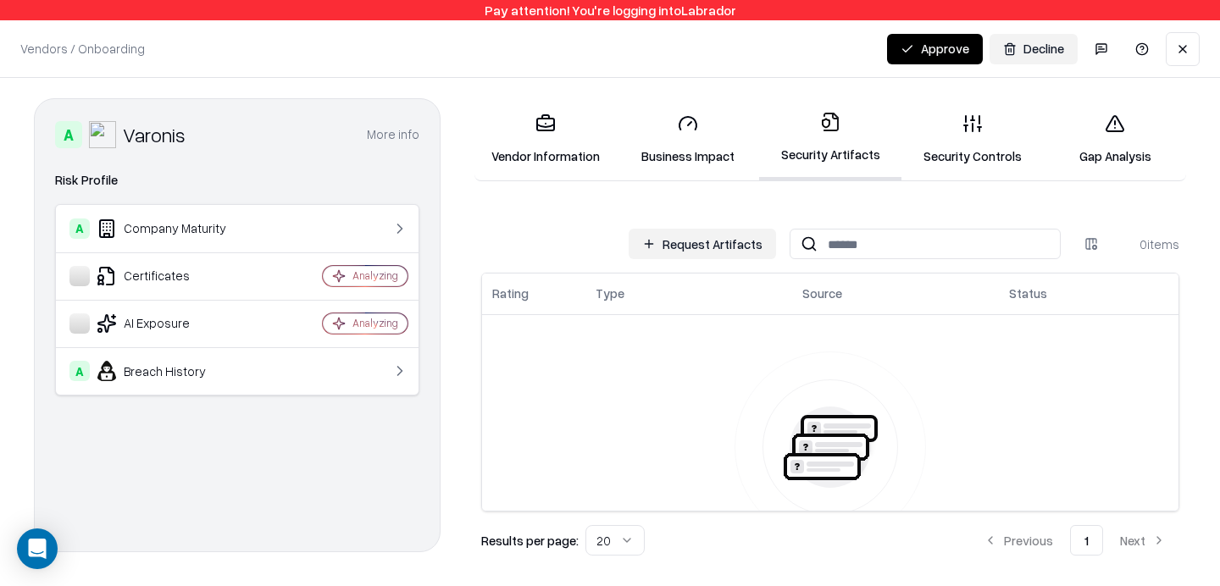
click at [998, 139] on link "Security Controls" at bounding box center [972, 139] width 142 height 79
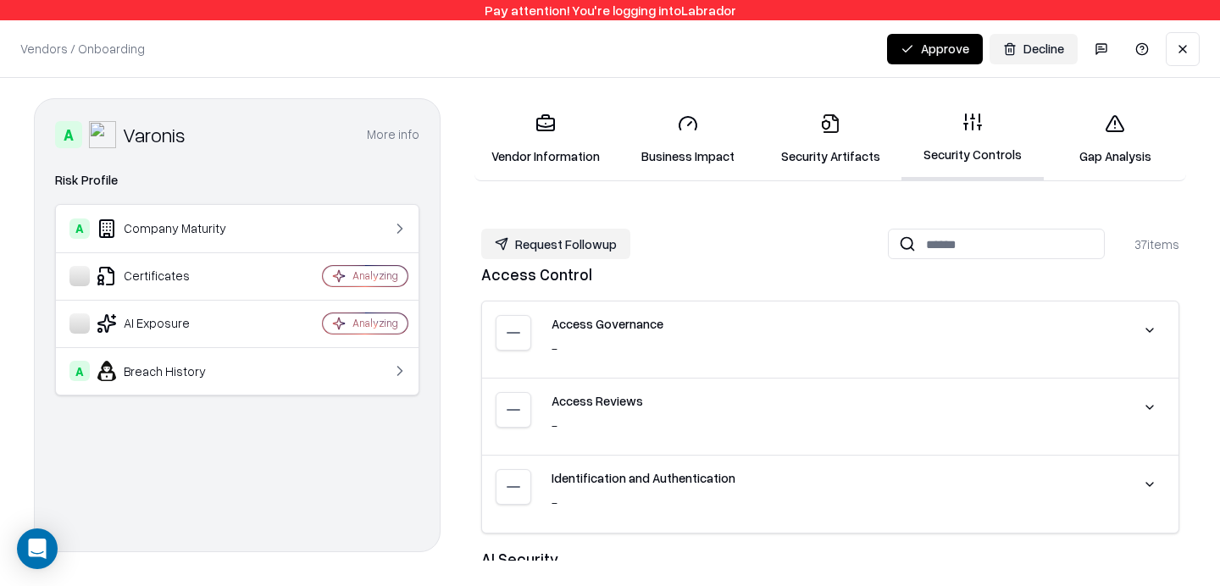
click at [808, 152] on link "Security Artifacts" at bounding box center [830, 139] width 142 height 79
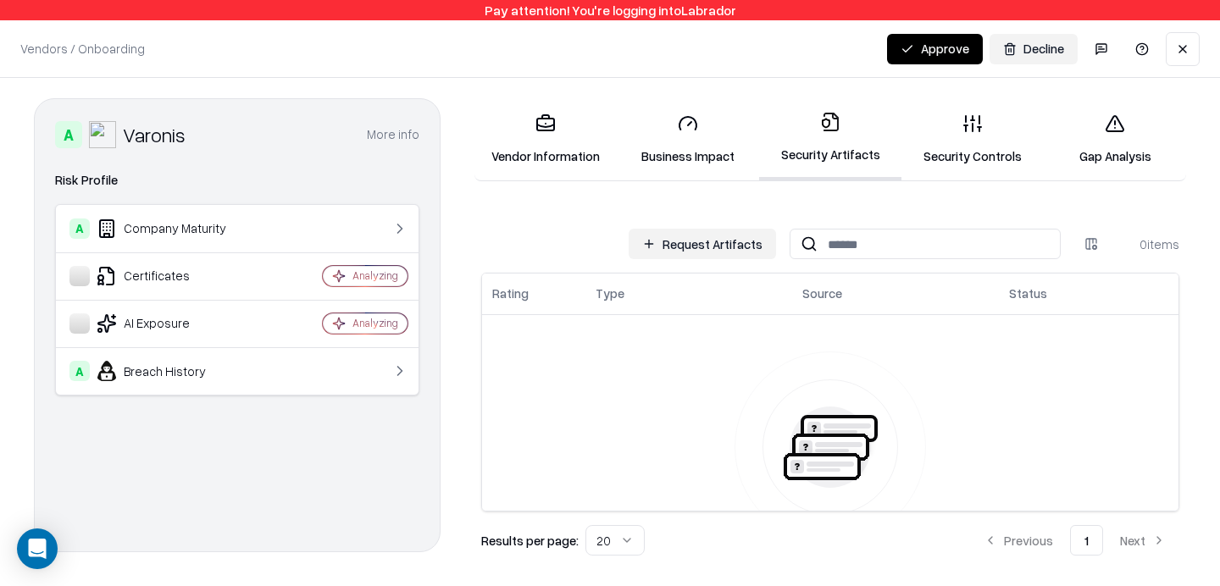
click at [974, 141] on link "Security Controls" at bounding box center [972, 139] width 142 height 79
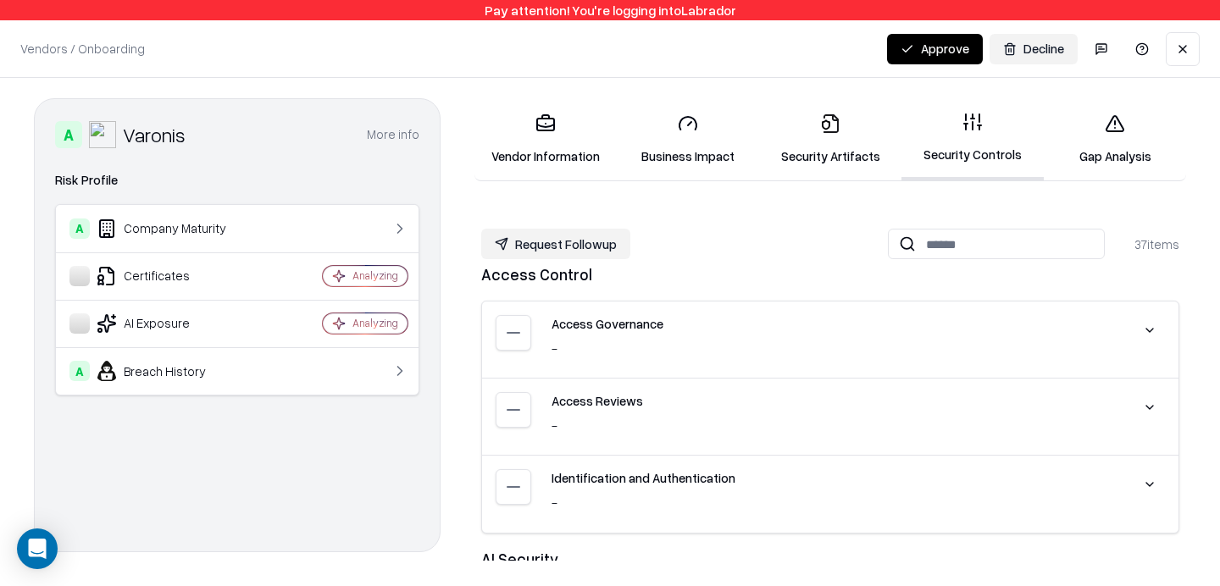
click at [833, 133] on icon at bounding box center [830, 123] width 20 height 20
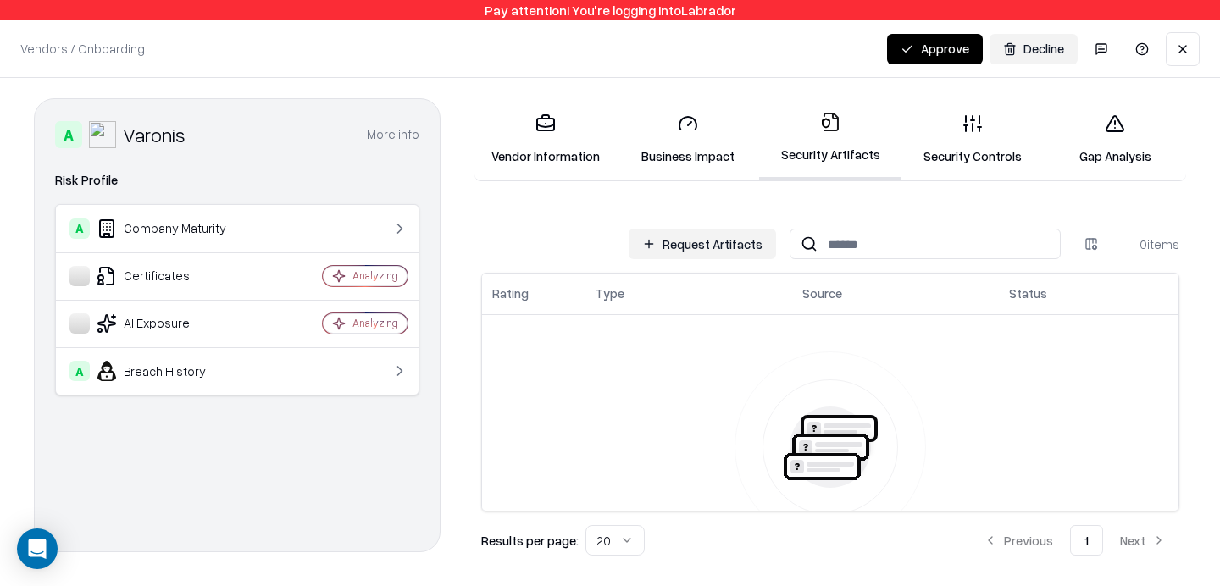
click at [961, 114] on link "Security Controls" at bounding box center [972, 139] width 142 height 79
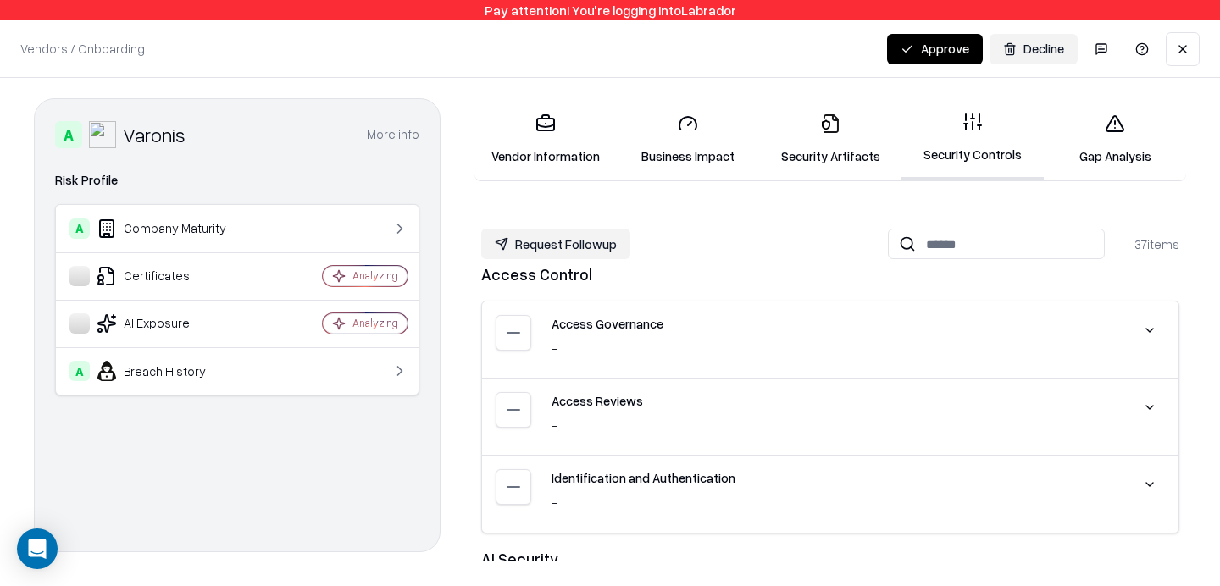
click at [847, 125] on link "Security Artifacts" at bounding box center [830, 139] width 142 height 79
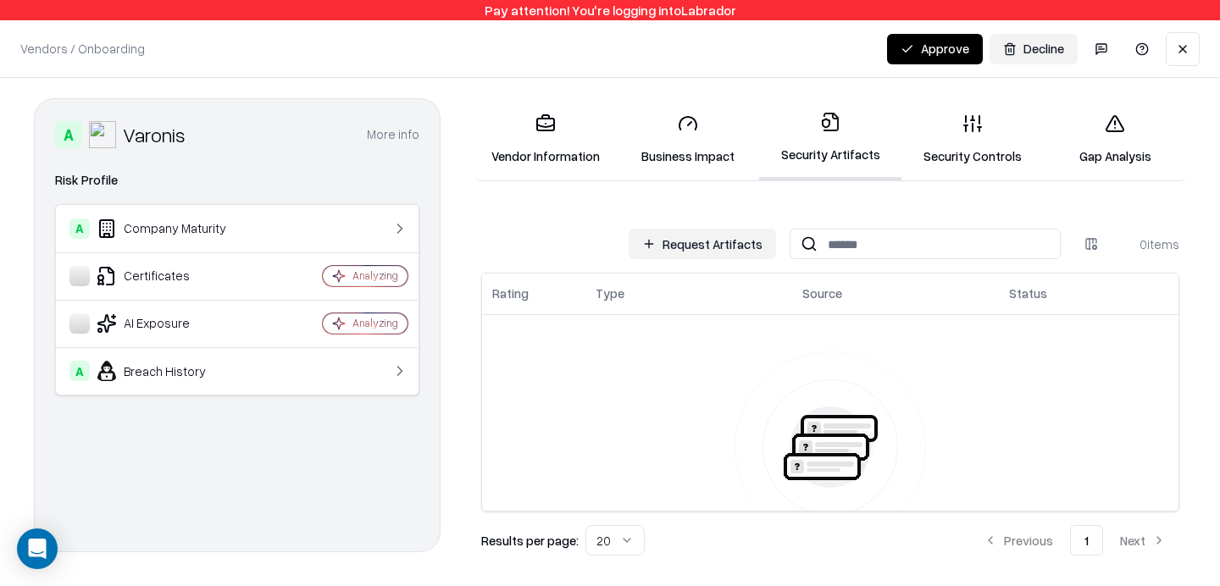
click at [701, 130] on link "Business Impact" at bounding box center [688, 139] width 142 height 79
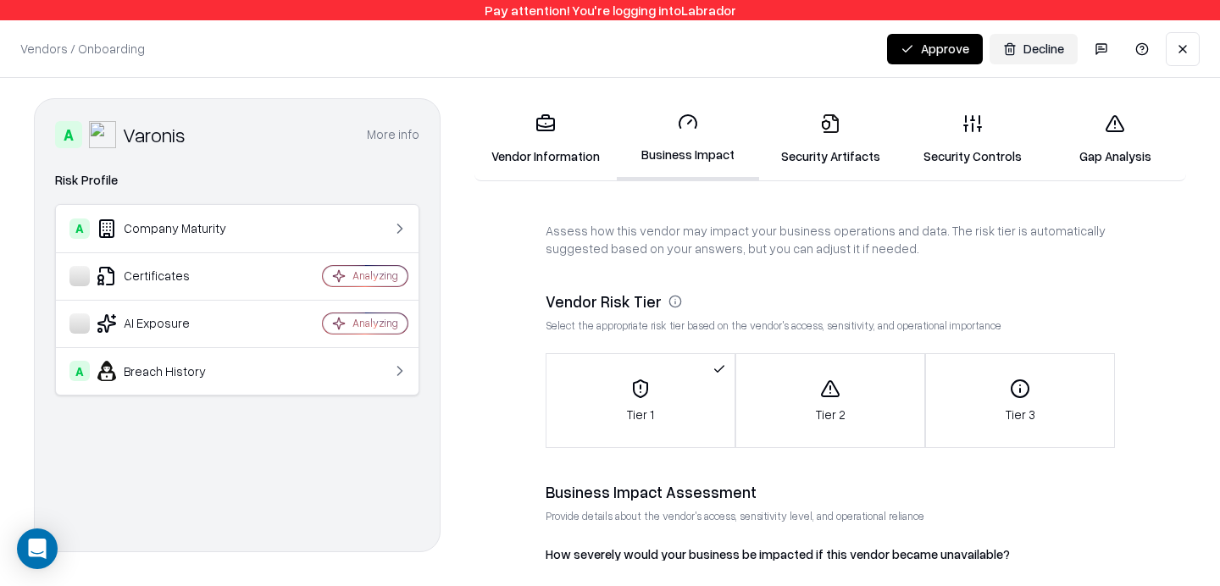
click at [828, 134] on link "Security Artifacts" at bounding box center [830, 139] width 142 height 79
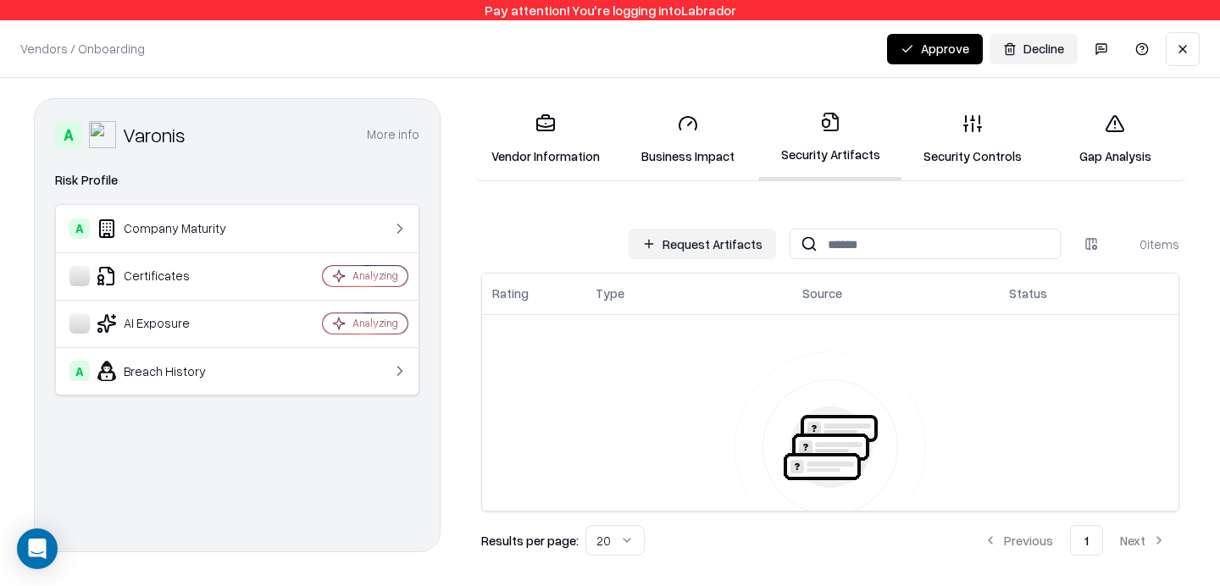
click at [984, 126] on link "Security Controls" at bounding box center [972, 139] width 142 height 79
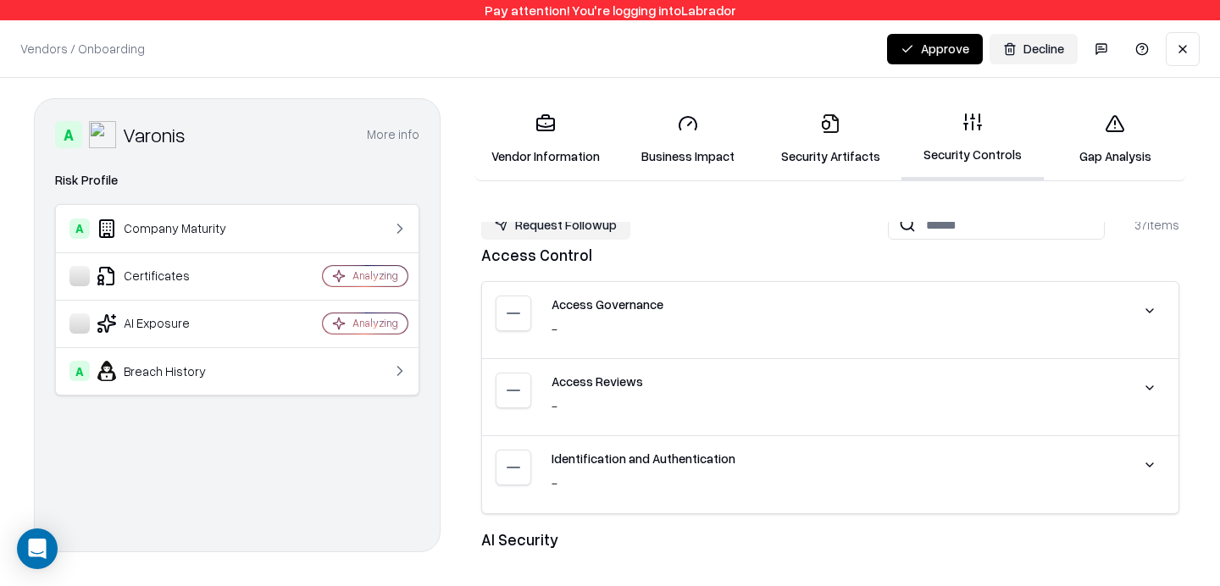
scroll to position [23, 0]
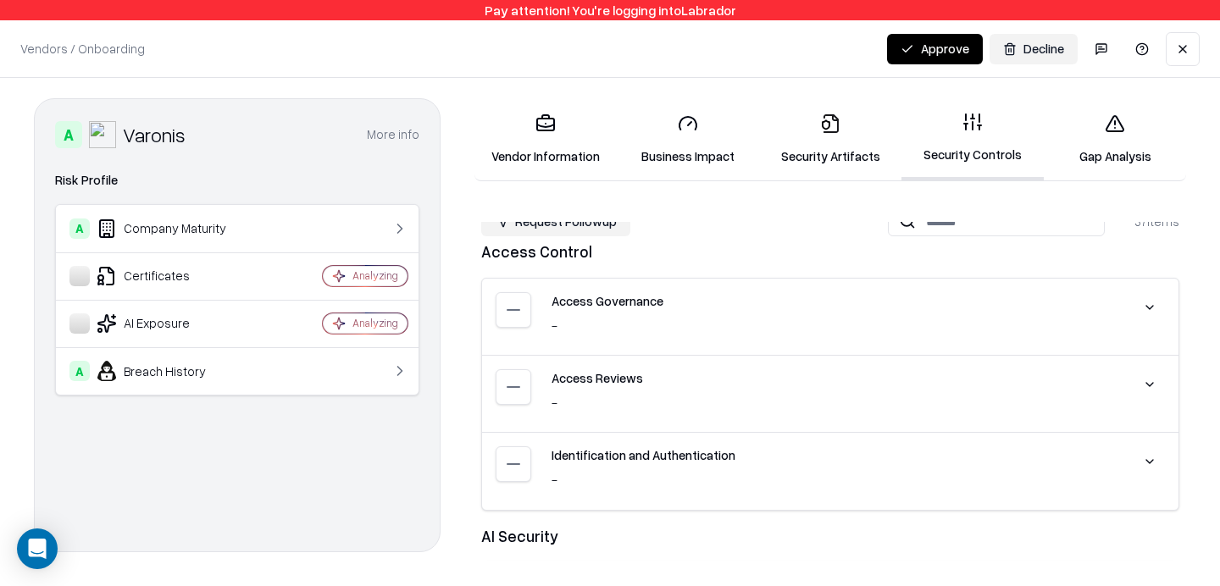
click at [622, 306] on div "Access Governance" at bounding box center [832, 301] width 562 height 18
click at [1144, 298] on button at bounding box center [1149, 307] width 30 height 30
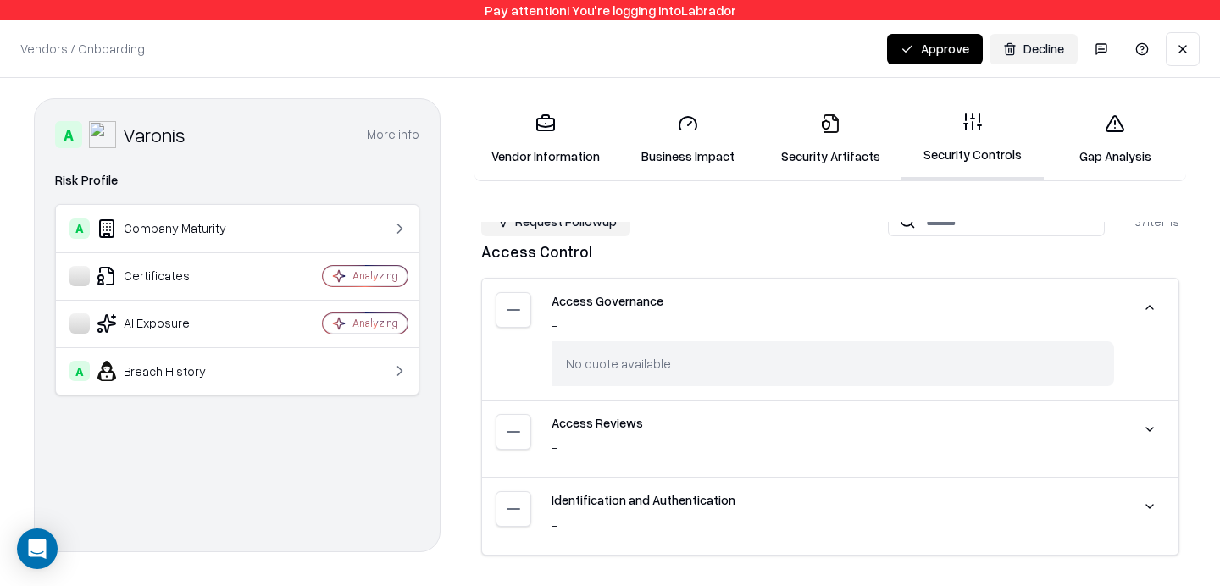
click at [1144, 298] on button at bounding box center [1149, 307] width 30 height 30
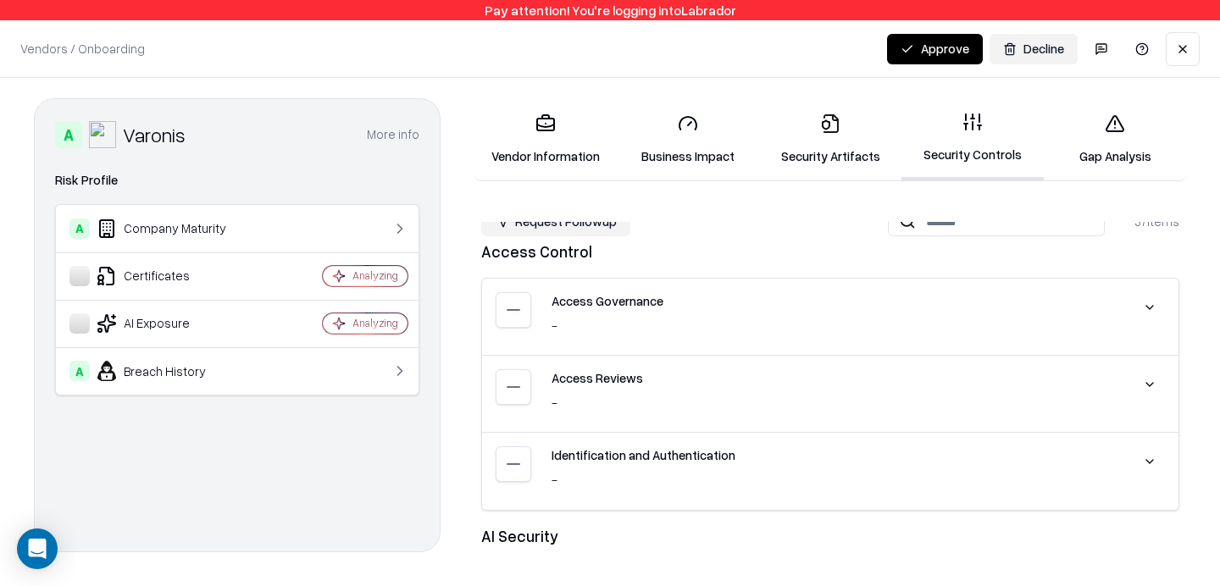
click at [1144, 298] on button at bounding box center [1149, 307] width 30 height 30
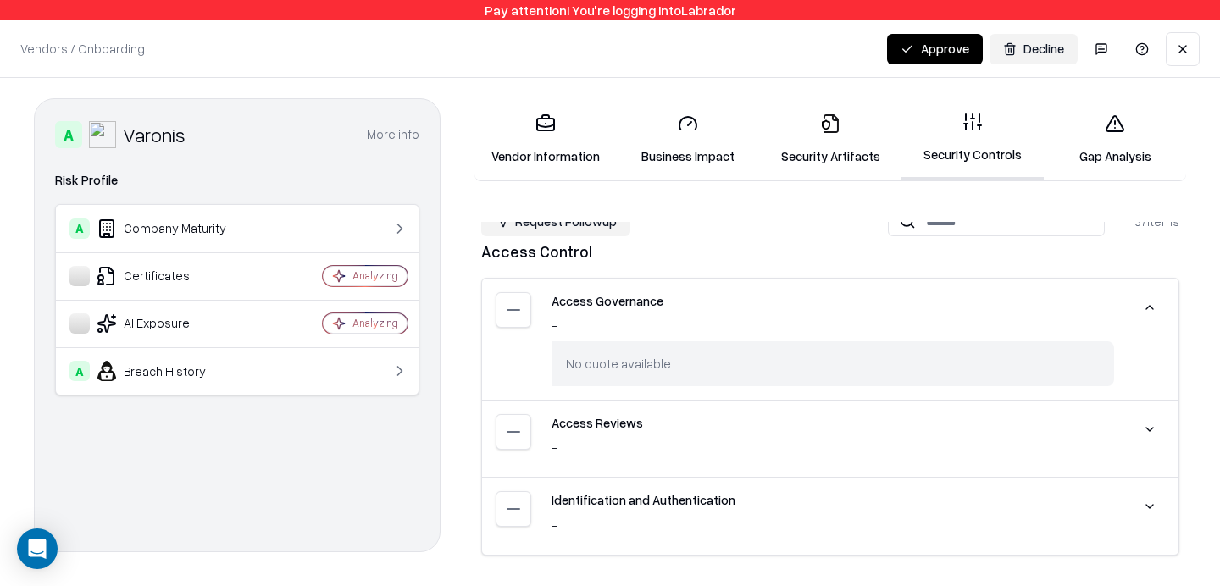
click at [1146, 296] on button at bounding box center [1149, 307] width 30 height 30
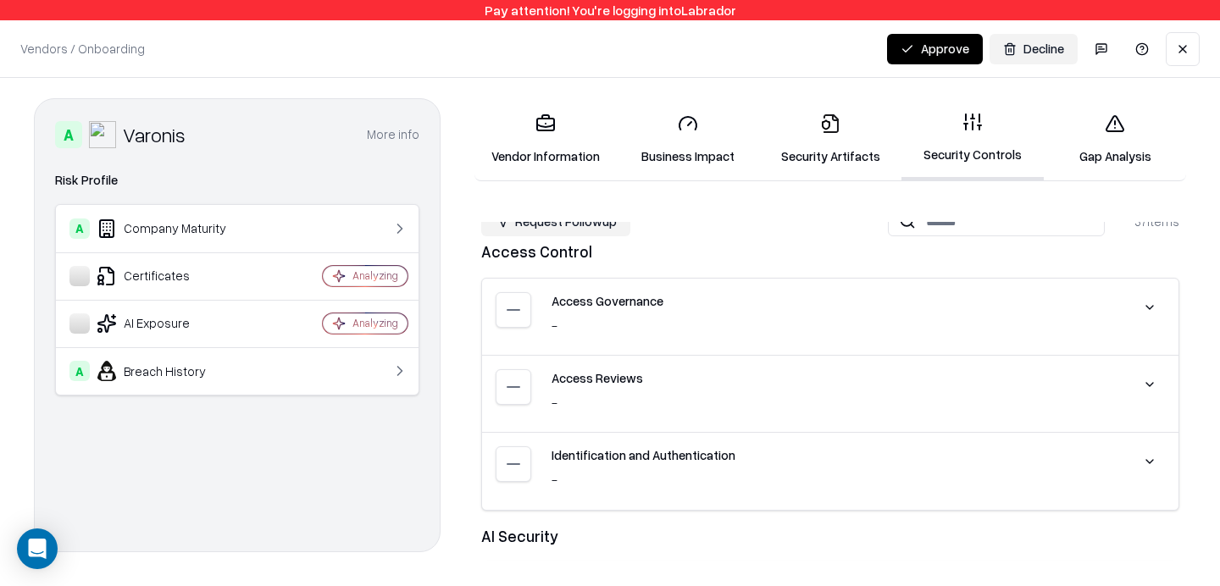
scroll to position [0, 0]
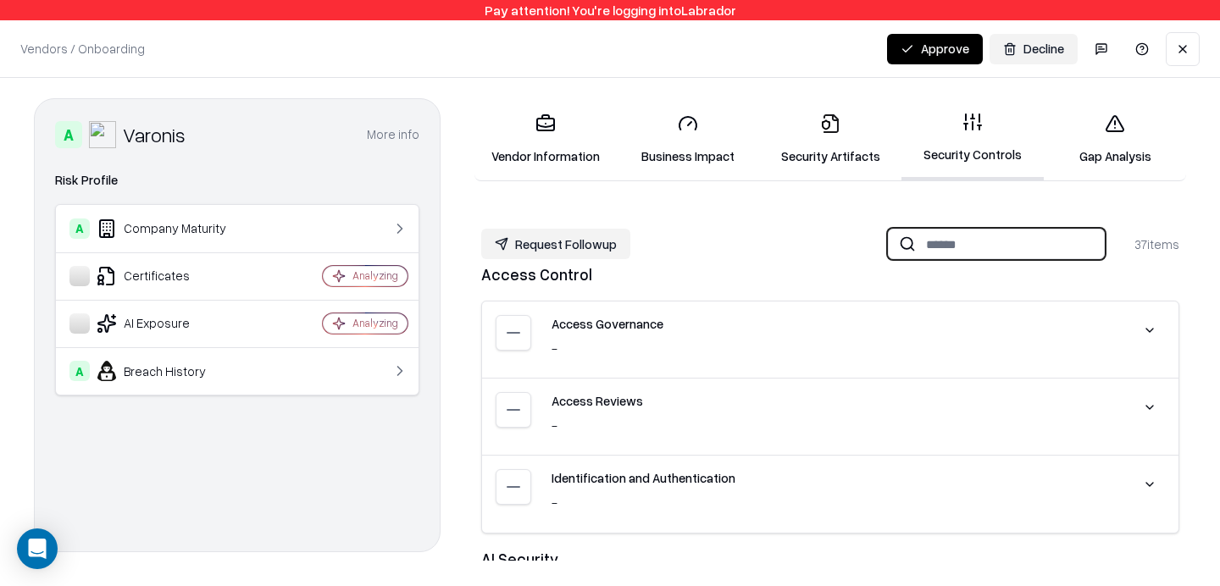
click at [981, 255] on input at bounding box center [1010, 244] width 188 height 31
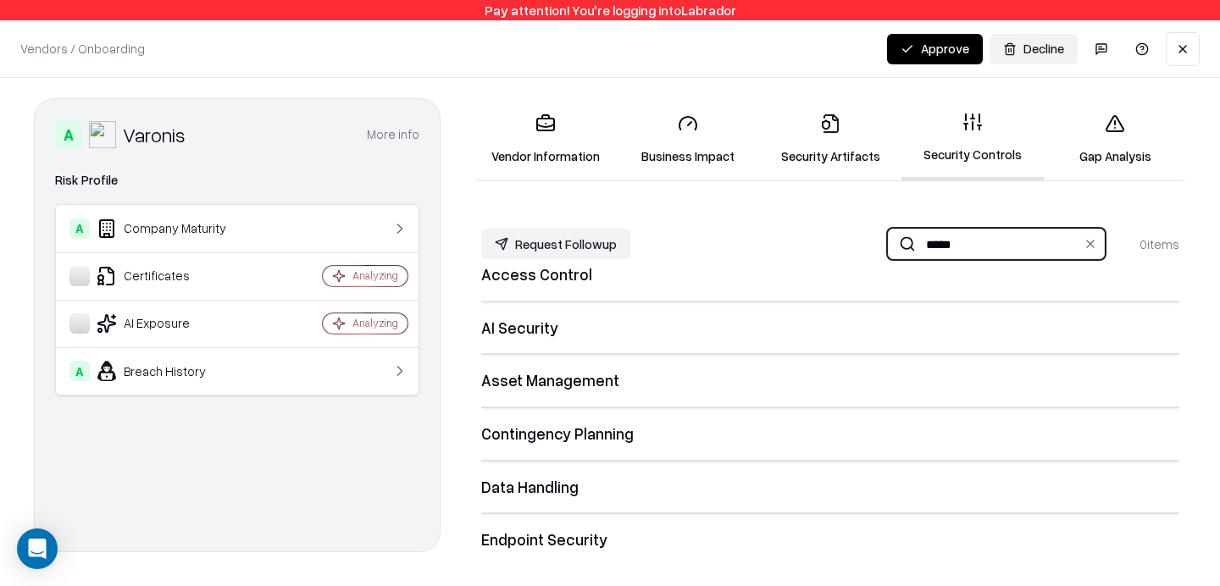
type input "*****"
click at [1090, 249] on button at bounding box center [1090, 244] width 20 height 20
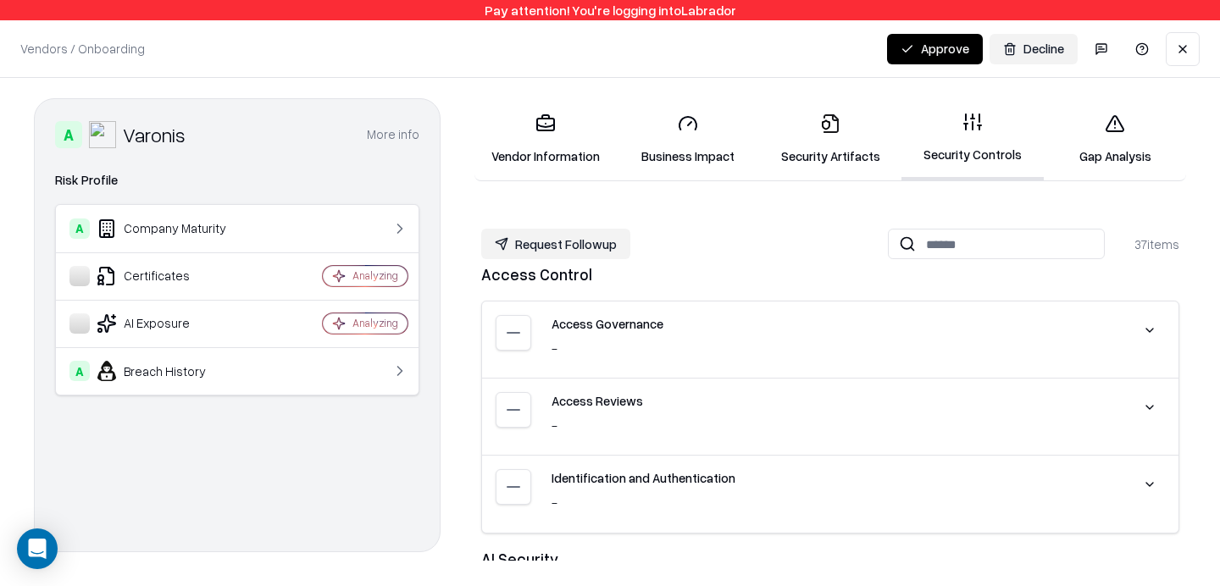
click at [840, 147] on link "Security Artifacts" at bounding box center [830, 139] width 142 height 79
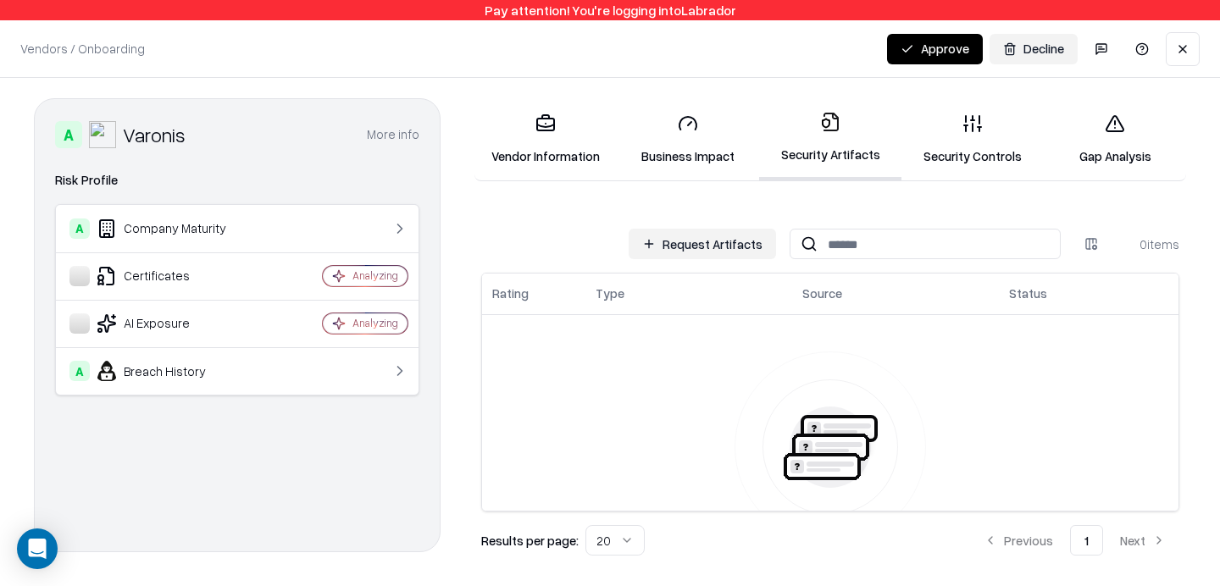
click at [1118, 130] on icon at bounding box center [1114, 123] width 17 height 15
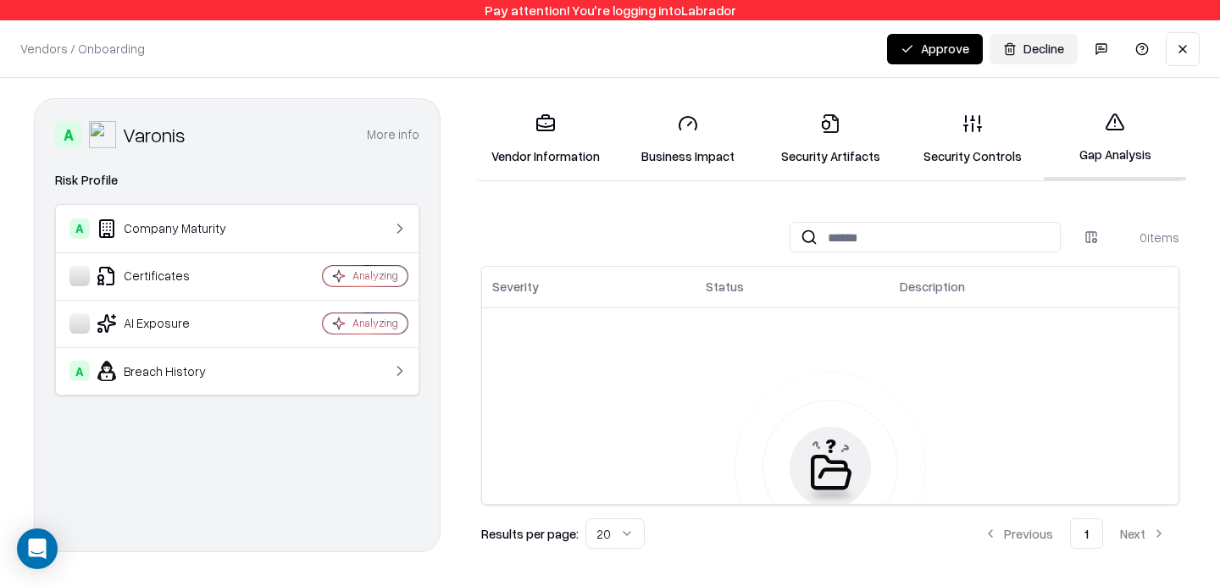
click at [1085, 229] on html "Pay attention! You're logging into Labrador Vendors / Onboarding Changes Saved …" at bounding box center [610, 293] width 1220 height 586
click at [842, 156] on link "Security Artifacts" at bounding box center [830, 139] width 142 height 79
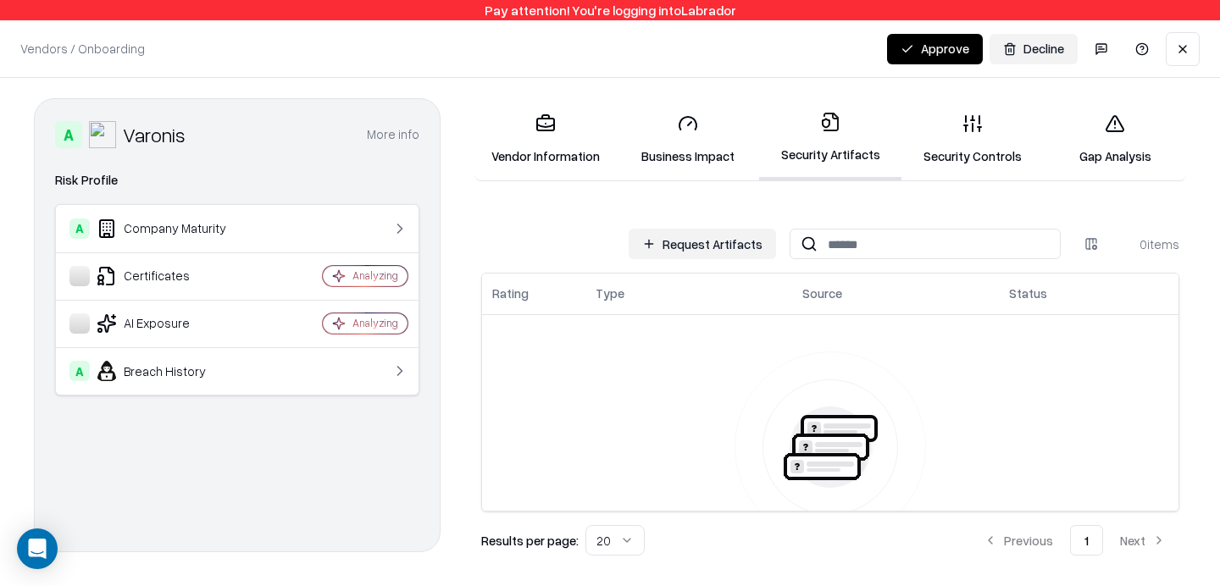
click at [1086, 252] on html "Pay attention! You're logging into Labrador Vendors / Onboarding Changes Saved …" at bounding box center [610, 293] width 1220 height 586
click at [982, 132] on html "Pay attention! You're logging into Labrador Vendors / Onboarding Changes Saved …" at bounding box center [610, 293] width 1220 height 586
click at [971, 137] on link "Security Controls" at bounding box center [972, 139] width 142 height 79
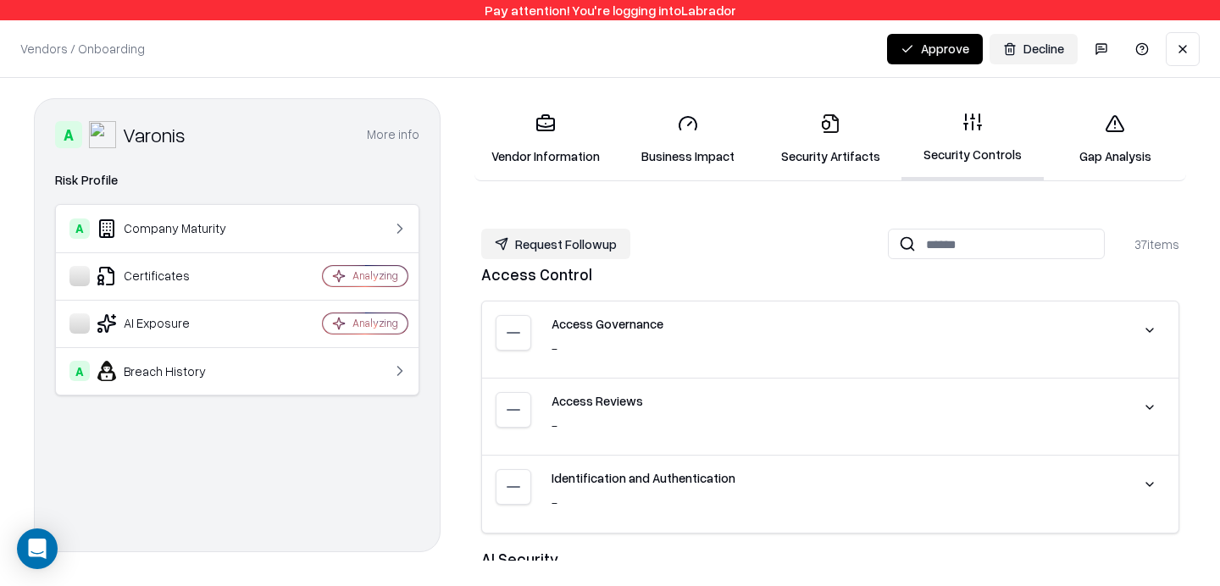
click at [1103, 97] on div "A Varonis More info Domain [DOMAIN_NAME] Industry information technology & serv…" at bounding box center [610, 329] width 1220 height 503
click at [1102, 135] on link "Gap Analysis" at bounding box center [1115, 139] width 142 height 79
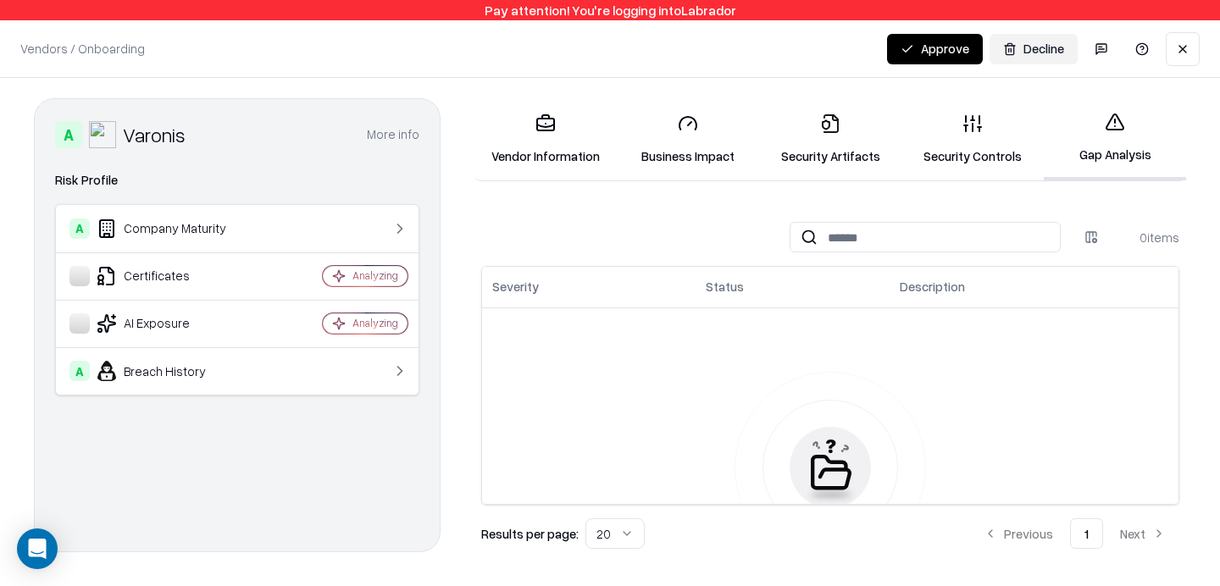
click at [1084, 227] on html "Pay attention! You're logging into Labrador Vendors / Onboarding Changes Saved …" at bounding box center [610, 293] width 1220 height 586
click at [850, 170] on link "Security Artifacts" at bounding box center [830, 139] width 142 height 79
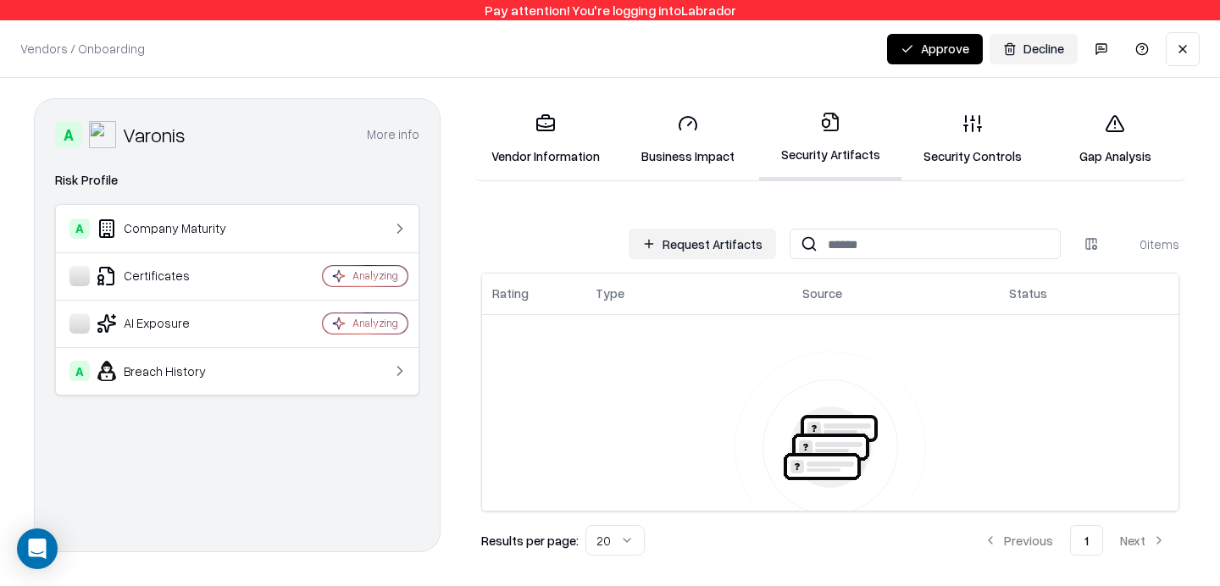
click at [717, 239] on button "Request Artifacts" at bounding box center [701, 244] width 147 height 30
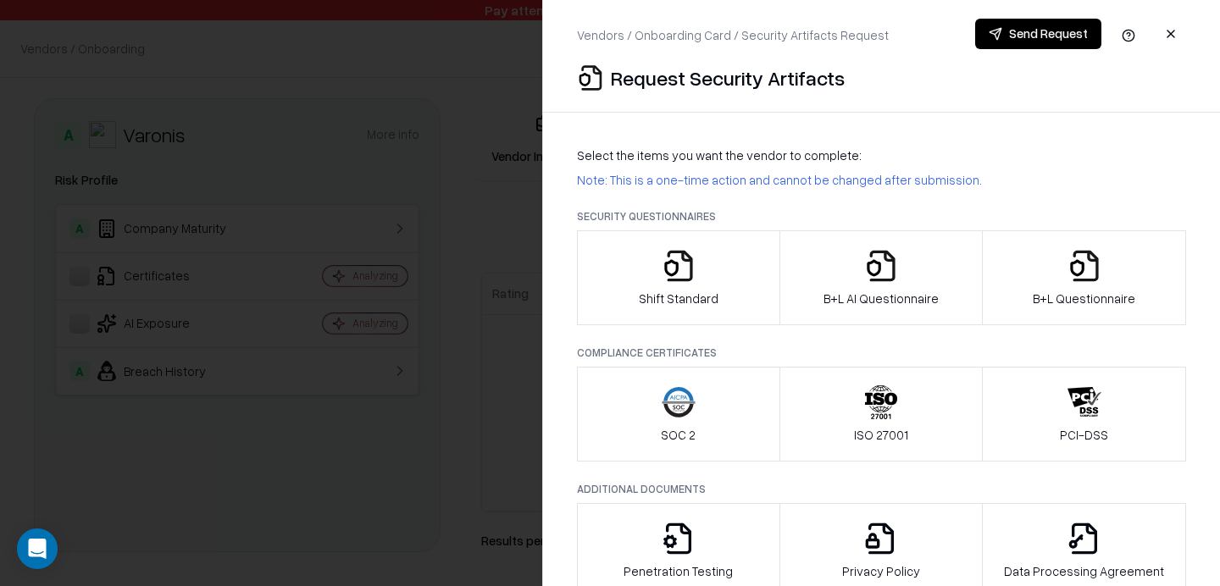
click at [1068, 277] on icon "button" at bounding box center [1084, 266] width 34 height 34
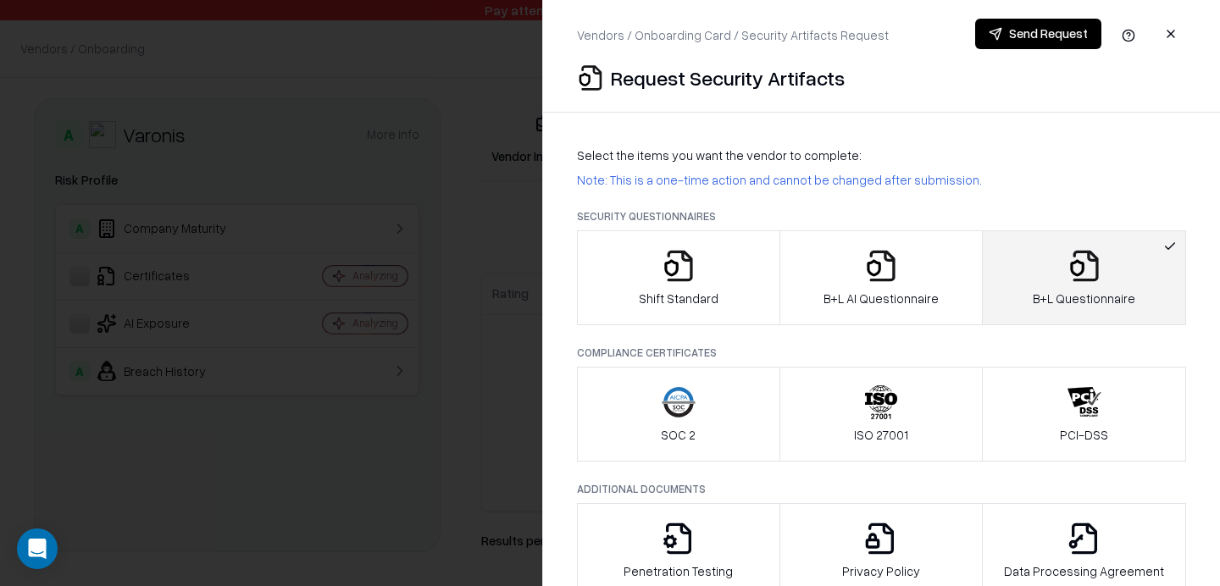
click at [1068, 277] on icon "button" at bounding box center [1084, 266] width 34 height 34
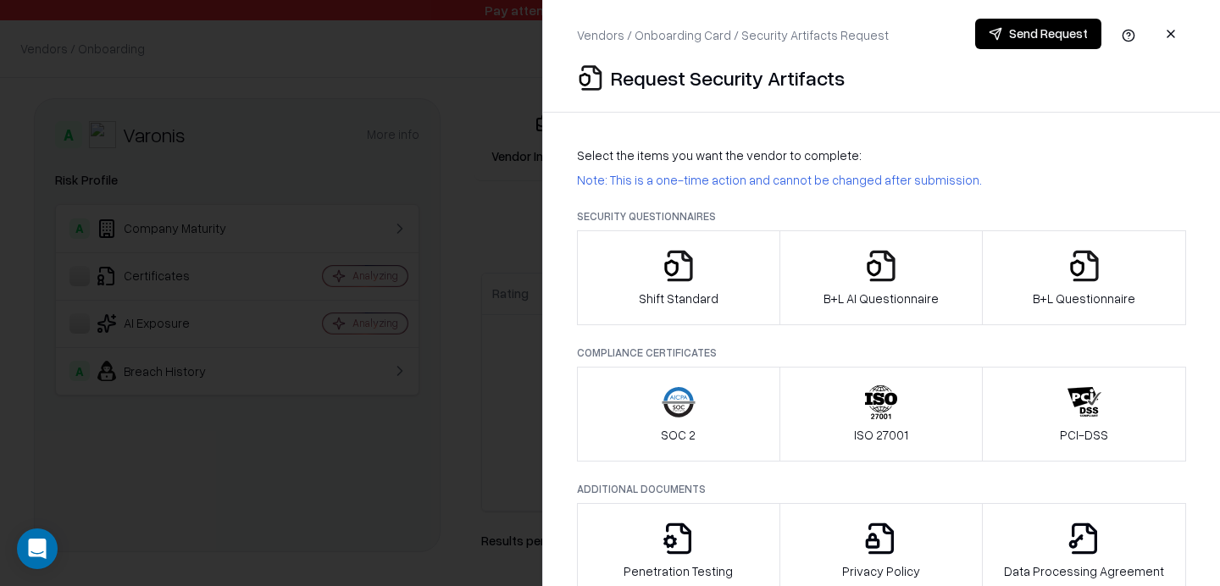
click at [664, 278] on icon "button" at bounding box center [679, 266] width 34 height 34
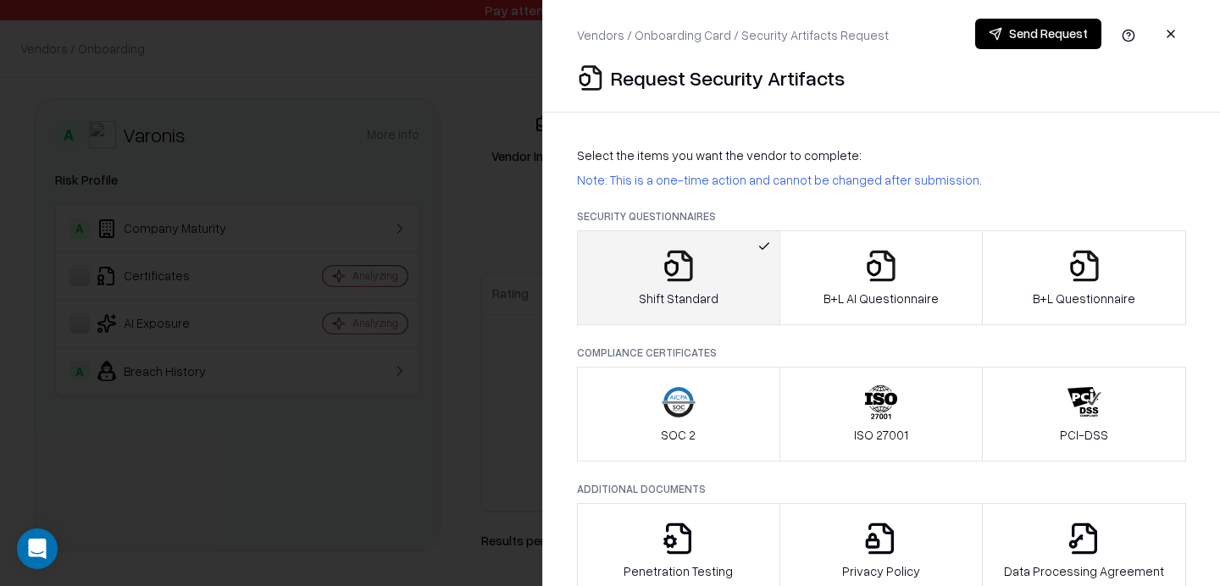
click at [1013, 31] on button "Send Request" at bounding box center [1038, 34] width 126 height 30
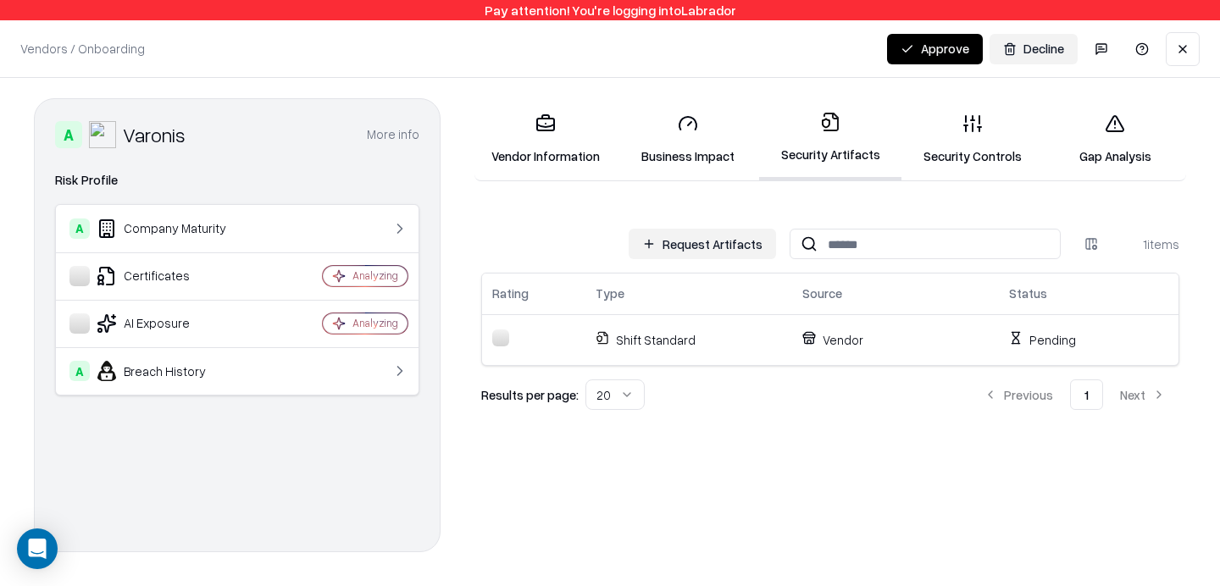
click at [988, 125] on link "Security Controls" at bounding box center [972, 139] width 142 height 79
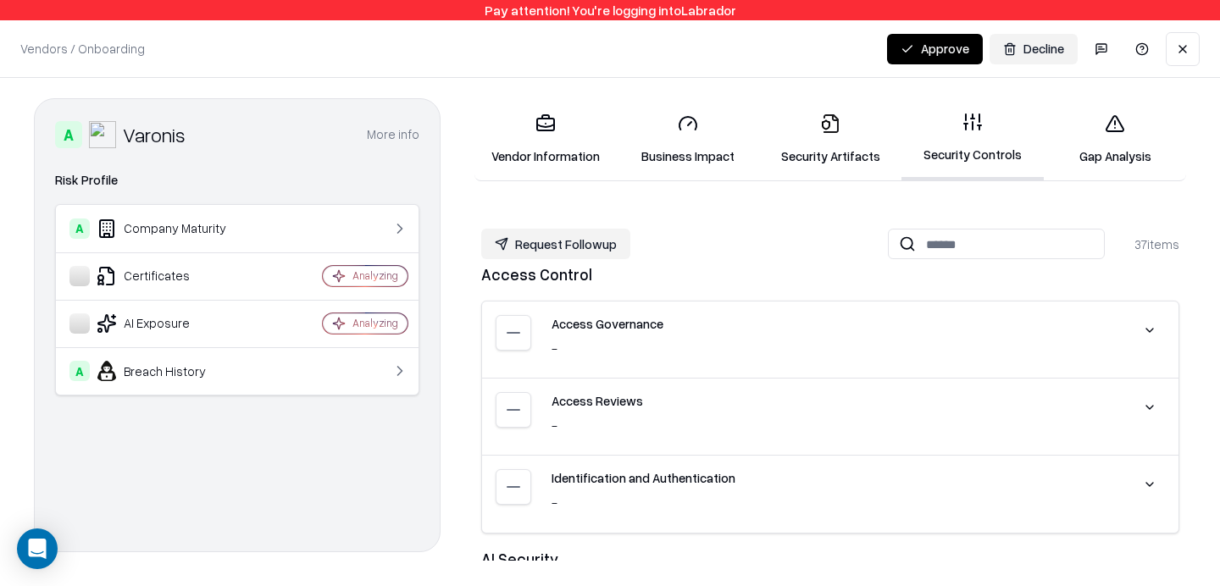
click at [1123, 132] on icon at bounding box center [1114, 123] width 20 height 20
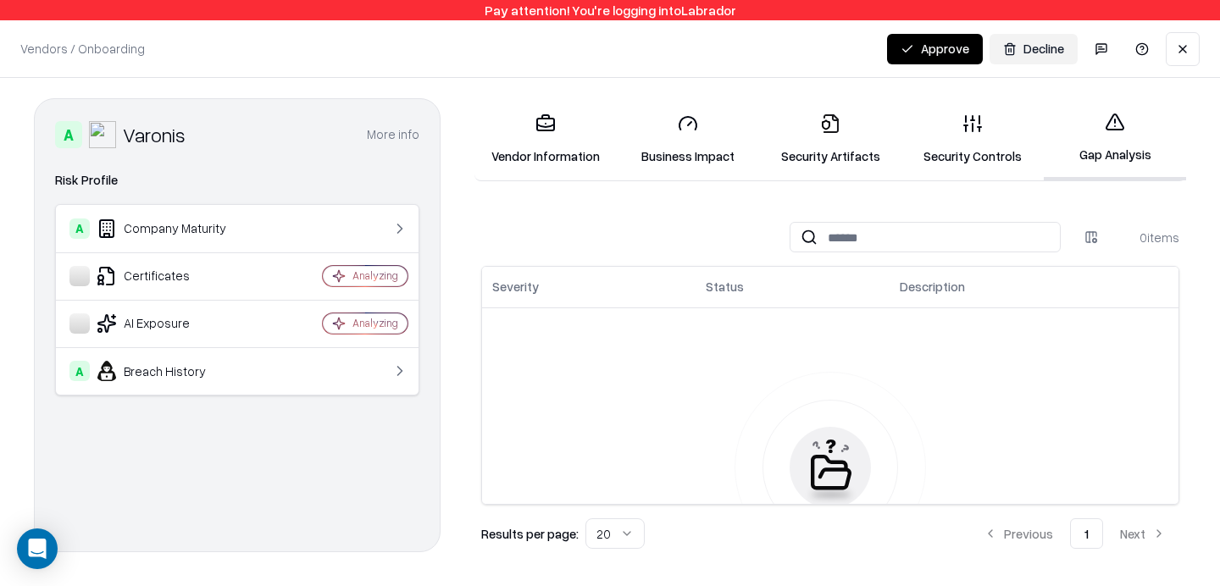
click at [1085, 234] on html "Pay attention! You're logging into Labrador Vendors / Onboarding Changes Saved …" at bounding box center [610, 293] width 1220 height 586
click at [626, 521] on html "Pay attention! You're logging into Labrador Vendors / Onboarding Changes Saved …" at bounding box center [610, 293] width 1220 height 586
click at [857, 256] on html "Pay attention! You're logging into Labrador Vendors / Onboarding Changes Saved …" at bounding box center [610, 293] width 1220 height 586
click at [977, 141] on link "Security Controls" at bounding box center [972, 139] width 142 height 79
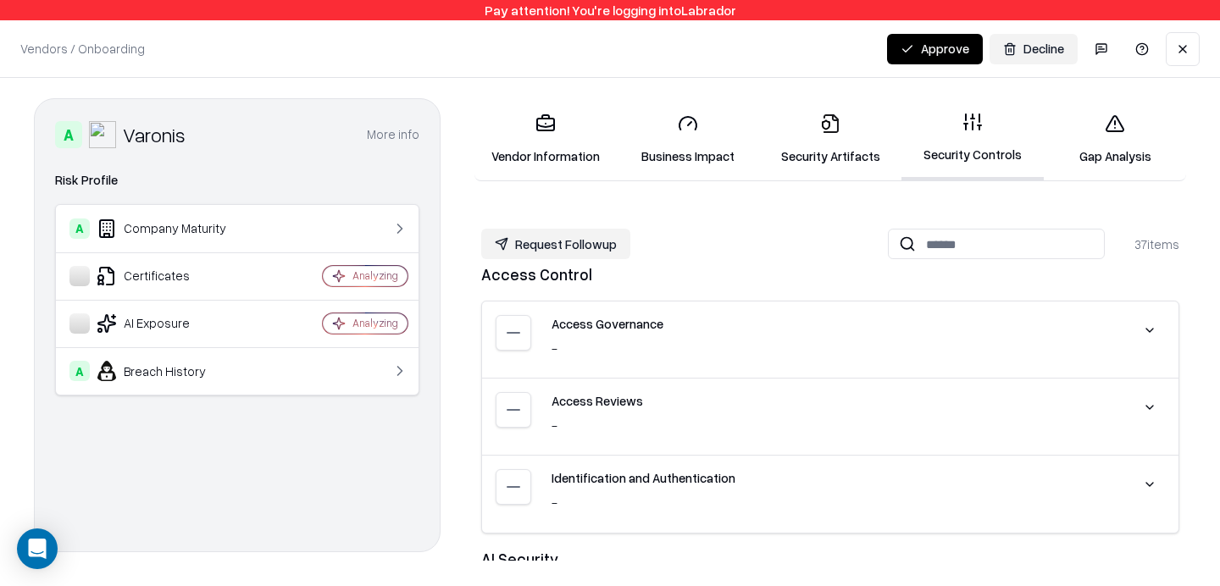
click at [559, 196] on div "Vendor Information Business Impact Security Artifacts Security Controls Gap Ana…" at bounding box center [829, 329] width 711 height 462
click at [556, 142] on link "Vendor Information" at bounding box center [545, 139] width 142 height 79
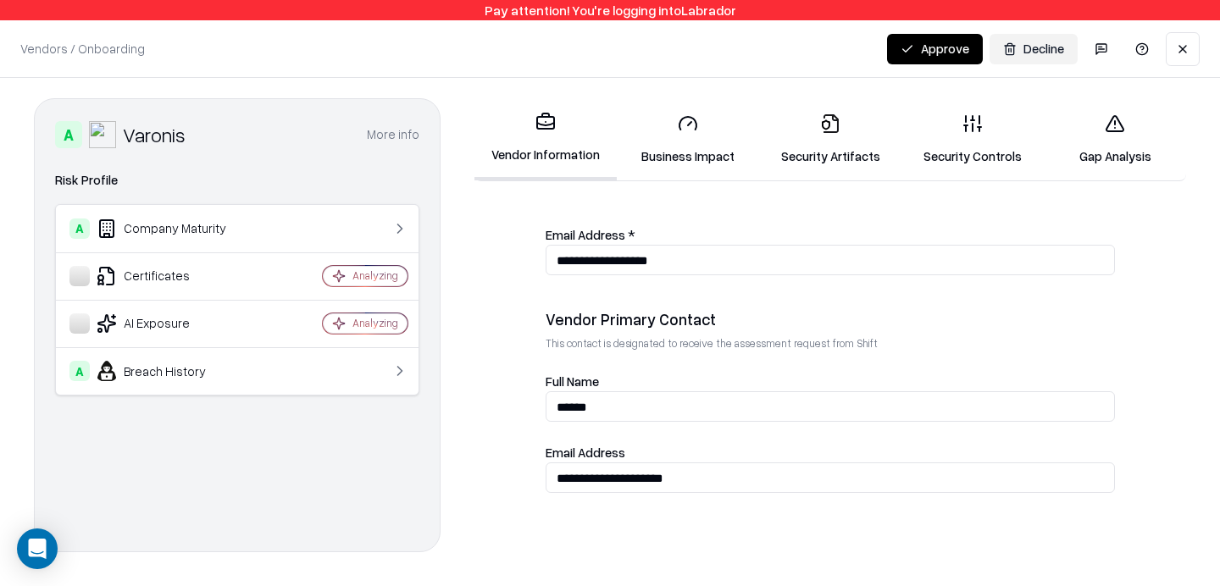
scroll to position [706, 0]
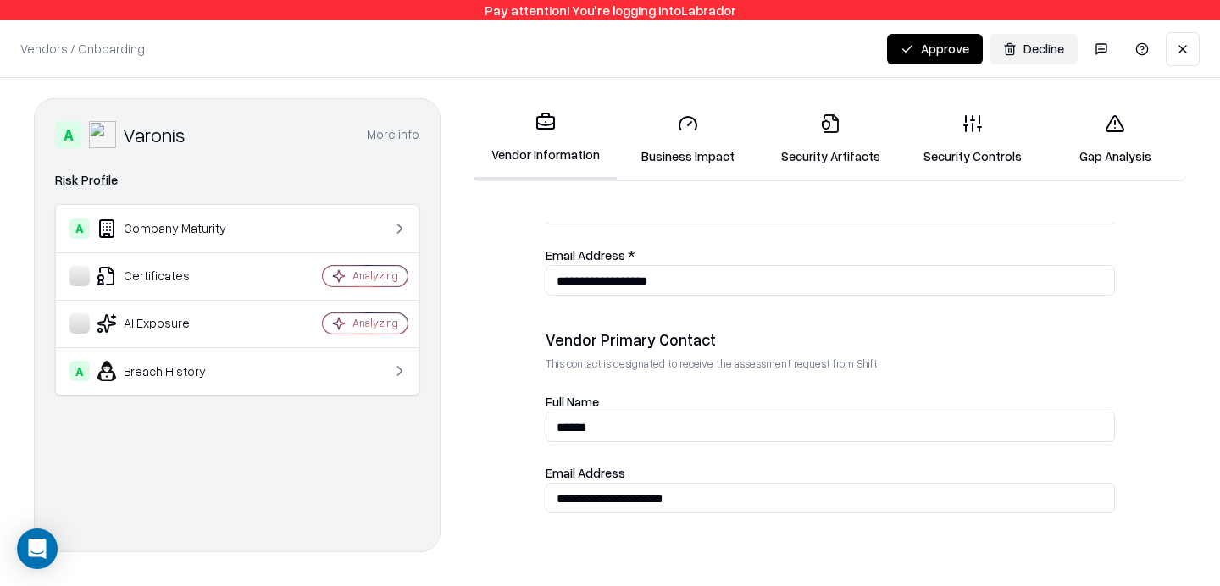
click at [1124, 140] on link "Gap Analysis" at bounding box center [1115, 139] width 142 height 79
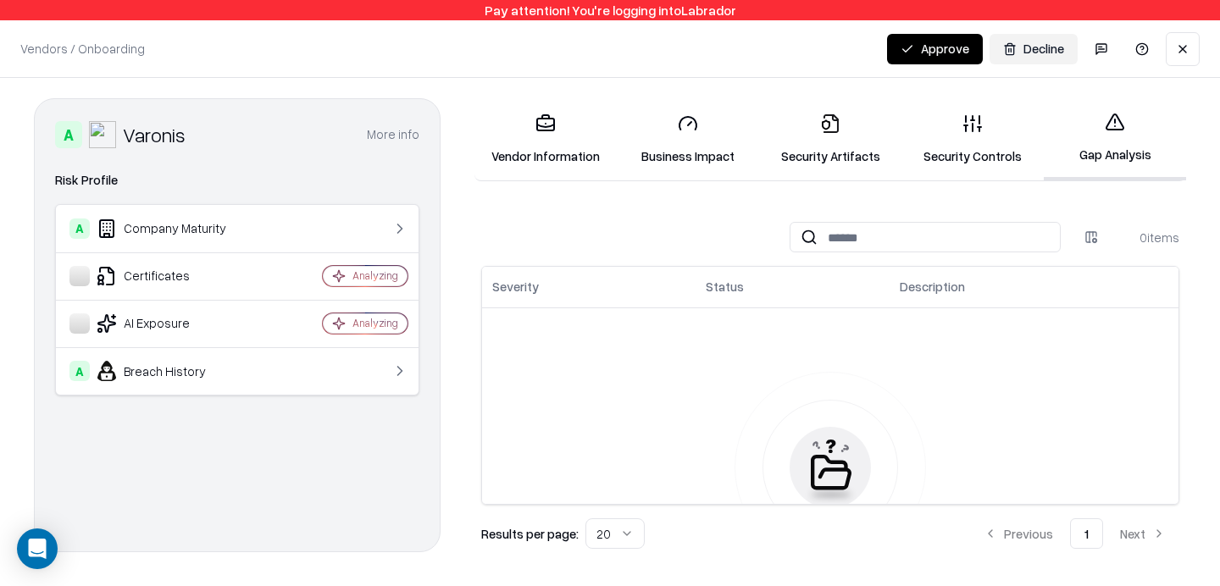
click at [992, 139] on link "Security Controls" at bounding box center [972, 139] width 142 height 79
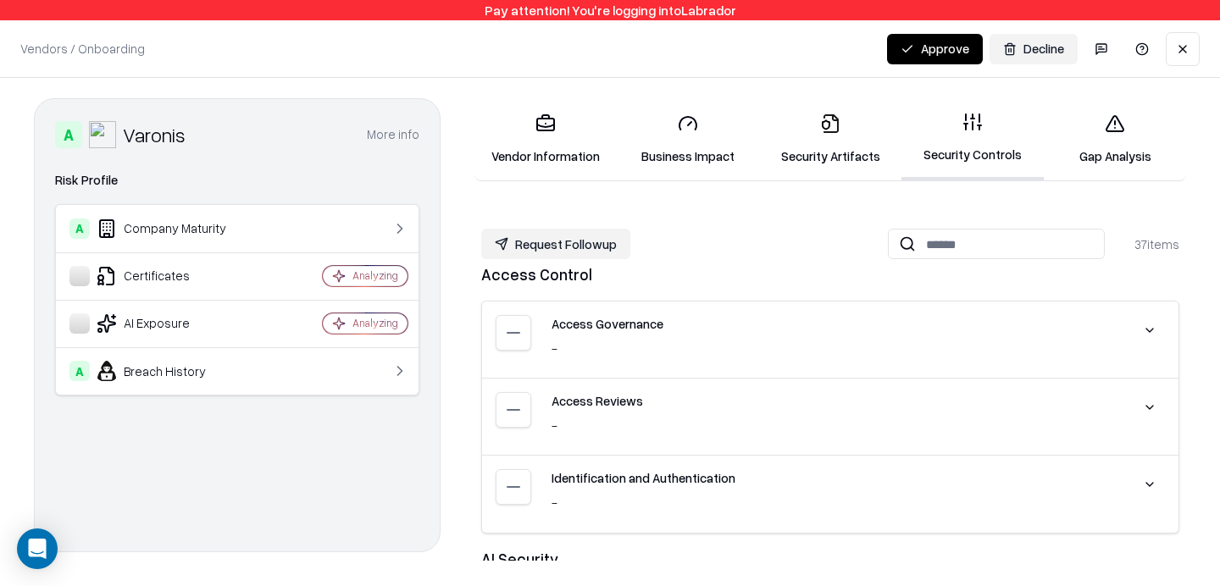
click at [1137, 104] on link "Gap Analysis" at bounding box center [1115, 139] width 142 height 79
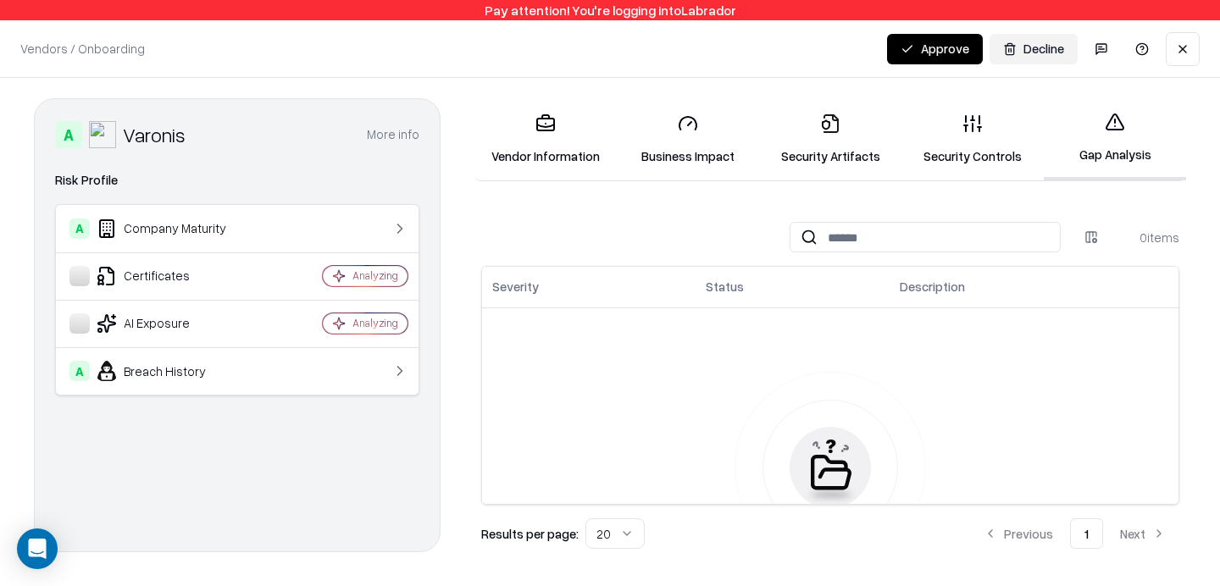
click at [843, 114] on link "Security Artifacts" at bounding box center [830, 139] width 142 height 79
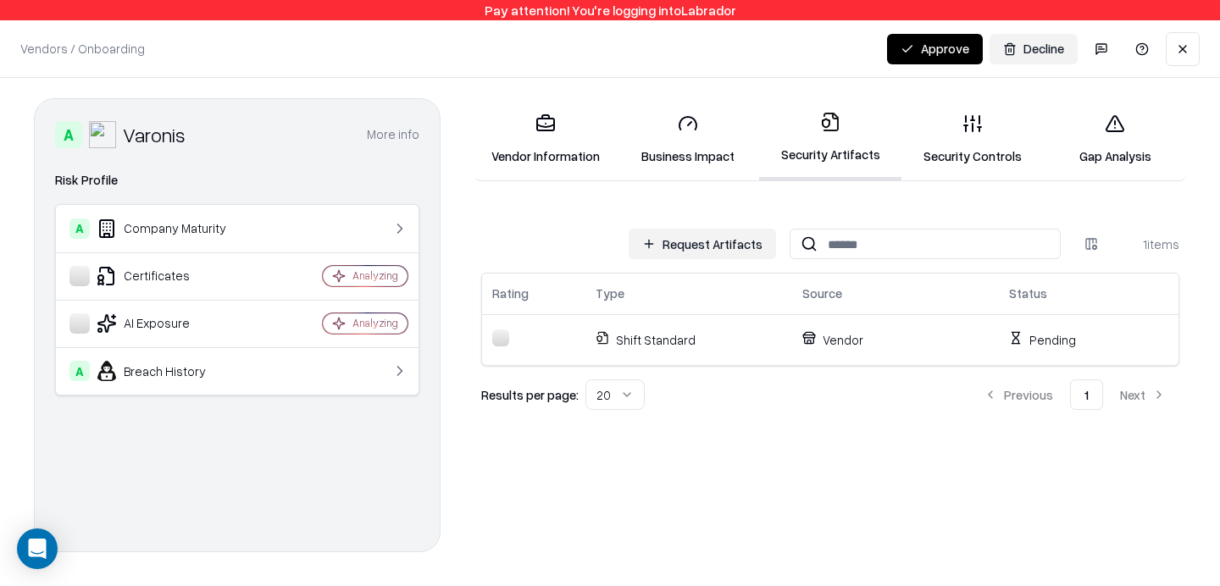
click at [1018, 343] on icon at bounding box center [1015, 343] width 8 height 0
click at [788, 336] on td "Shift Standard" at bounding box center [688, 339] width 207 height 51
click at [715, 248] on button "Request Artifacts" at bounding box center [701, 244] width 147 height 30
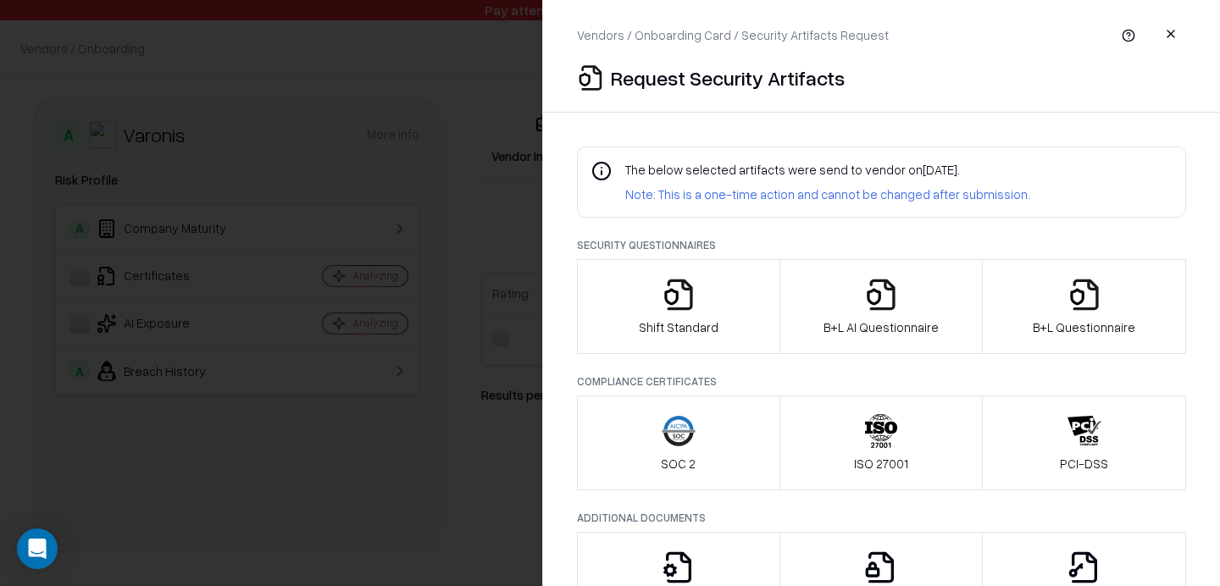
click at [657, 429] on button "SOC 2" at bounding box center [678, 443] width 203 height 95
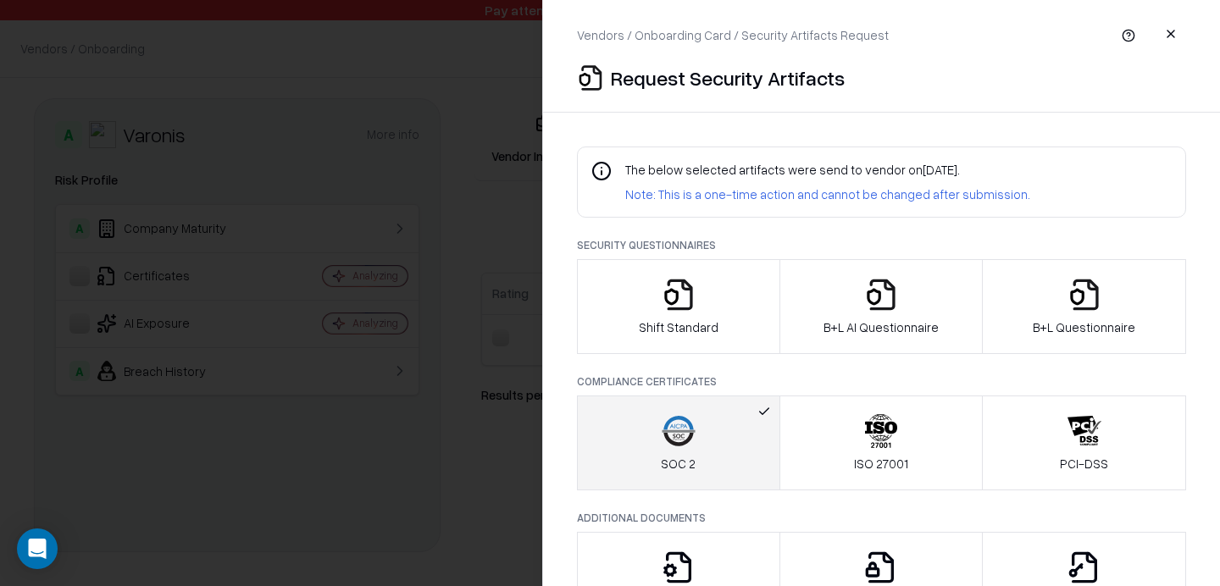
click at [732, 321] on button "Shift Standard" at bounding box center [678, 306] width 203 height 95
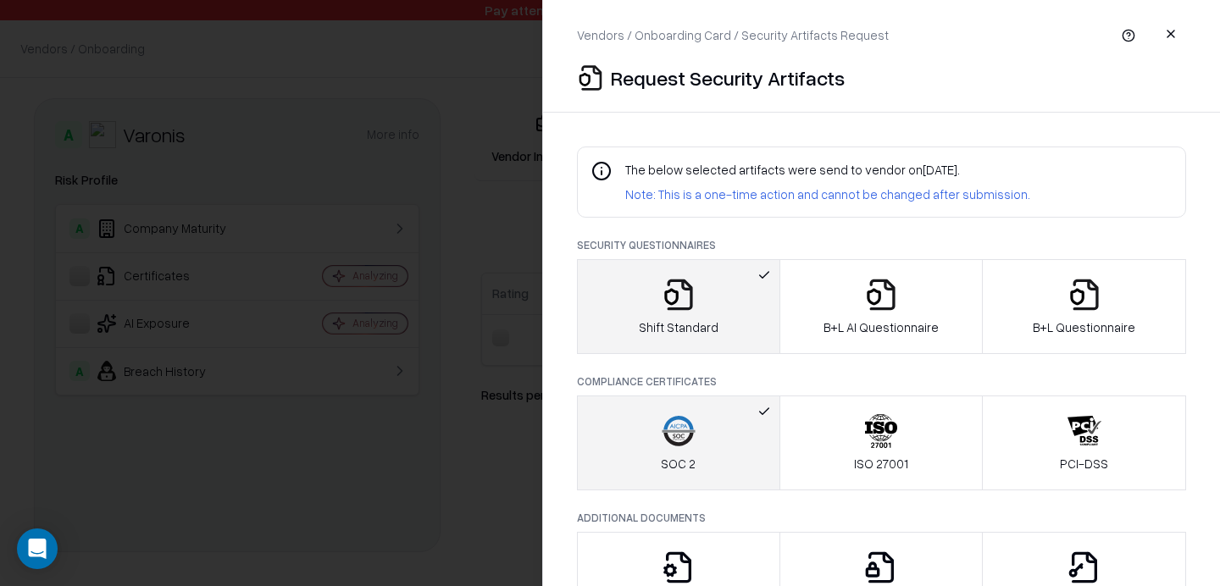
click at [729, 333] on button "Shift Standard" at bounding box center [678, 306] width 203 height 95
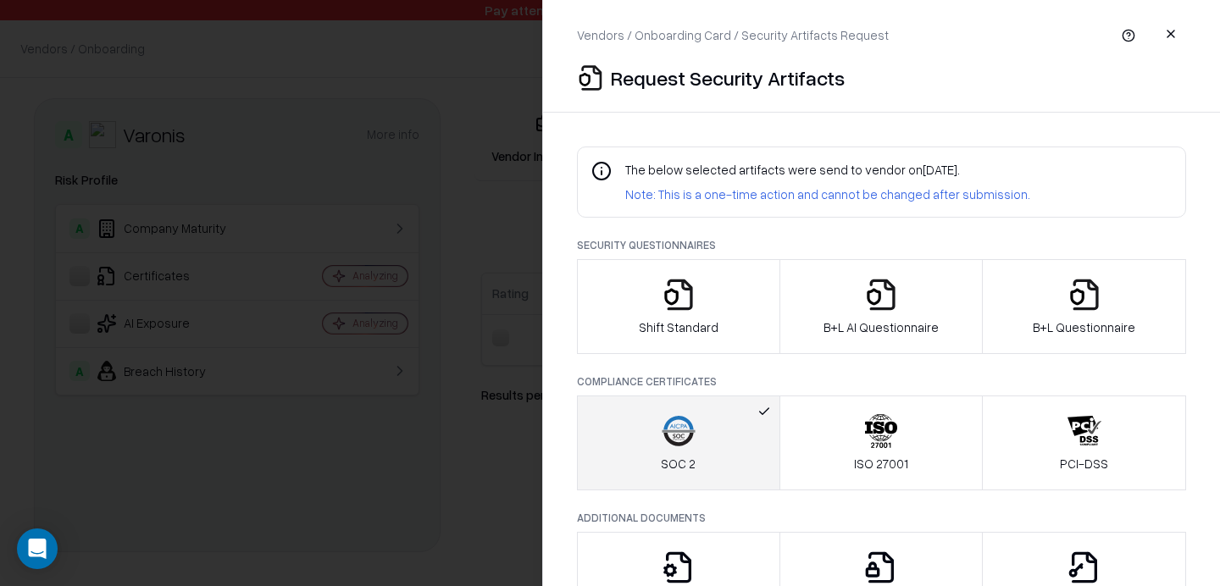
click at [701, 465] on button "SOC 2" at bounding box center [678, 443] width 203 height 95
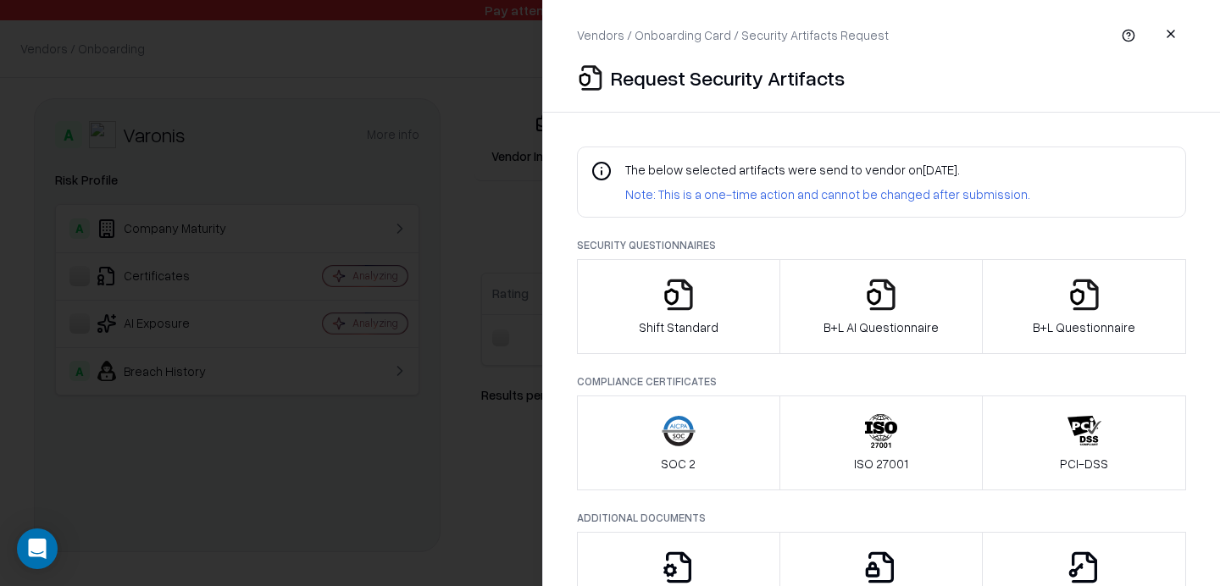
click at [1171, 30] on button "button" at bounding box center [1170, 34] width 30 height 30
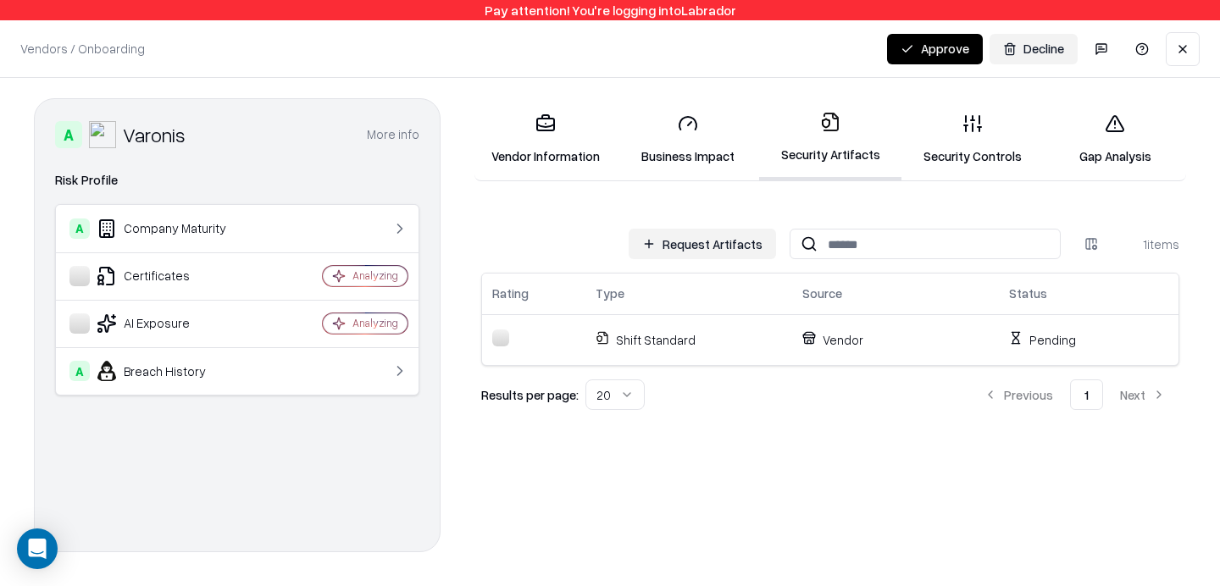
click at [765, 242] on button "Request Artifacts" at bounding box center [701, 244] width 147 height 30
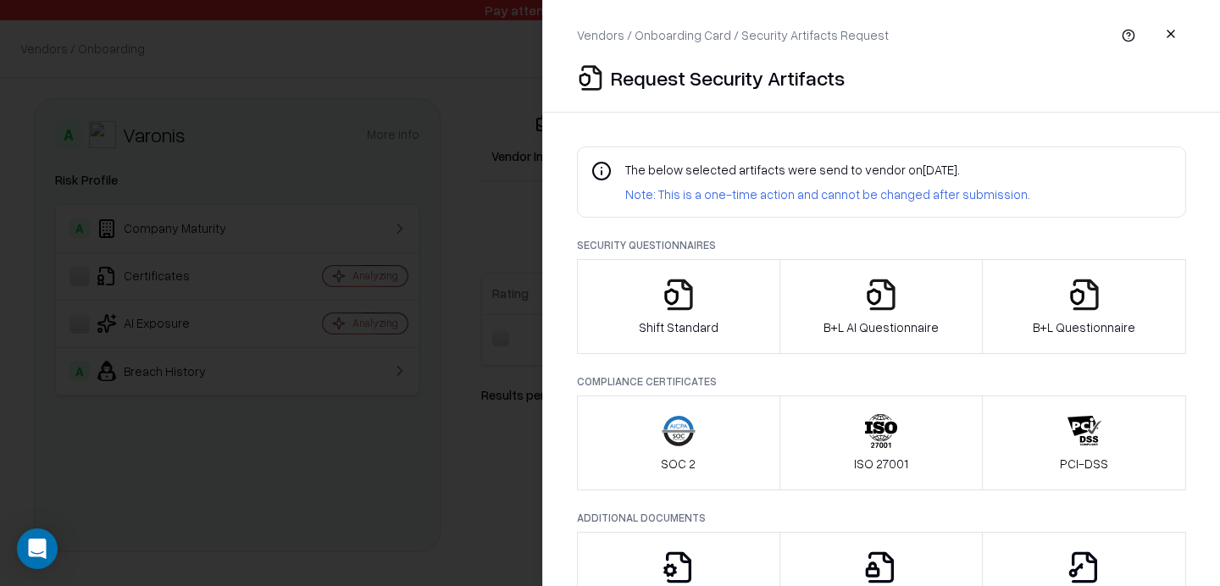
click at [765, 242] on p "Security Questionnaires" at bounding box center [881, 245] width 609 height 14
click at [790, 188] on p "Note: This is a one-time action and cannot be changed after submission." at bounding box center [827, 194] width 405 height 18
click at [827, 180] on div "The below selected artifacts were send to vendor on [DATE] . Note: This is a on…" at bounding box center [827, 182] width 405 height 42
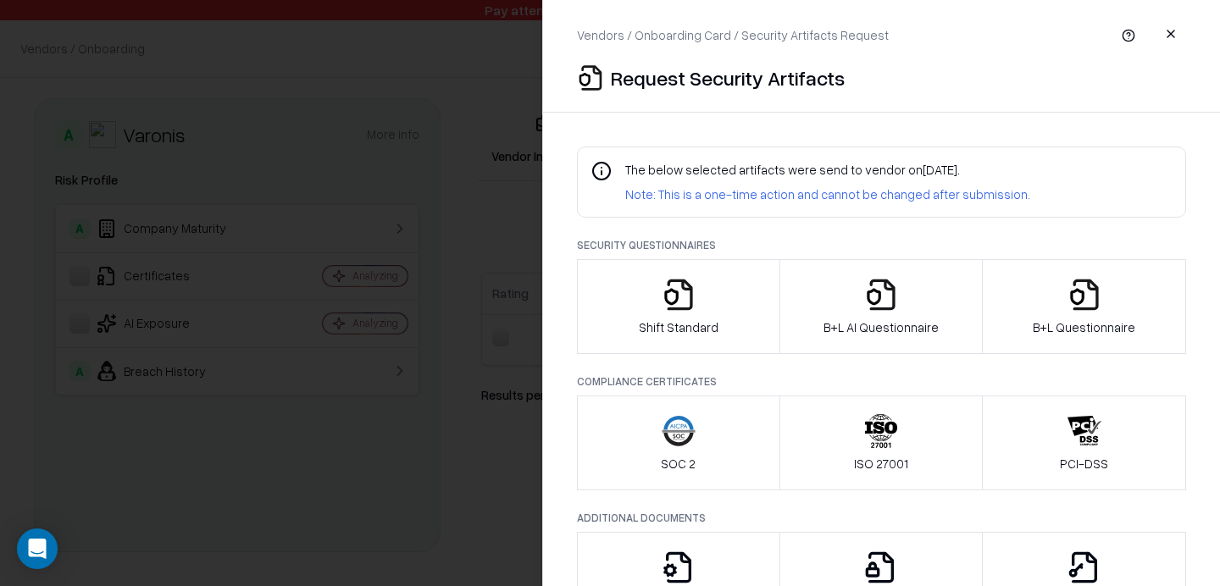
click at [1170, 28] on button "button" at bounding box center [1170, 34] width 30 height 30
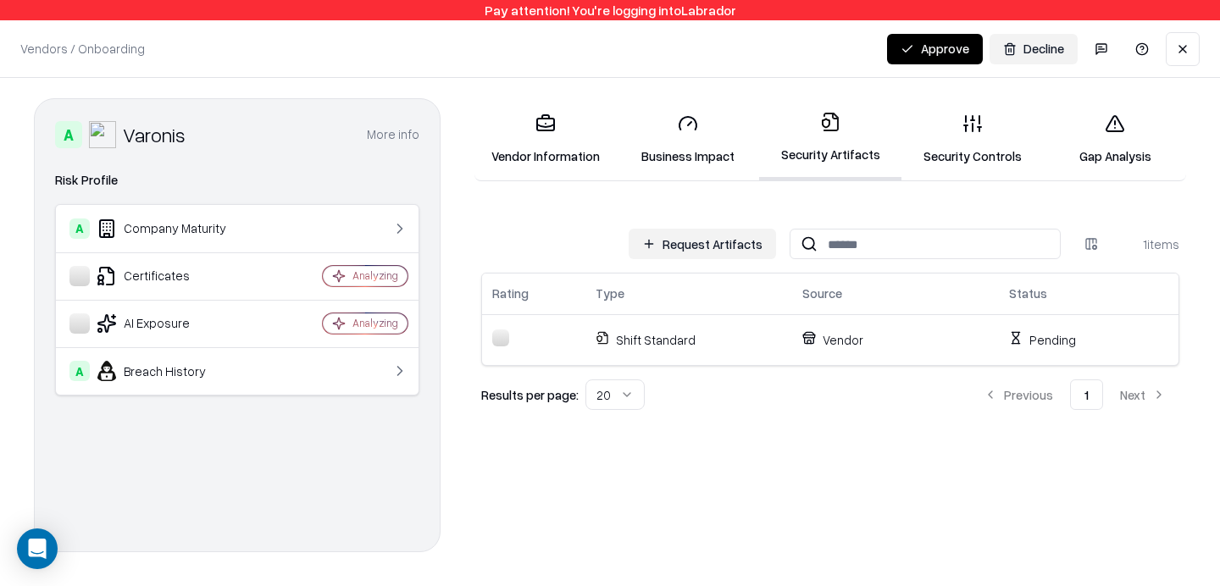
click at [986, 155] on link "Security Controls" at bounding box center [972, 139] width 142 height 79
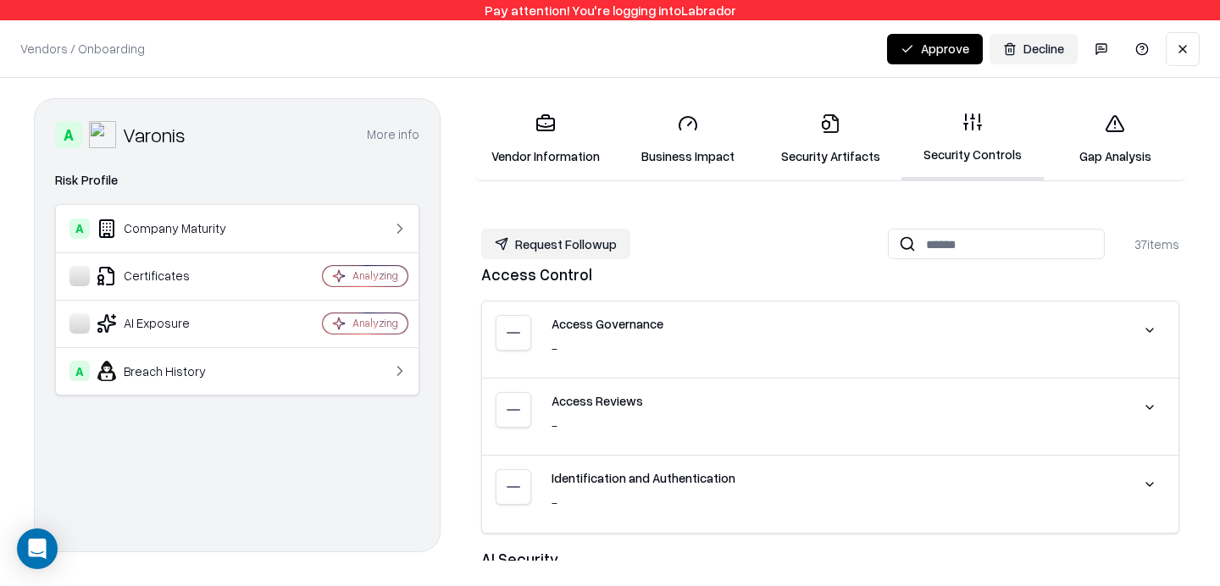
click at [1146, 137] on link "Gap Analysis" at bounding box center [1115, 139] width 142 height 79
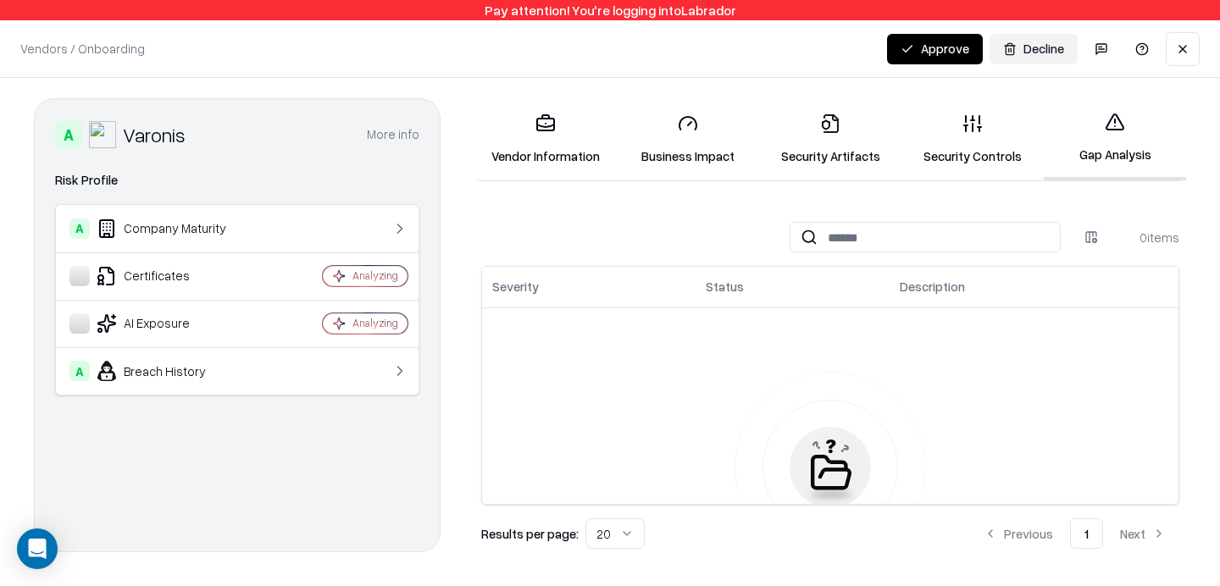
click at [1107, 46] on button "button" at bounding box center [1101, 49] width 34 height 34
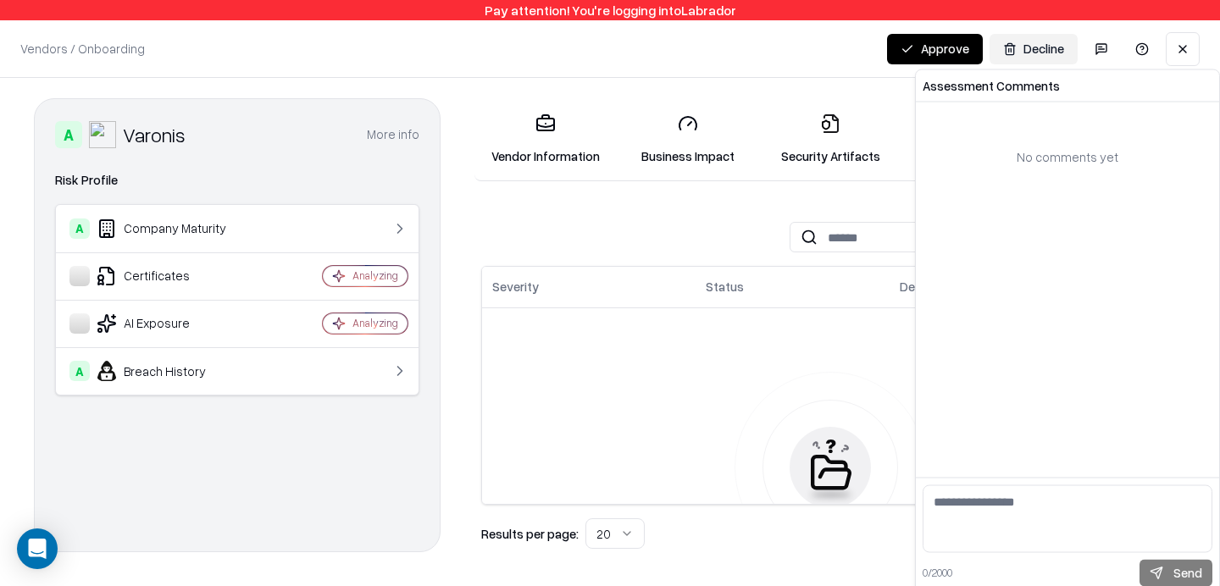
click at [832, 158] on link "Security Artifacts" at bounding box center [830, 139] width 142 height 79
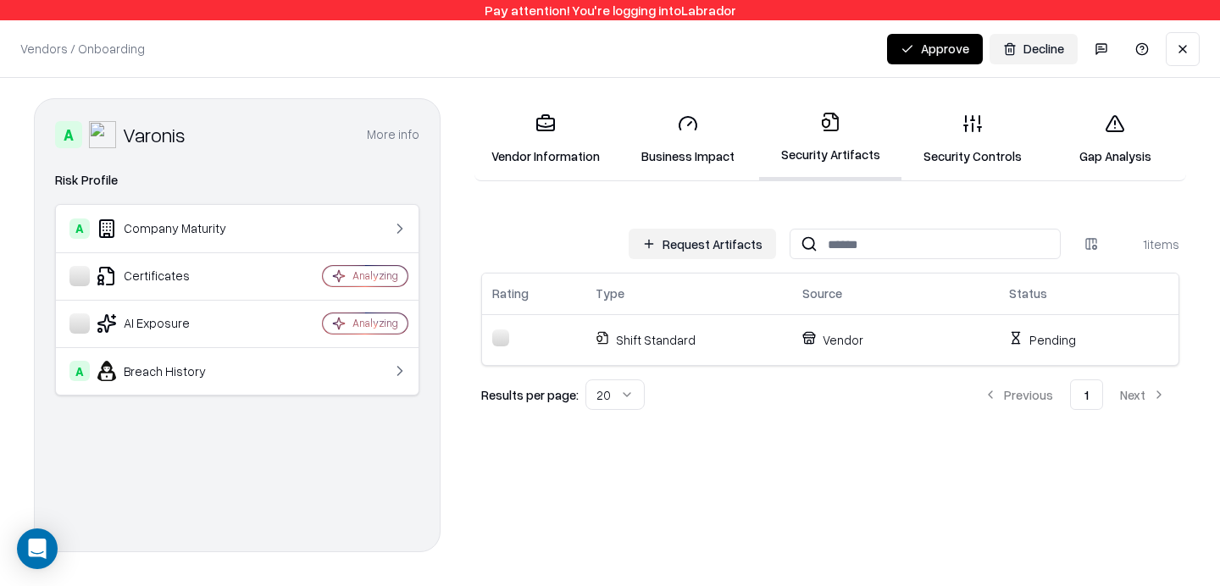
click at [900, 47] on button "Approve" at bounding box center [935, 49] width 96 height 30
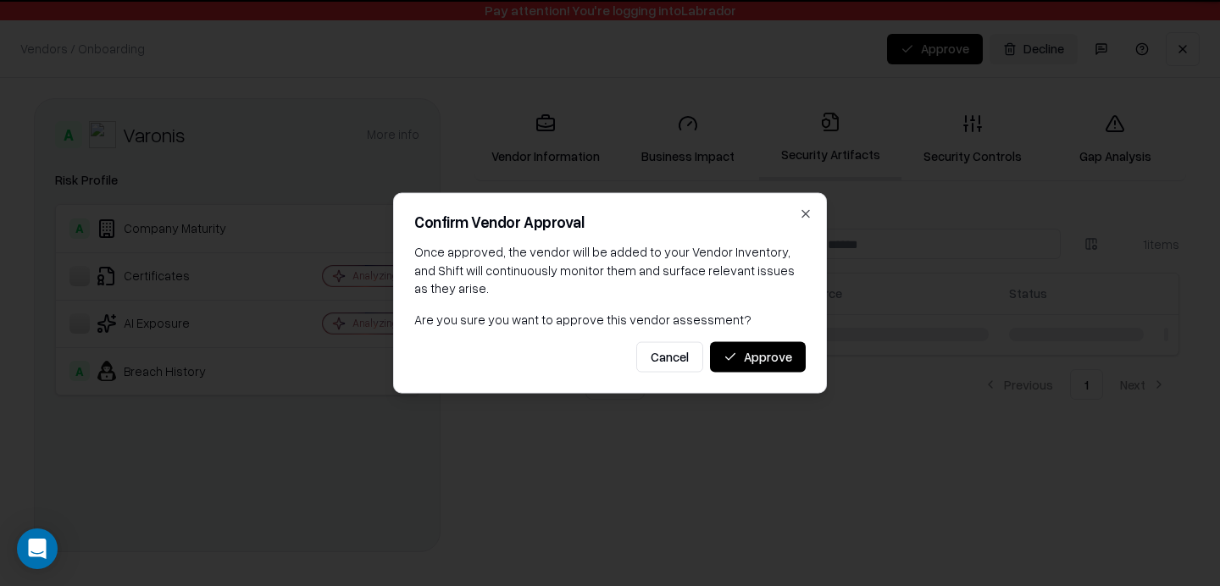
click at [941, 48] on div at bounding box center [610, 293] width 1220 height 586
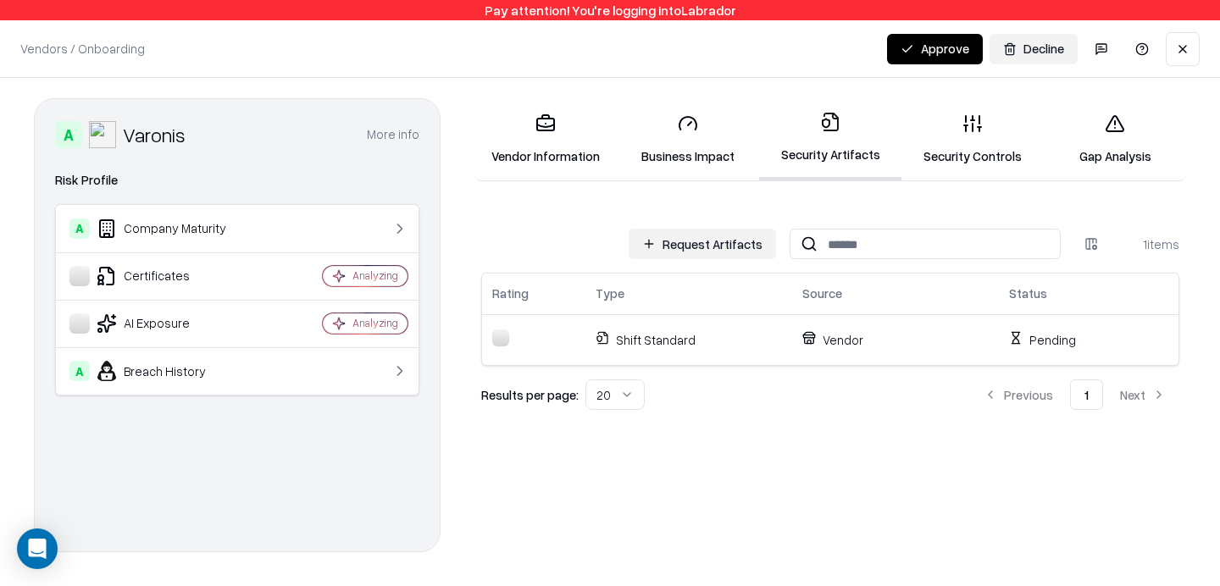
click at [928, 54] on button "Approve" at bounding box center [935, 49] width 96 height 30
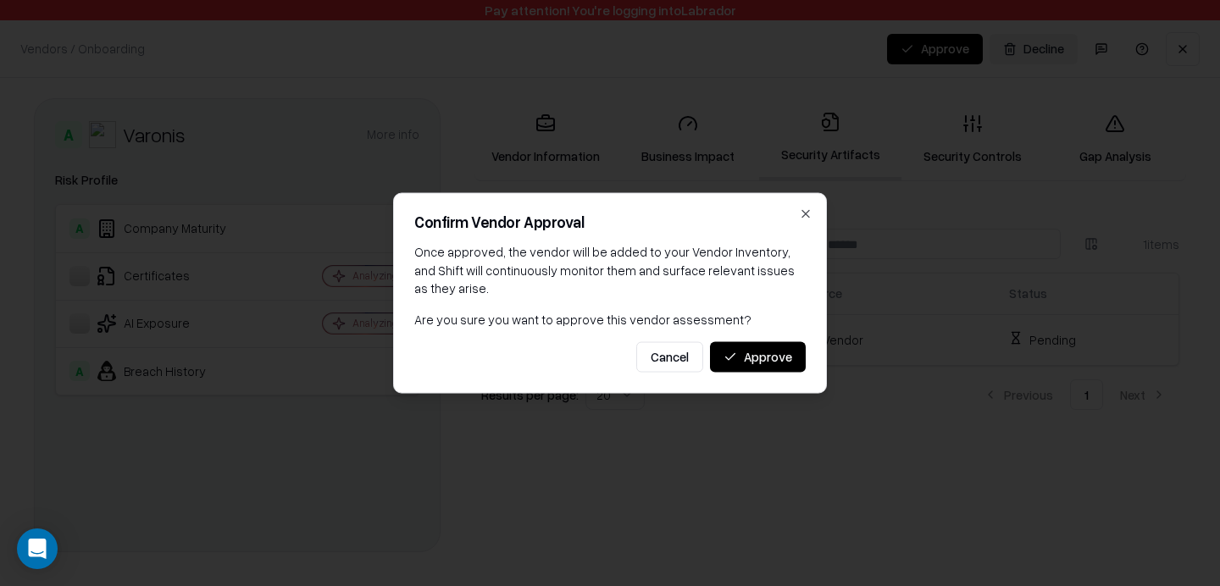
click at [760, 358] on button "Approve" at bounding box center [758, 356] width 96 height 30
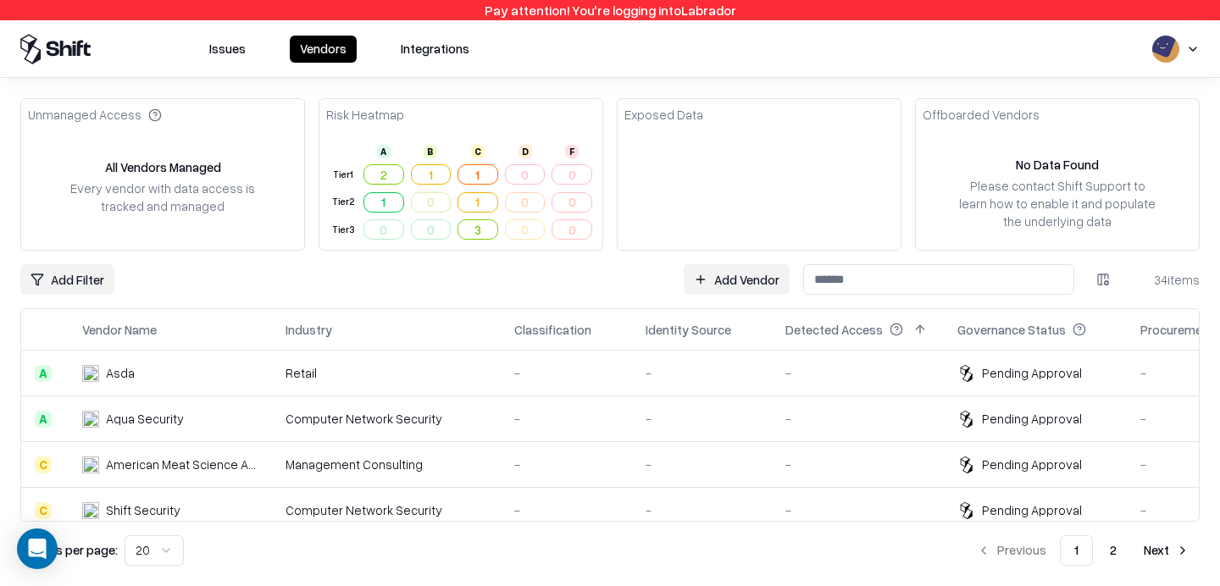
click at [962, 287] on input at bounding box center [938, 279] width 271 height 30
type input "*"
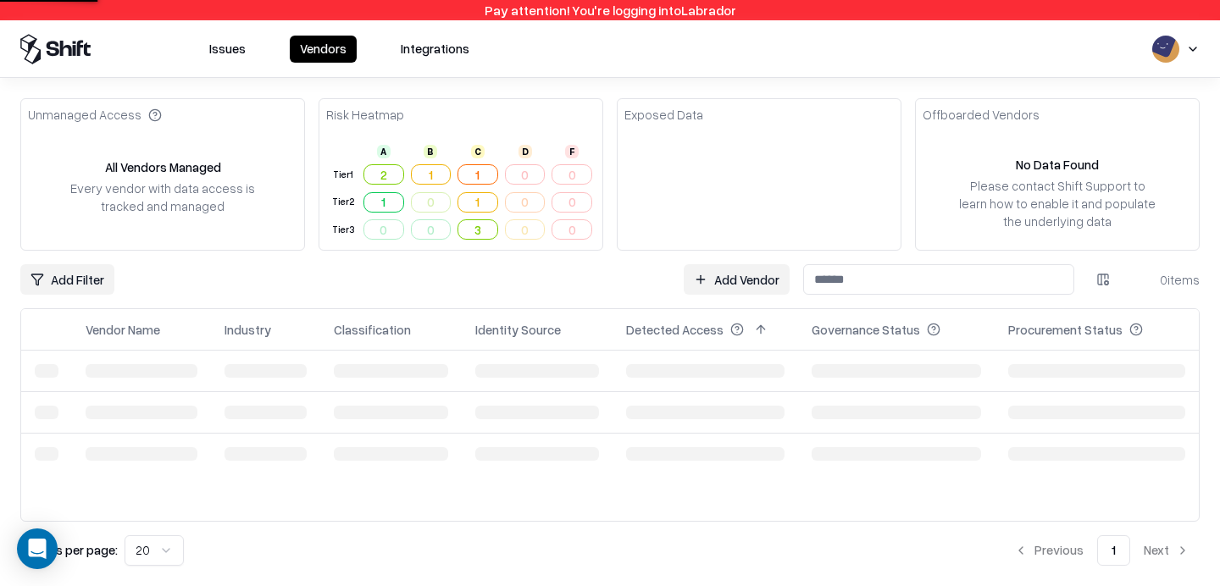
type input "*"
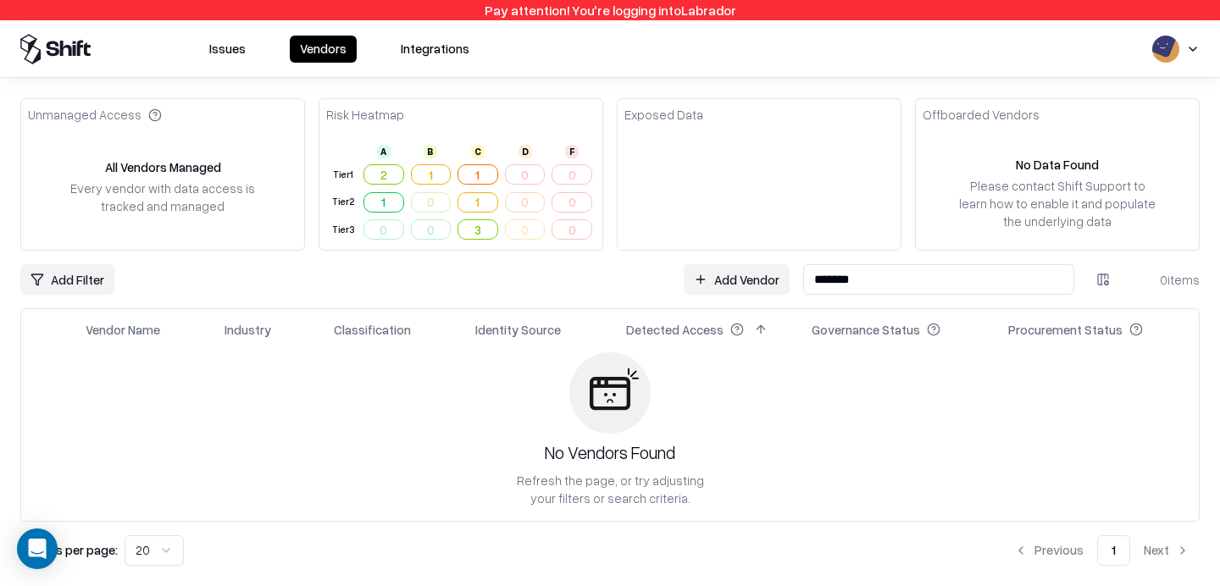
type input "*******"
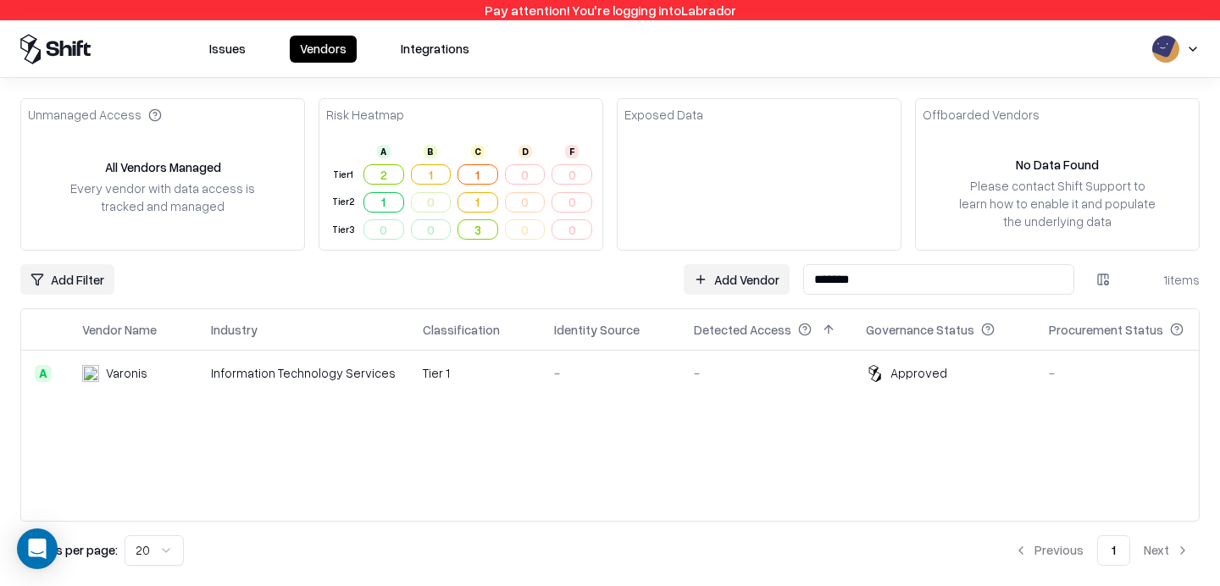
click at [791, 367] on div "-" at bounding box center [766, 373] width 145 height 18
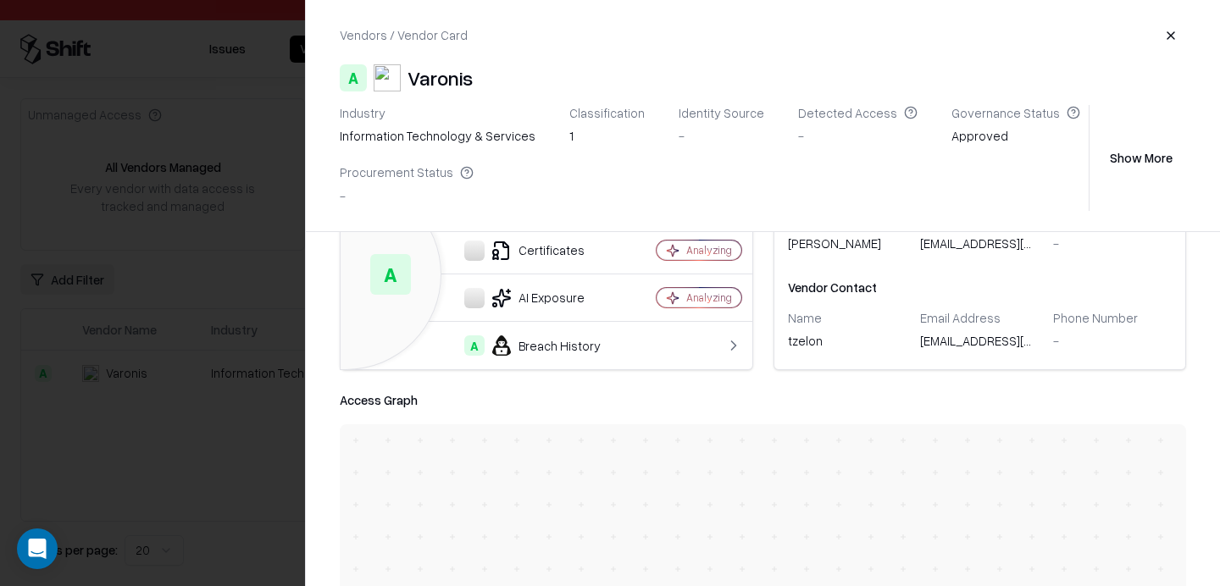
scroll to position [80, 0]
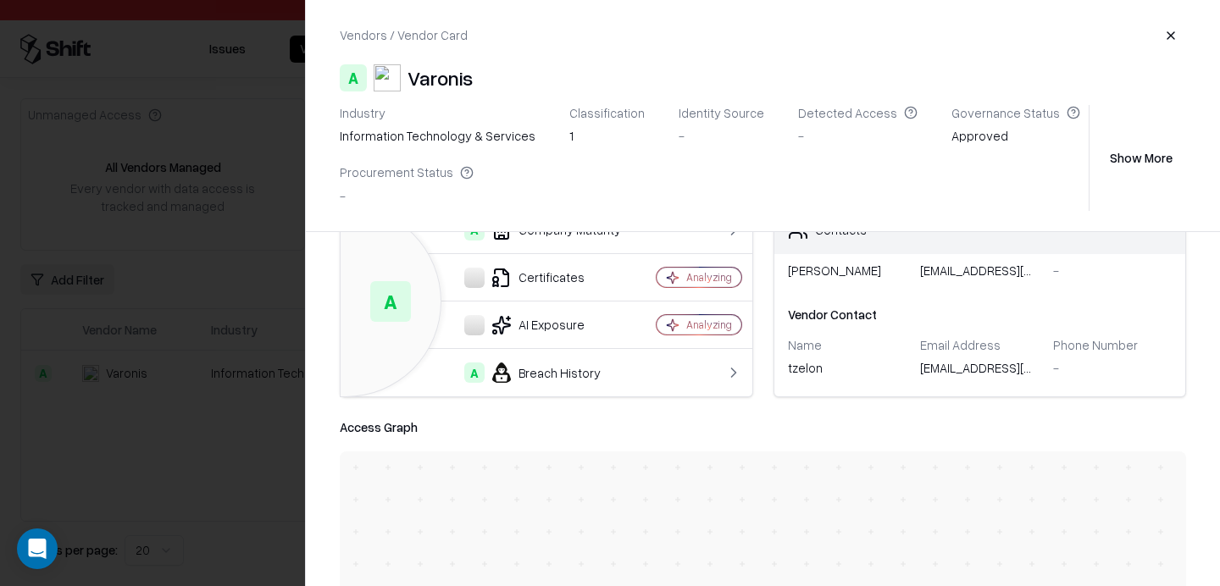
click at [252, 335] on div at bounding box center [610, 293] width 1220 height 586
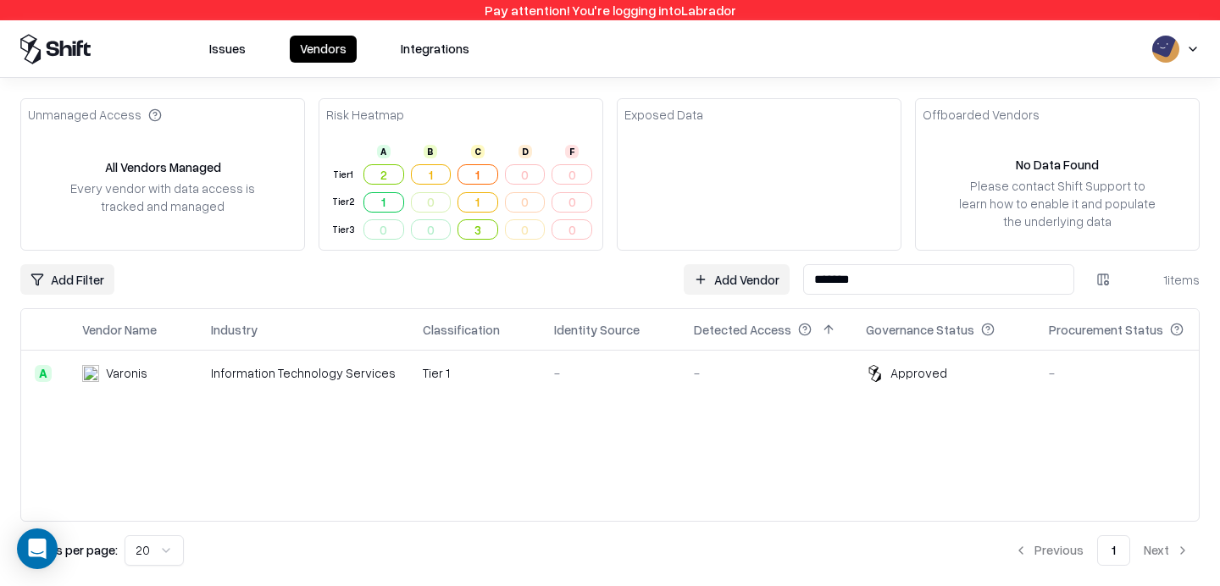
click at [729, 280] on link "Add Vendor" at bounding box center [737, 279] width 106 height 30
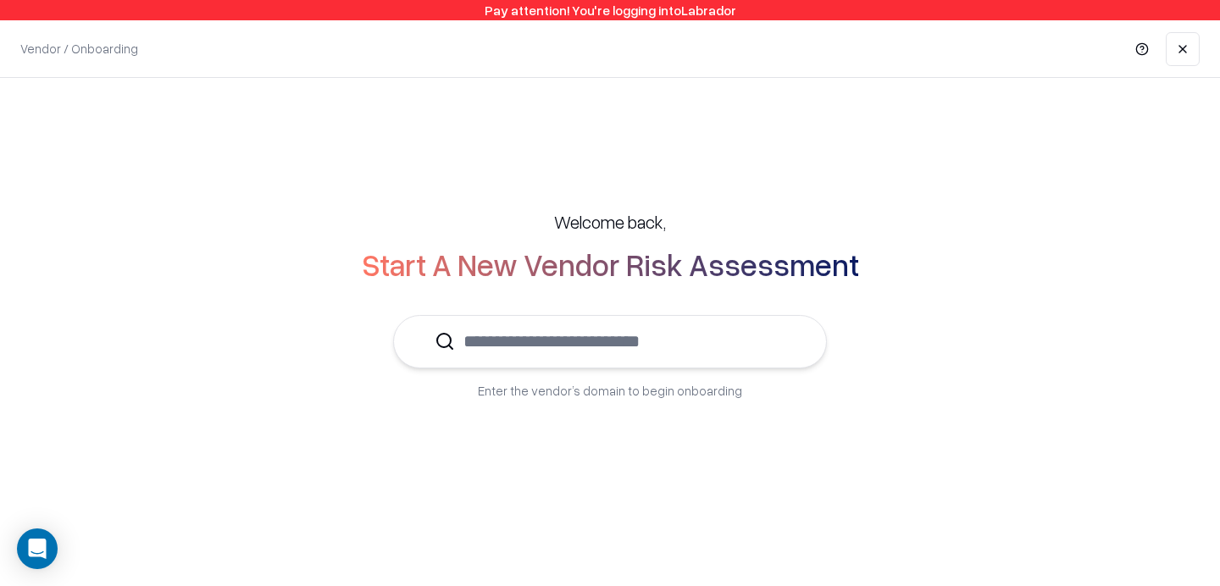
click at [656, 347] on input "text" at bounding box center [620, 342] width 330 height 52
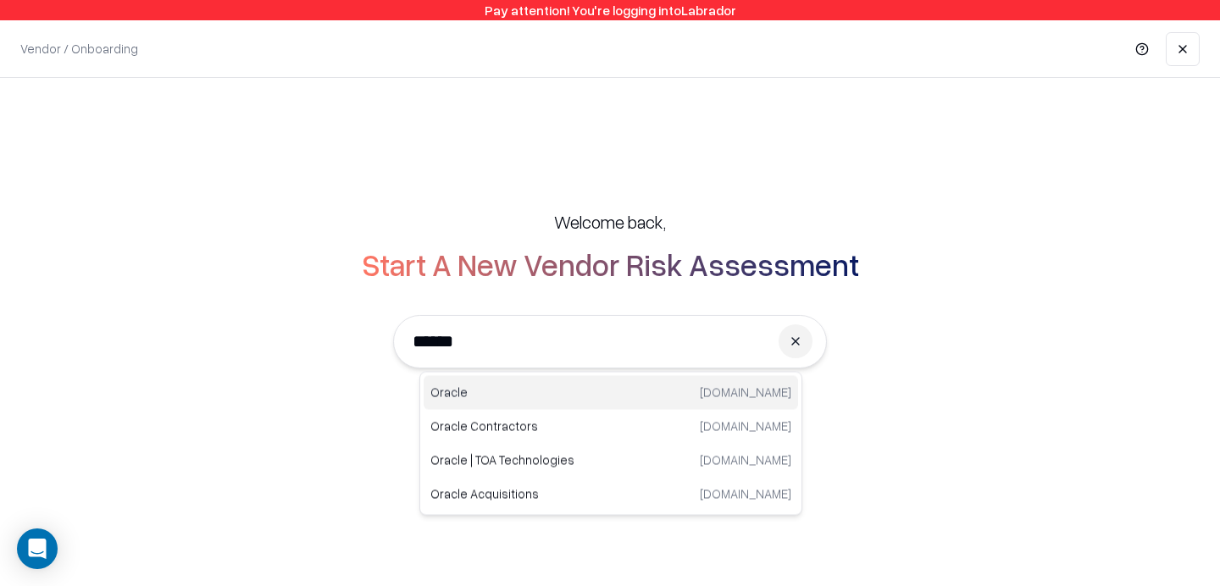
click at [512, 392] on p "Oracle" at bounding box center [520, 393] width 180 height 18
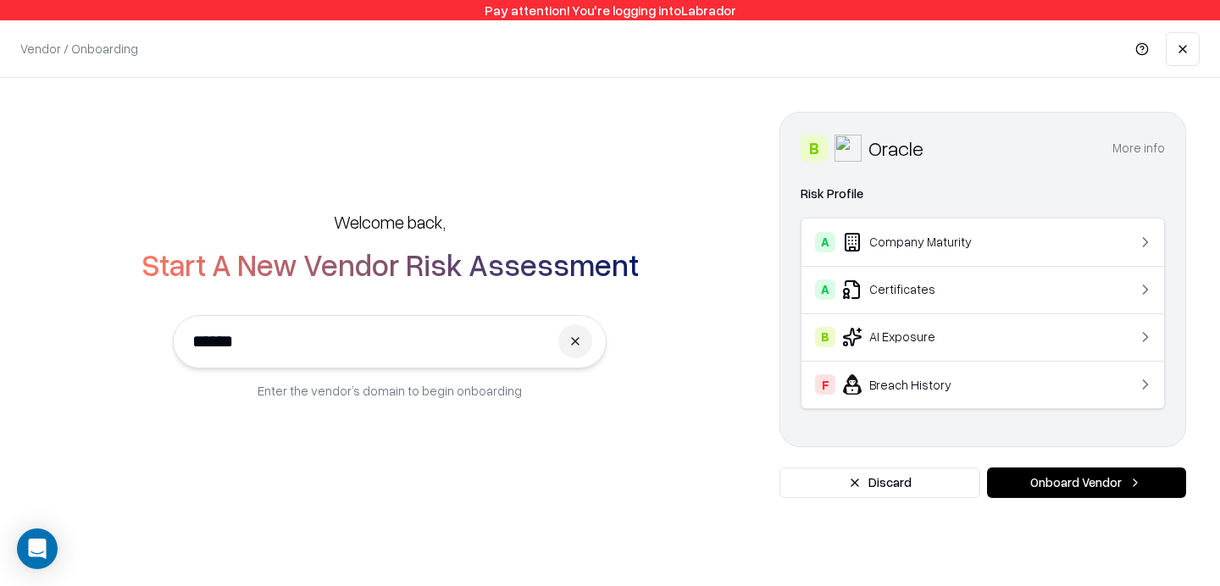
type input "******"
click at [1033, 475] on button "Onboard Vendor" at bounding box center [1086, 483] width 199 height 30
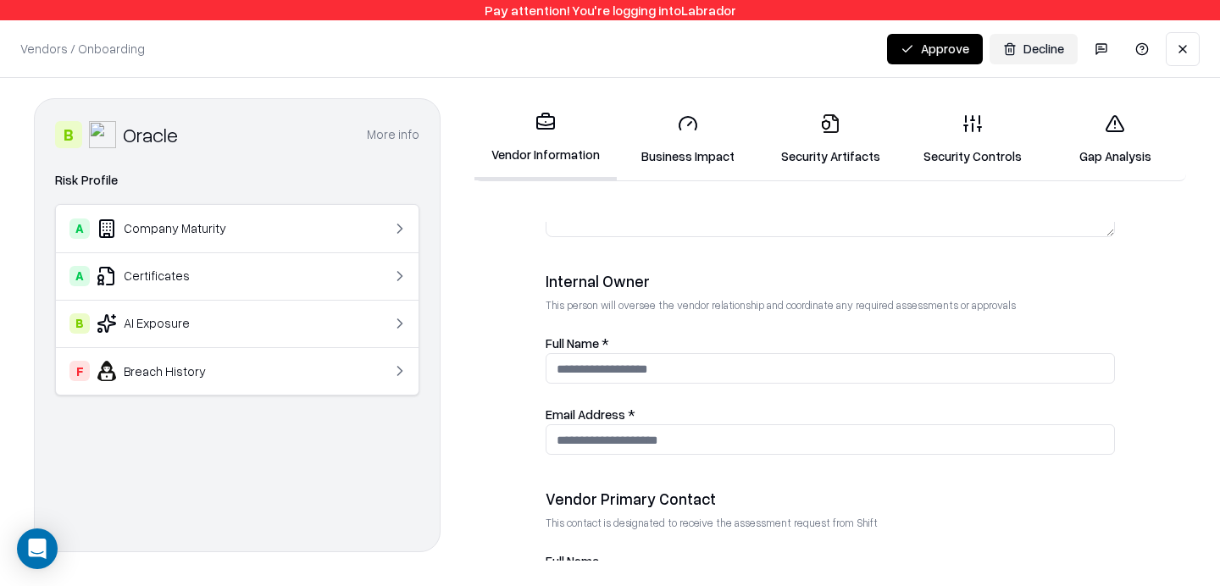
scroll to position [529, 0]
